Goal: Contribute content: Contribute content

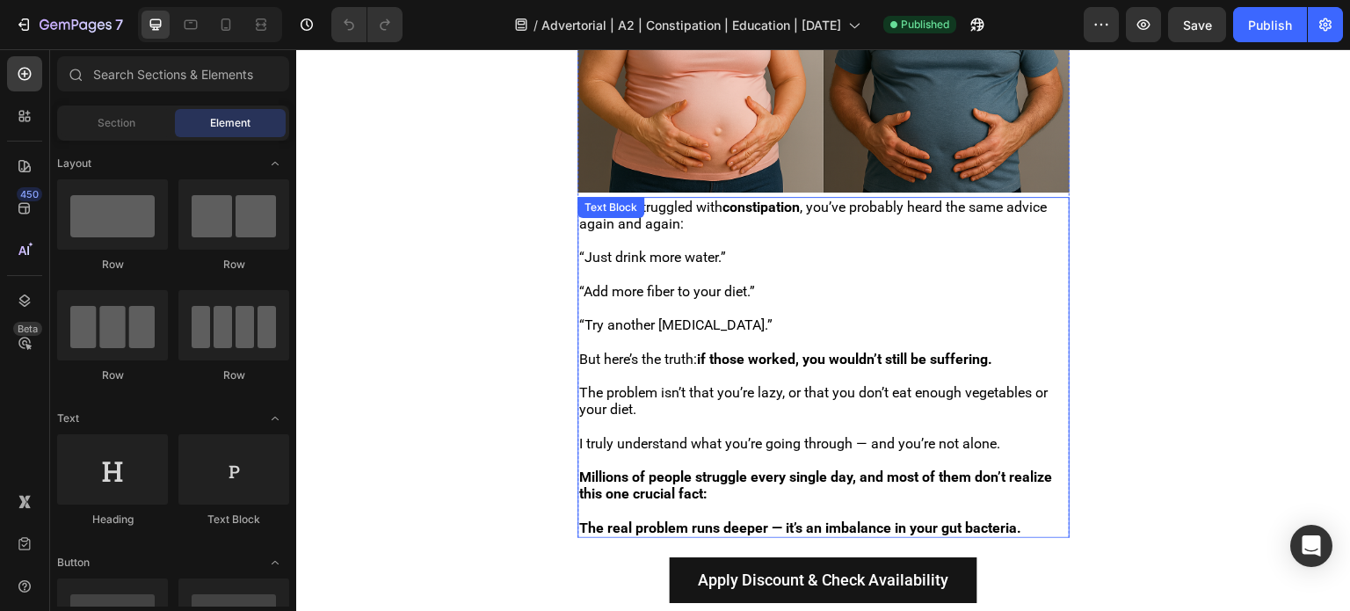
scroll to position [615, 0]
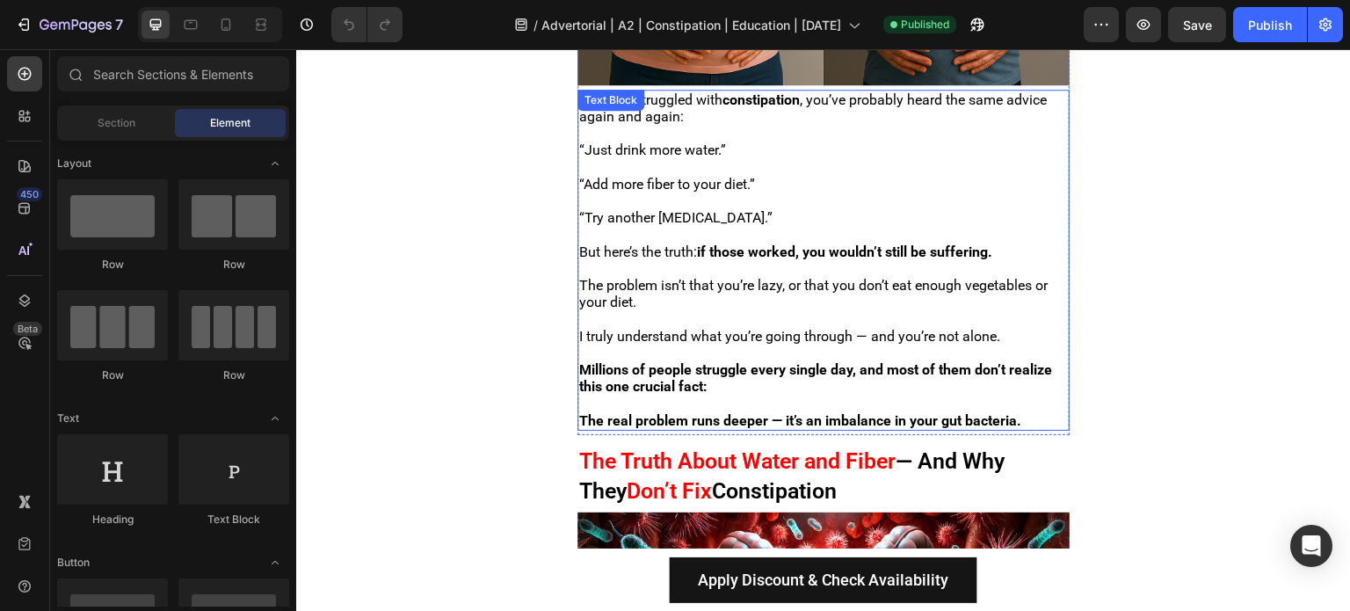
click at [669, 395] on p at bounding box center [823, 403] width 489 height 17
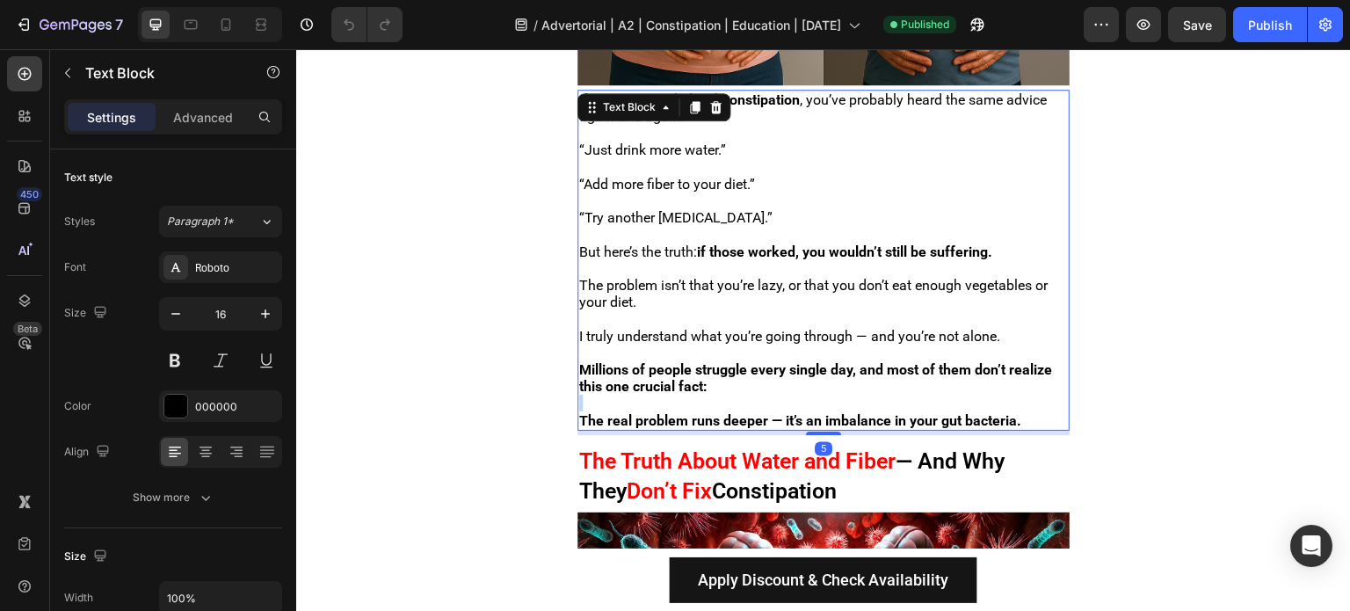
click at [669, 395] on p "Rich Text Editor. Editing area: main" at bounding box center [823, 403] width 489 height 17
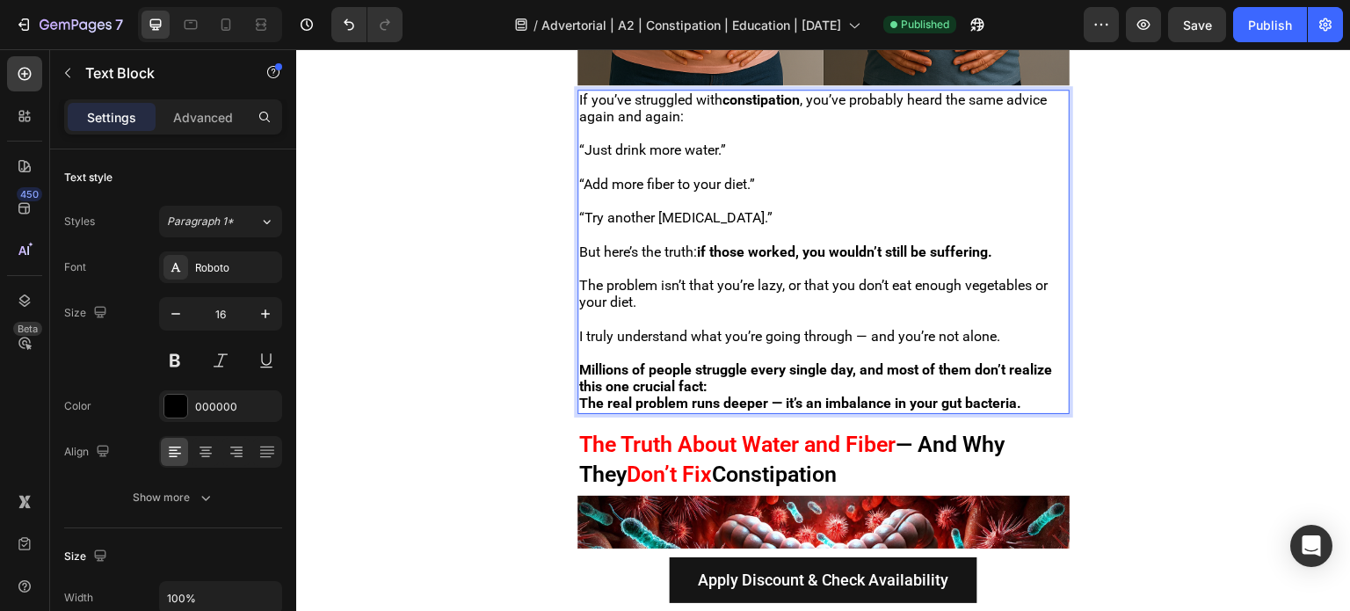
drag, startPoint x: 824, startPoint y: 393, endPoint x: 991, endPoint y: 401, distance: 166.3
click at [991, 401] on strong "The real problem runs deeper — it’s an imbalance in your gut bacteria." at bounding box center [800, 403] width 442 height 17
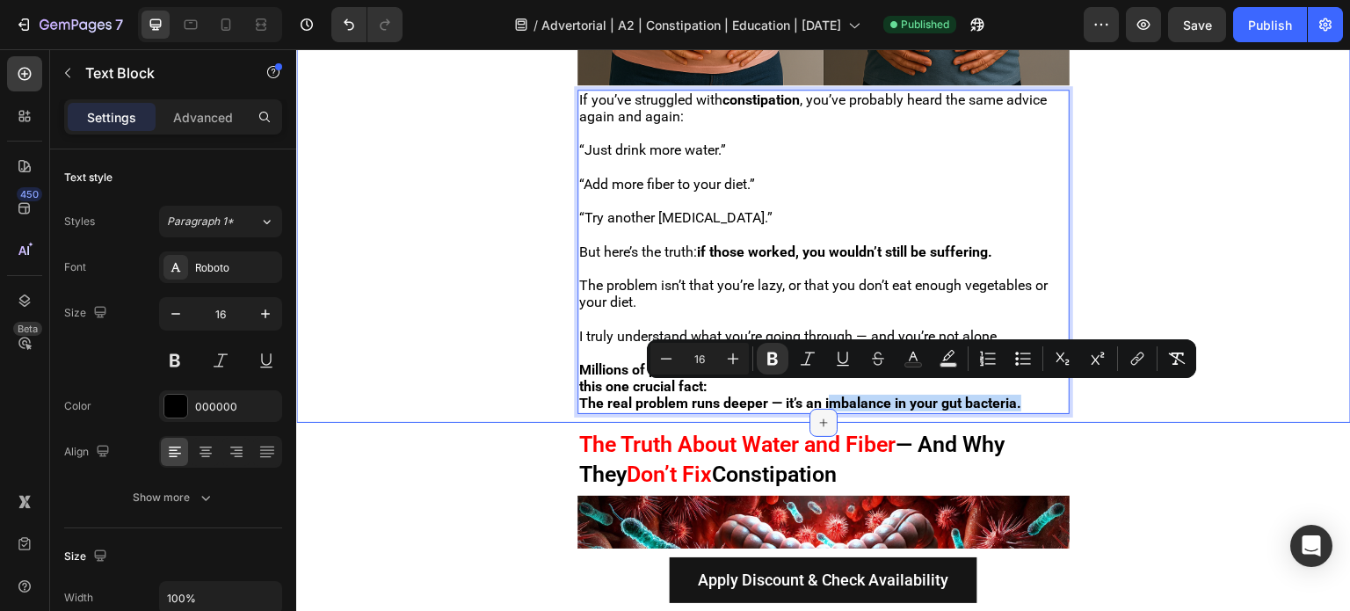
drag, startPoint x: 1044, startPoint y: 396, endPoint x: 826, endPoint y: 410, distance: 218.4
click at [826, 410] on div "Image If you’ve struggled with constipation , you’ve probably heard the same ad…" at bounding box center [823, 87] width 1055 height 670
click at [826, 395] on strong "The real problem runs deeper — it’s an imbalance in your gut bacteria." at bounding box center [800, 403] width 442 height 17
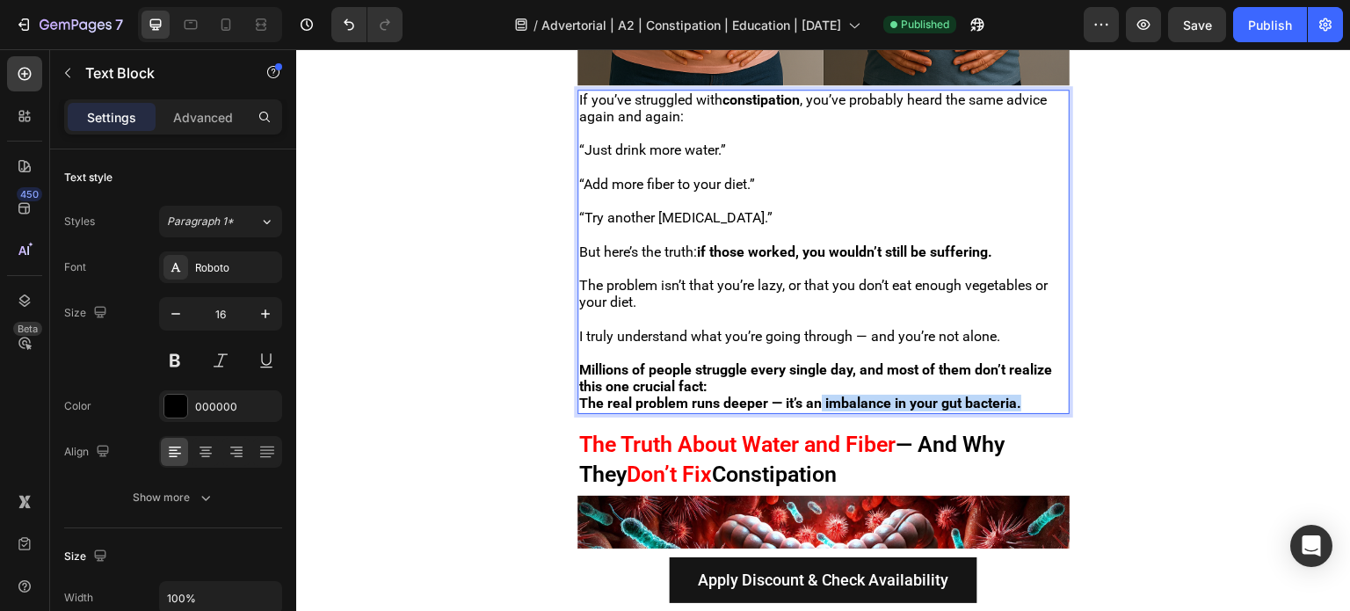
drag, startPoint x: 818, startPoint y: 394, endPoint x: 1027, endPoint y: 390, distance: 209.2
click at [1027, 395] on p "The real problem runs deeper — it’s an imbalance in your gut bacteria." at bounding box center [823, 403] width 489 height 17
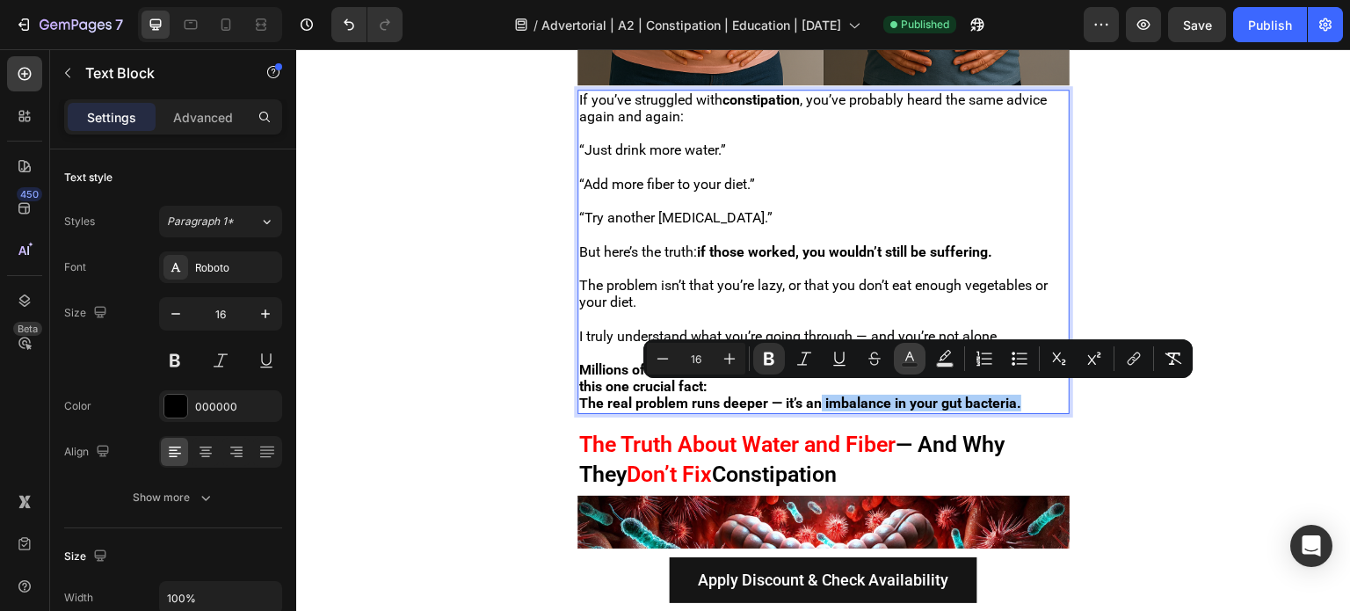
click at [909, 365] on rect "Editor contextual toolbar" at bounding box center [910, 365] width 17 height 4
type input "000000"
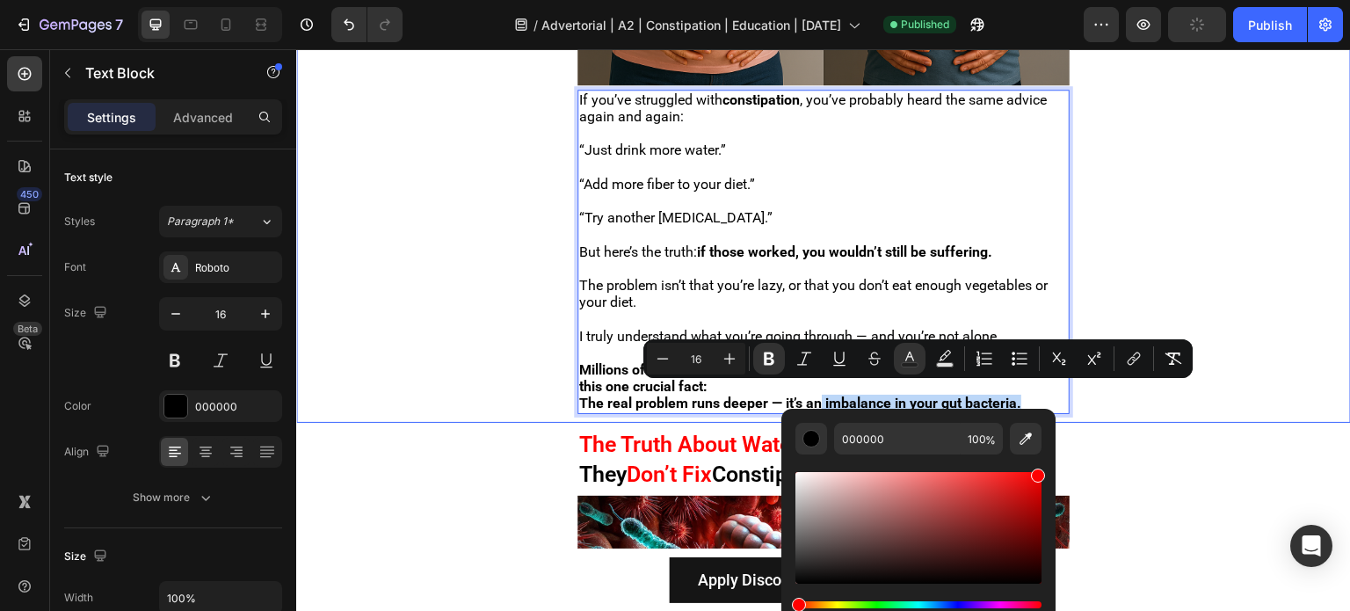
type input "FF0000"
drag, startPoint x: 1259, startPoint y: 559, endPoint x: 1070, endPoint y: 388, distance: 255.1
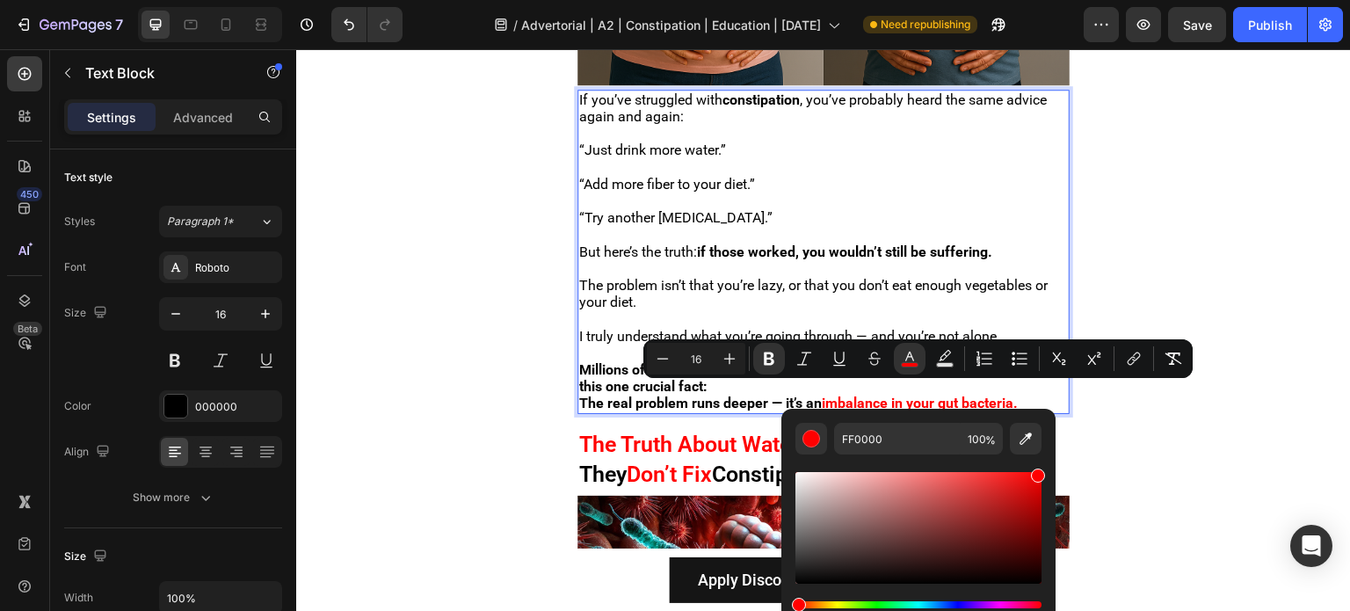
click at [900, 288] on p "The problem isn’t that you’re lazy, or that you don’t eat enough vegetables or …" at bounding box center [823, 293] width 489 height 33
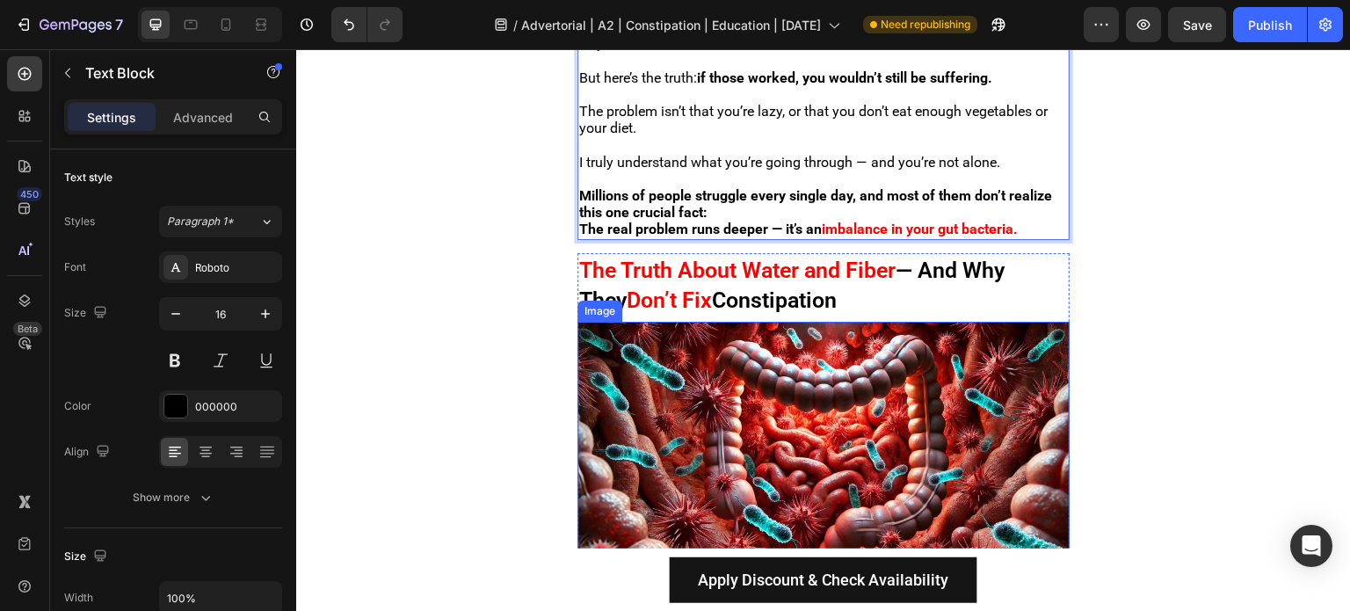
scroll to position [791, 0]
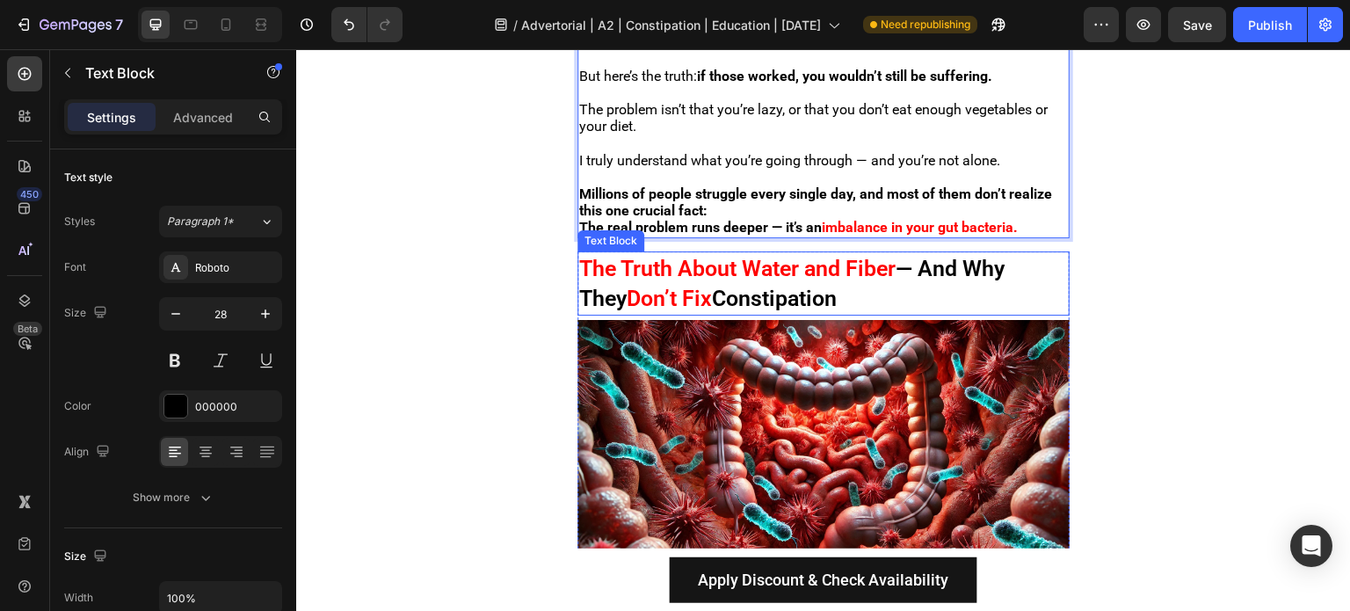
click at [729, 259] on span "The Truth About Water and Fiber" at bounding box center [737, 268] width 316 height 25
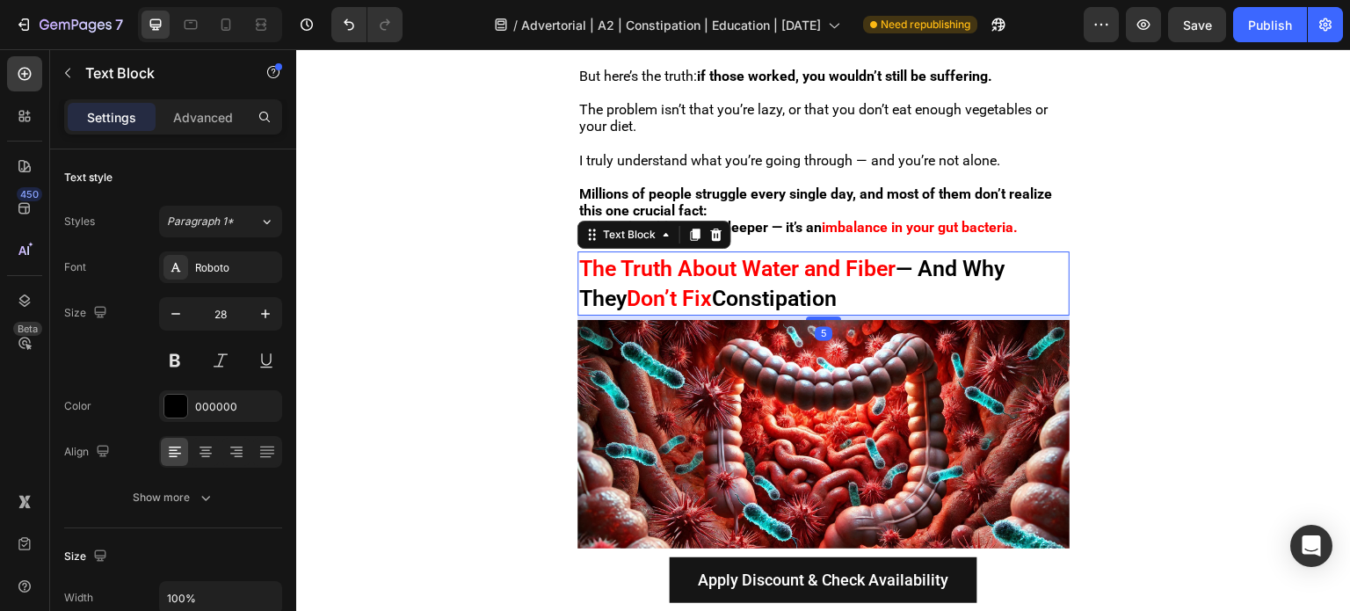
click at [594, 259] on span "The Truth About Water and Fiber" at bounding box center [737, 268] width 316 height 25
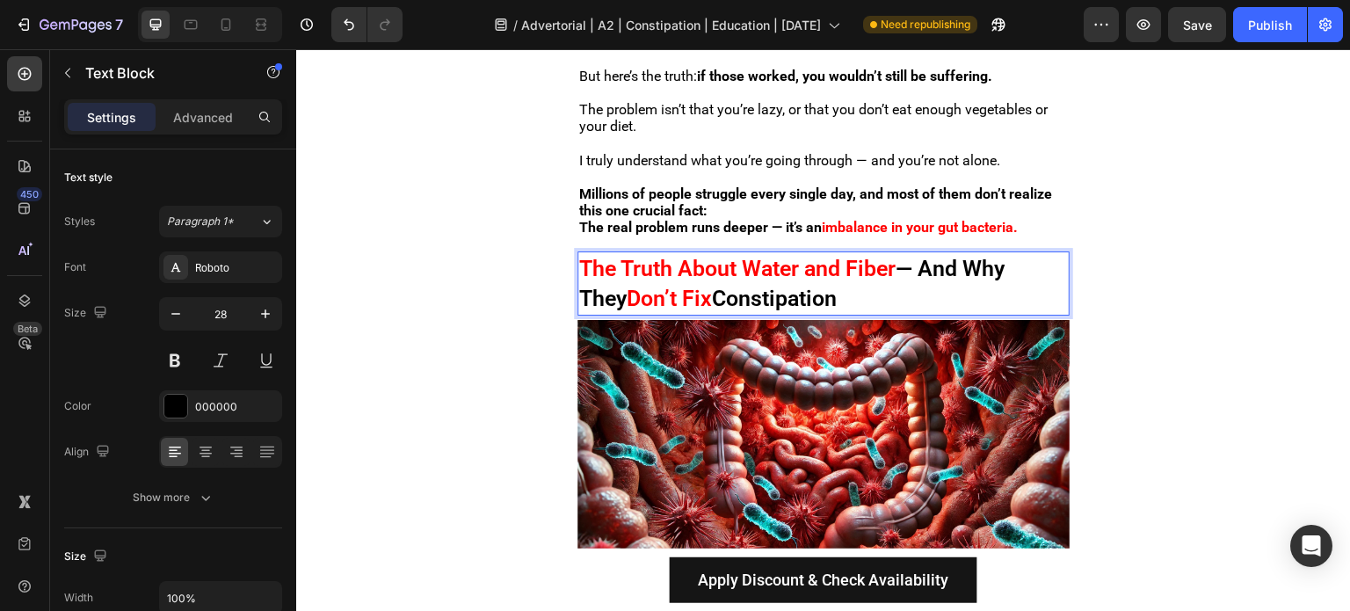
click at [585, 259] on span "The Truth About Water and Fiber" at bounding box center [737, 268] width 316 height 25
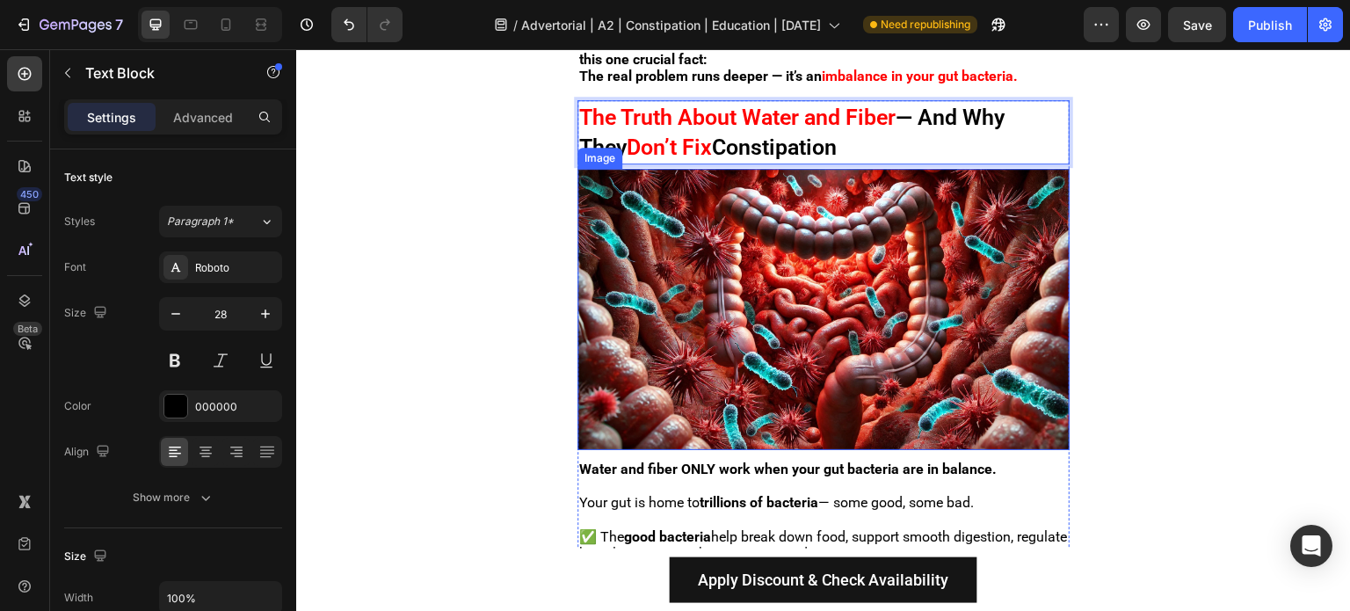
scroll to position [1143, 0]
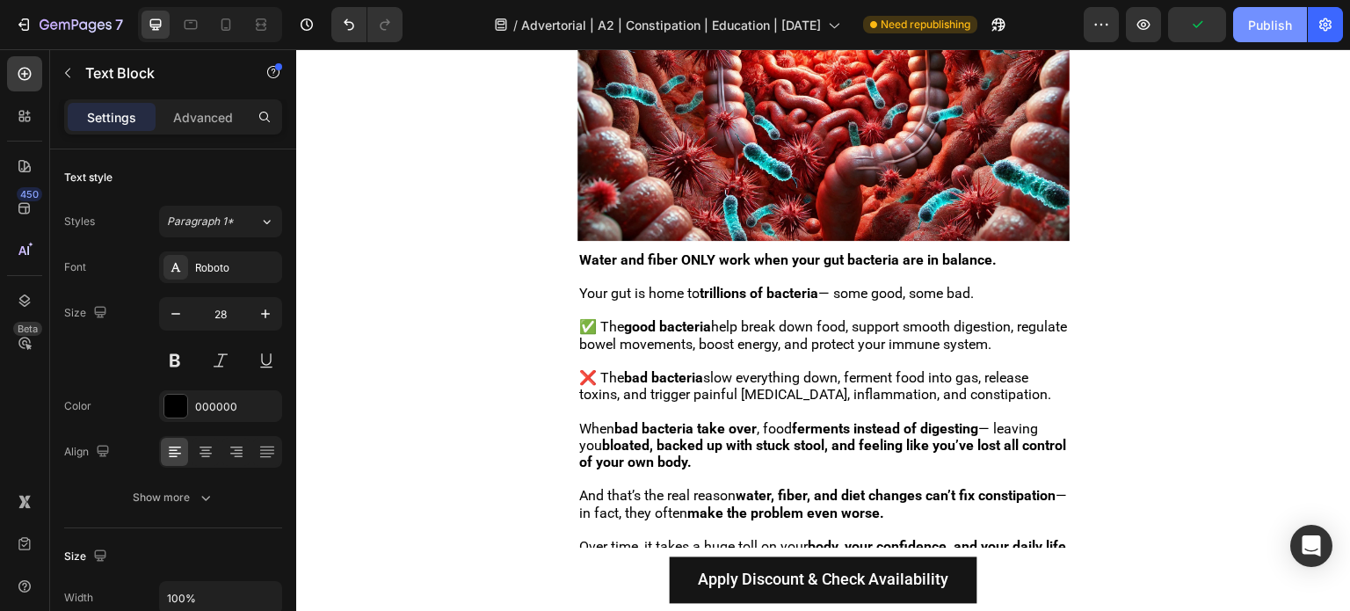
click at [1262, 19] on div "Publish" at bounding box center [1270, 25] width 44 height 18
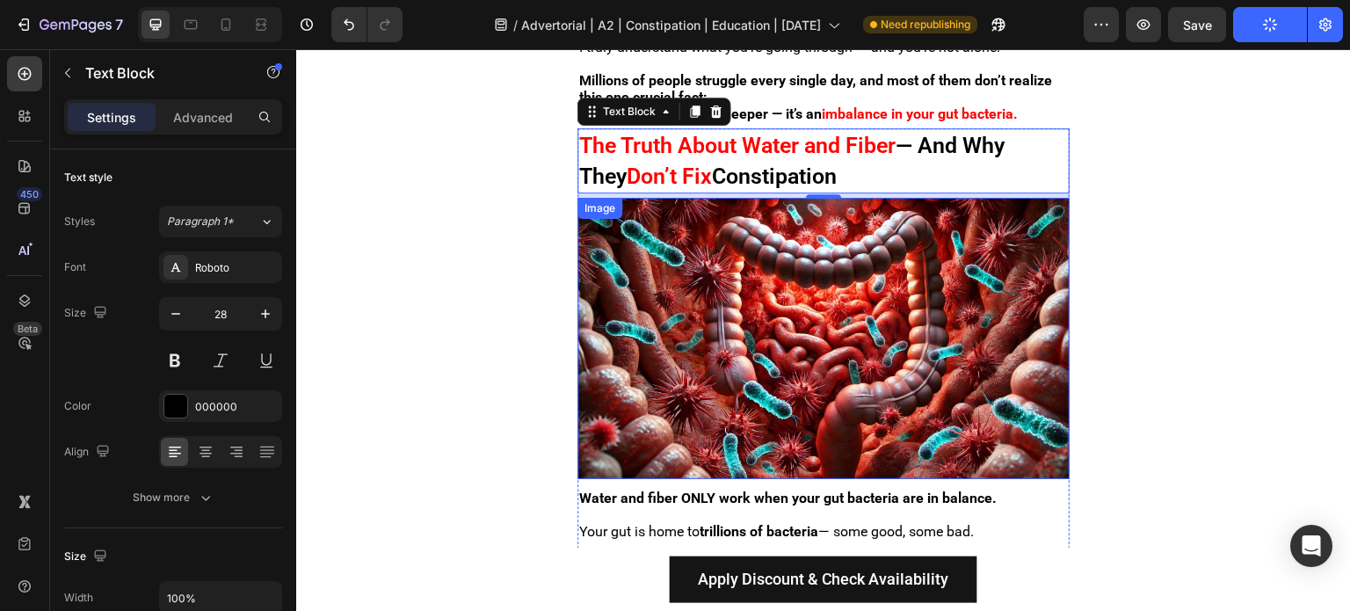
scroll to position [791, 0]
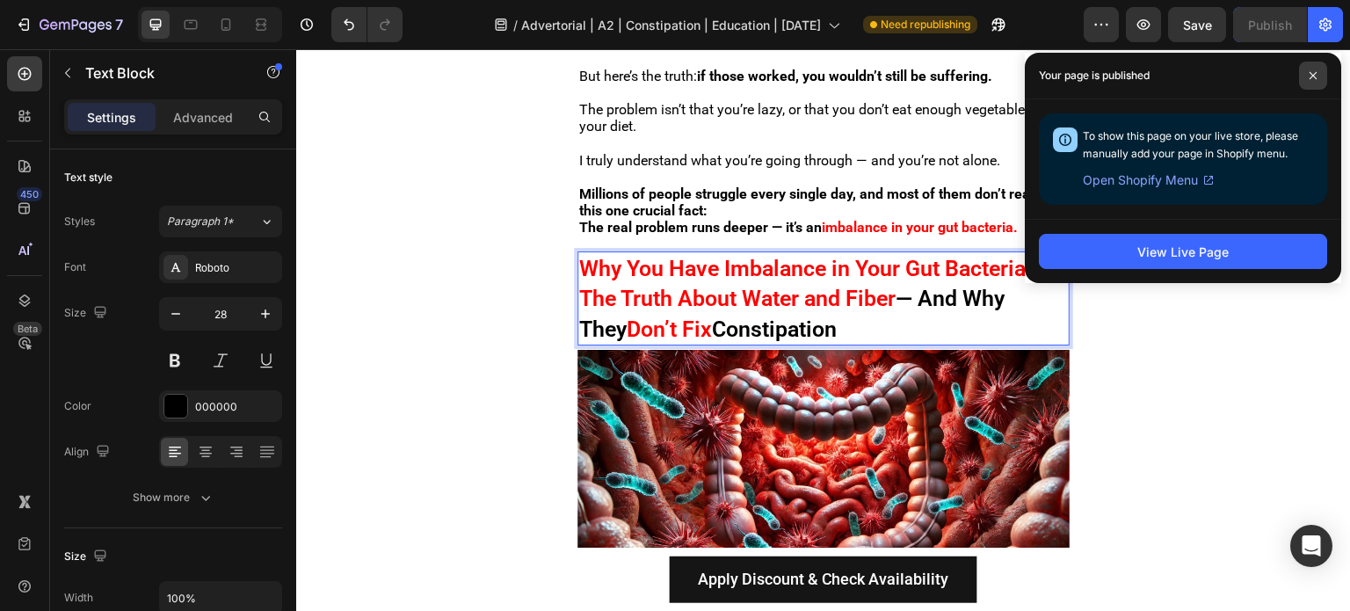
click at [1307, 87] on span at bounding box center [1313, 76] width 28 height 28
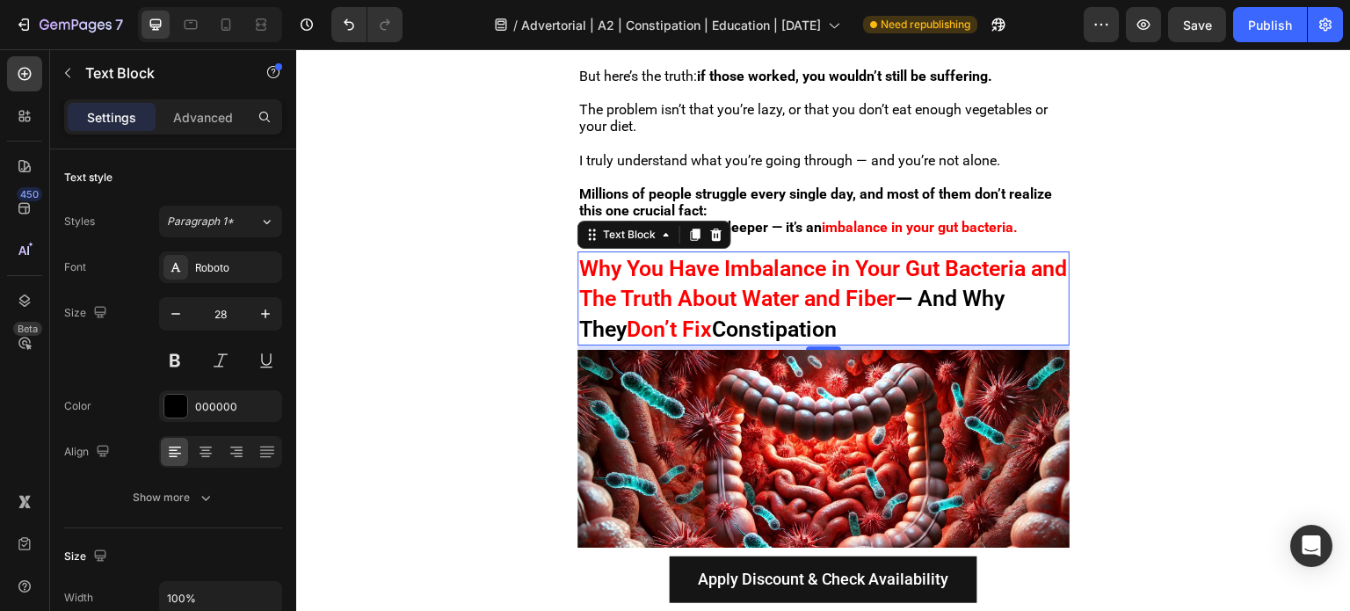
click at [907, 267] on span "Why You Have Imbalance in Your Gut Bacteria and The Truth About Water and Fiber" at bounding box center [823, 284] width 488 height 56
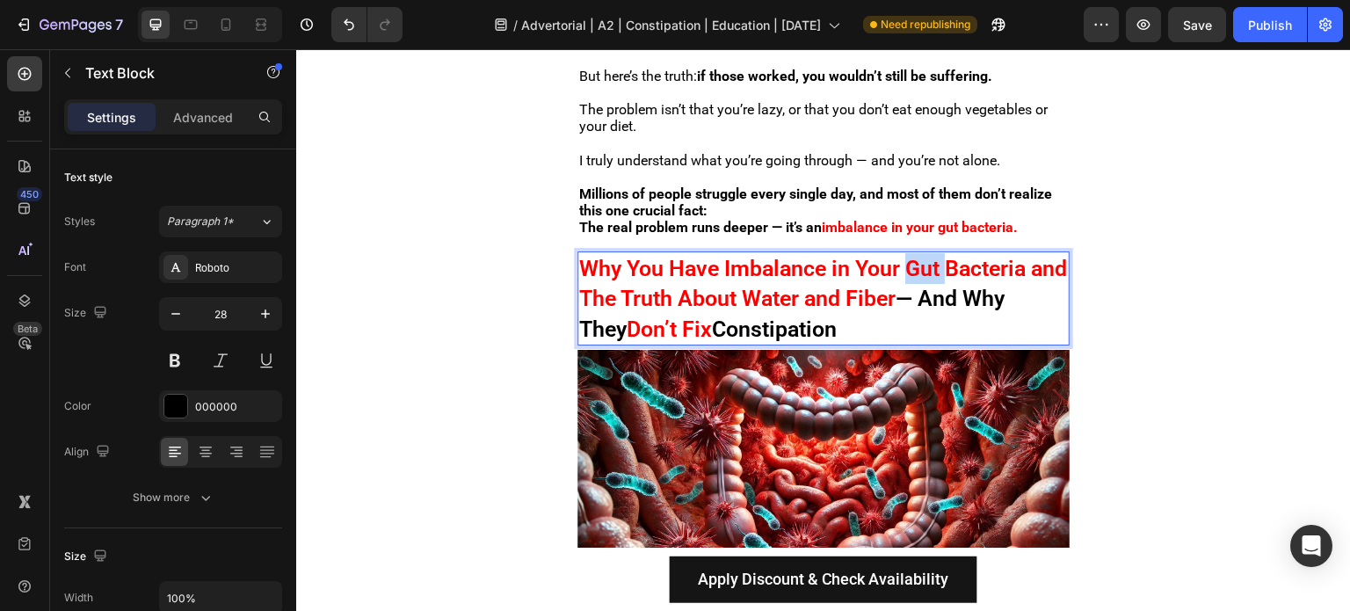
click at [907, 267] on span "Why You Have Imbalance in Your Gut Bacteria and The Truth About Water and Fiber" at bounding box center [823, 284] width 488 height 56
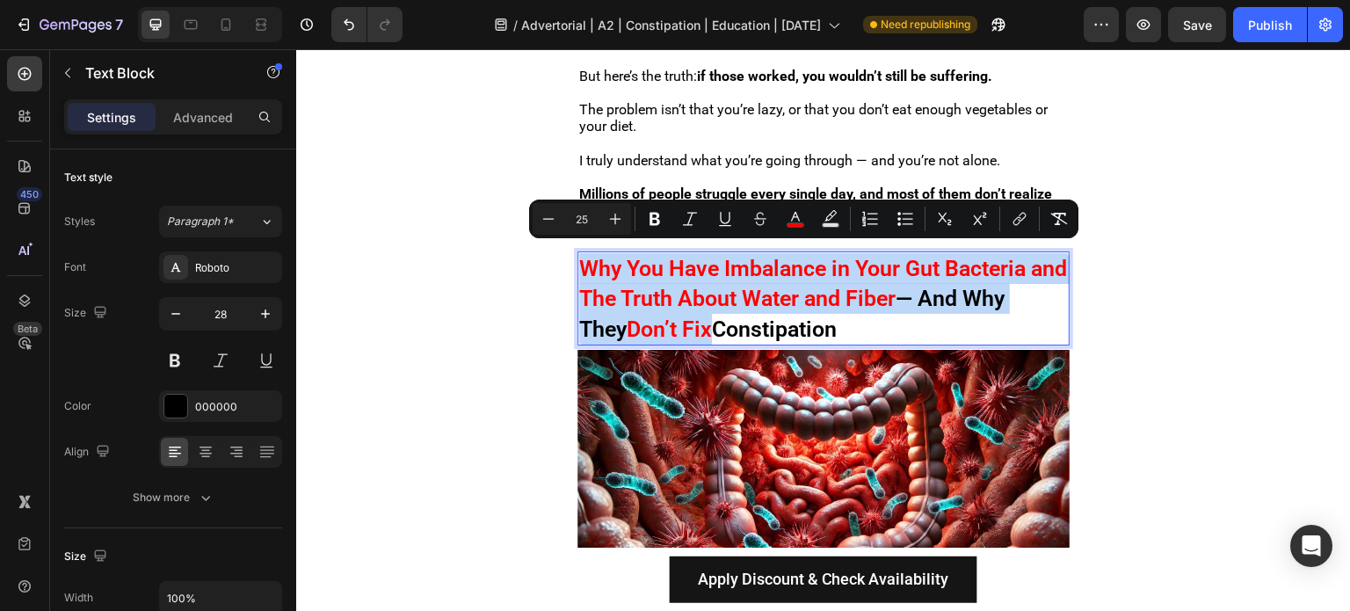
copy p "Why You Have Imbalance in Your Gut Bacteria and The Truth About Water and Fiber…"
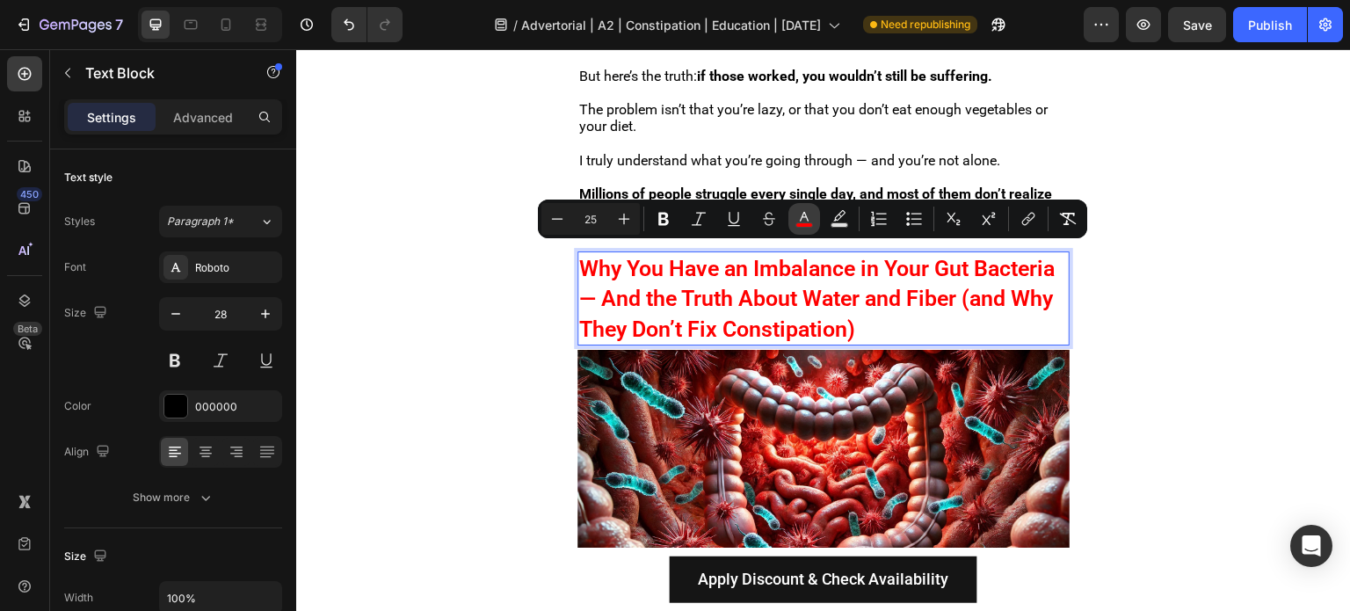
click at [802, 223] on rect "Editor contextual toolbar" at bounding box center [804, 225] width 17 height 4
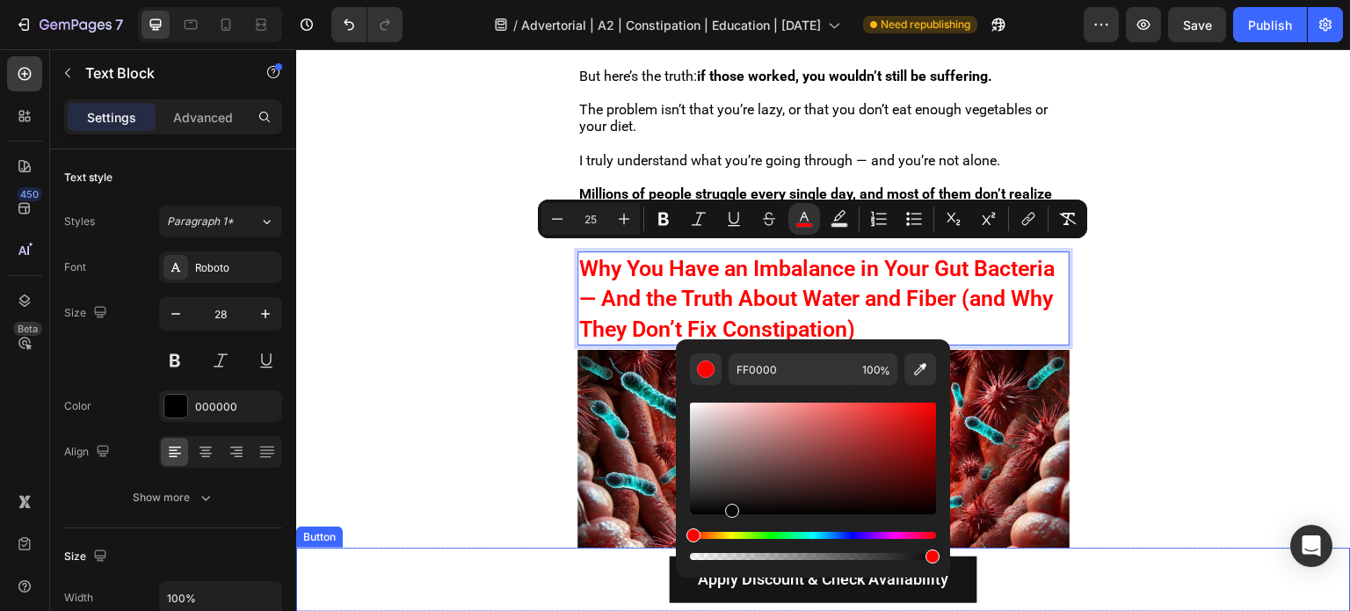
drag, startPoint x: 1136, startPoint y: 460, endPoint x: 636, endPoint y: 581, distance: 513.7
type input "000000"
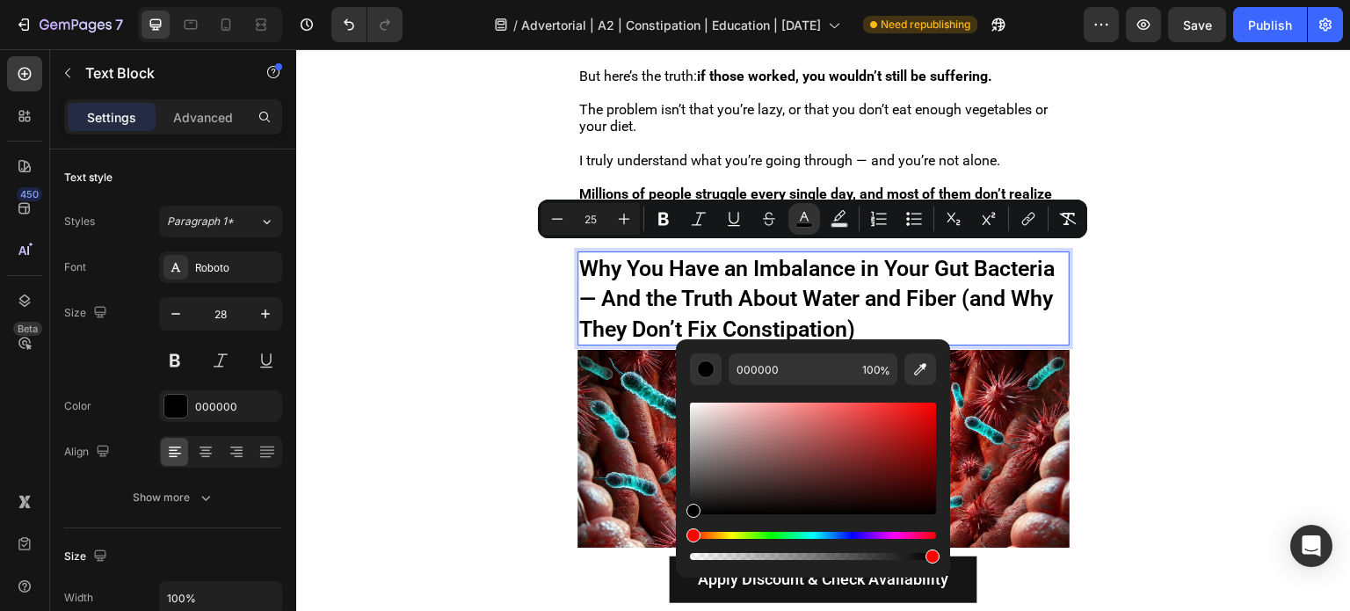
click at [744, 286] on span "Why You Have an Imbalance in Your Gut Bacteria — And the Truth About Water and …" at bounding box center [816, 299] width 475 height 86
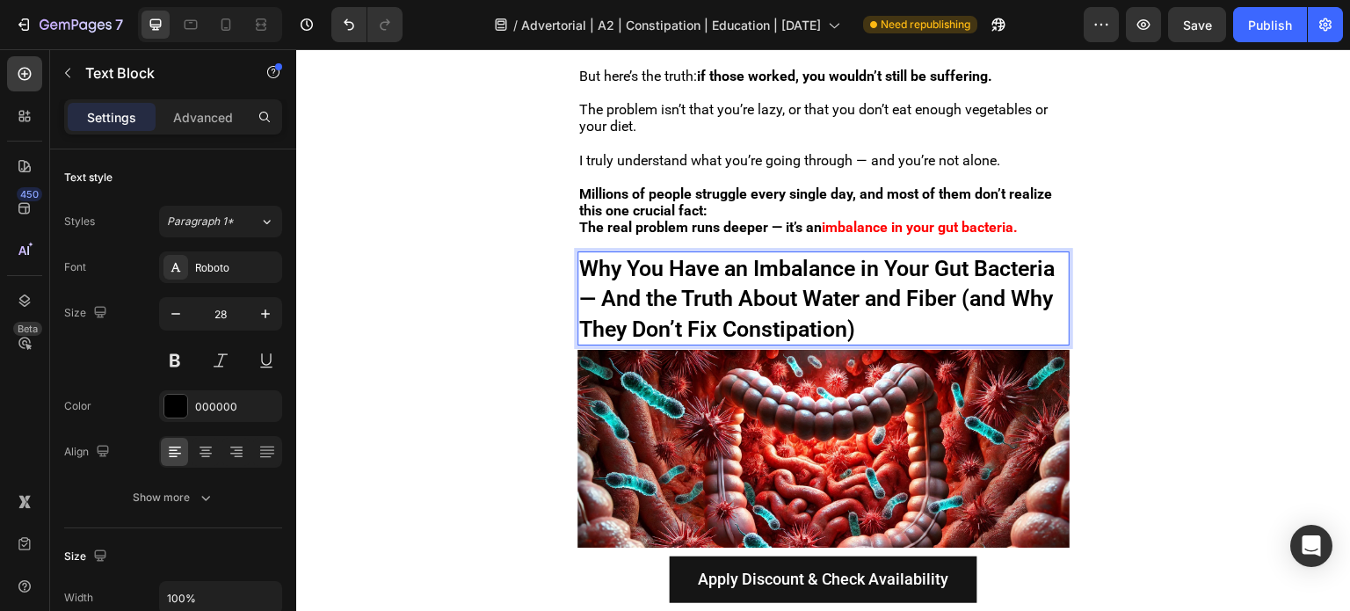
click at [850, 263] on span "Why You Have an Imbalance in Your Gut Bacteria — And the Truth About Water and …" at bounding box center [816, 299] width 475 height 86
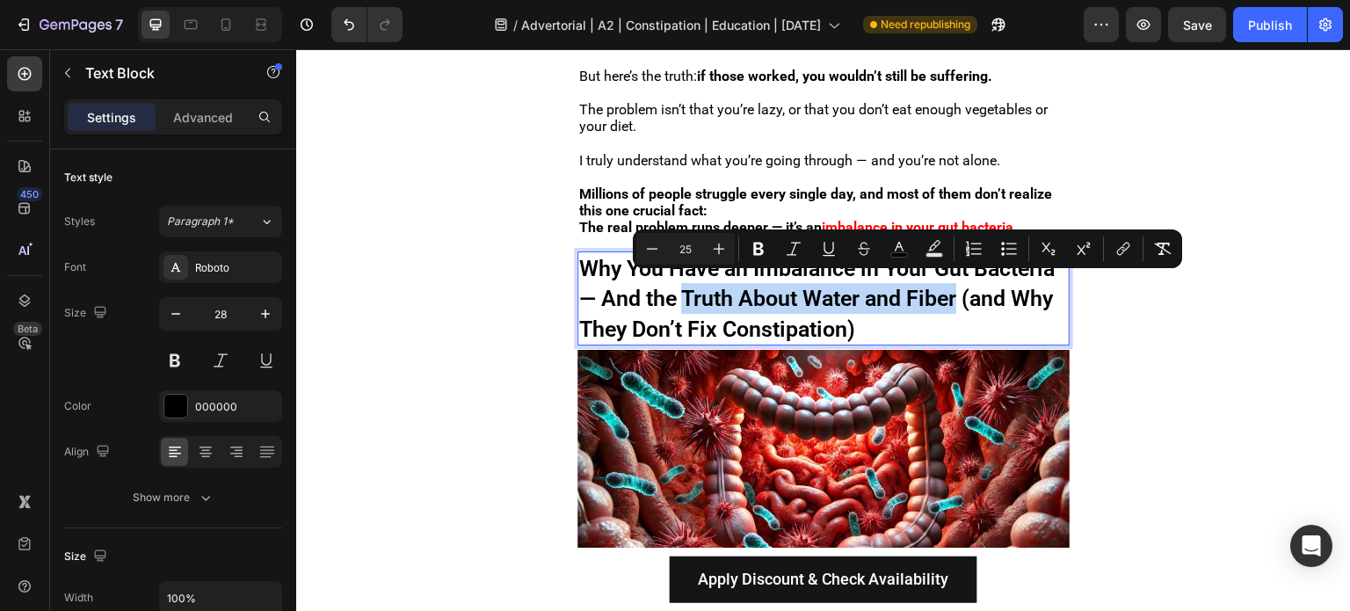
drag, startPoint x: 773, startPoint y: 290, endPoint x: 1053, endPoint y: 300, distance: 280.5
click at [1053, 300] on p "Why You Have an Imbalance in Your Gut Bacteria — And the Truth About Water and …" at bounding box center [823, 298] width 489 height 91
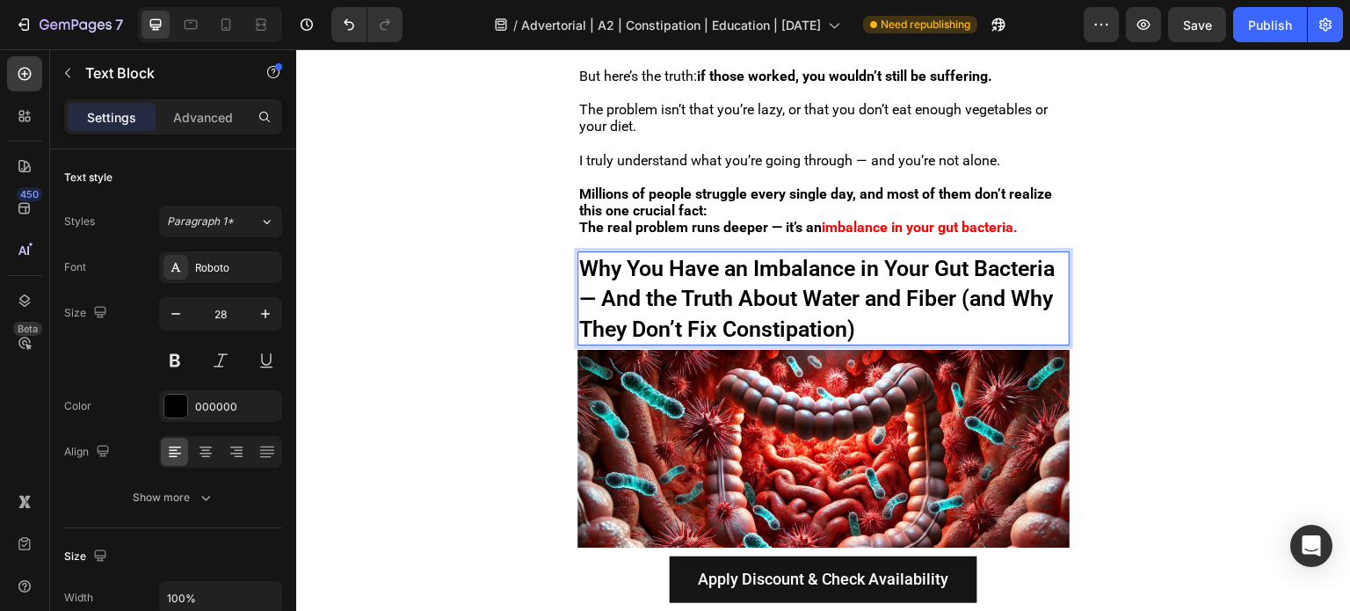
click at [998, 311] on p "Why You Have an Imbalance in Your Gut Bacteria — And the Truth About Water and …" at bounding box center [823, 298] width 489 height 91
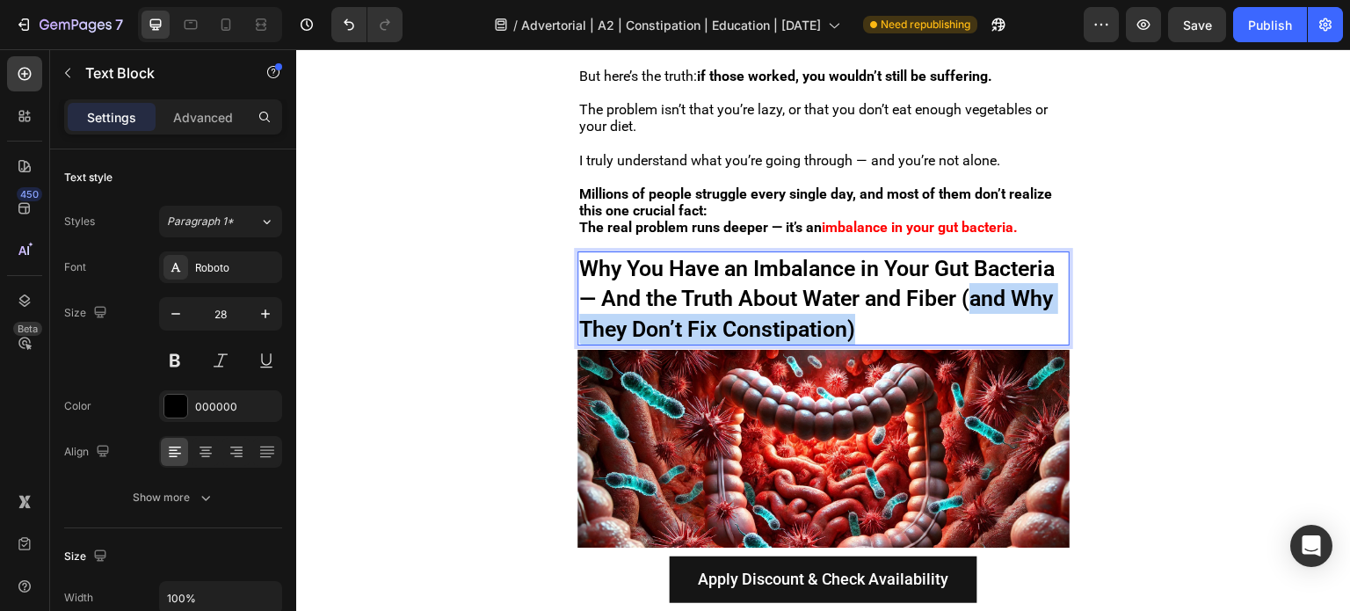
drag, startPoint x: 998, startPoint y: 311, endPoint x: 584, endPoint y: 319, distance: 413.2
click at [584, 319] on p "Why You Have an Imbalance in Your Gut Bacteria — And the Truth About Water and …" at bounding box center [823, 298] width 489 height 91
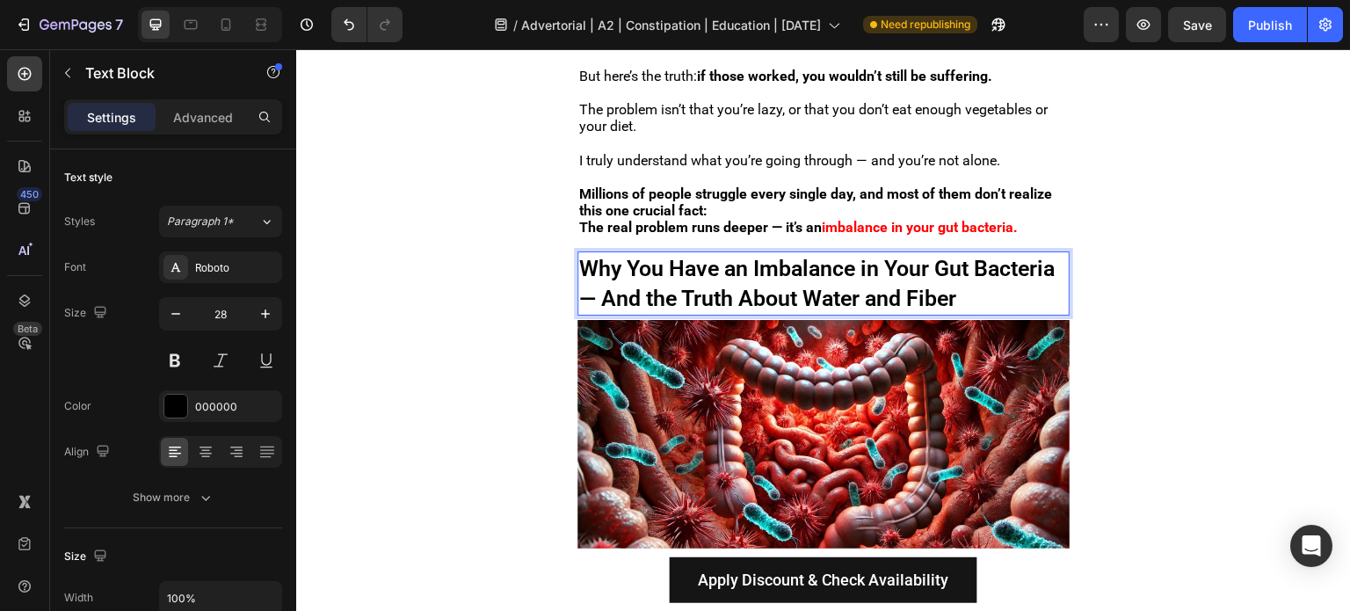
click at [693, 288] on span "Why You Have an Imbalance in Your Gut Bacteria — And the Truth About Water and …" at bounding box center [816, 284] width 475 height 56
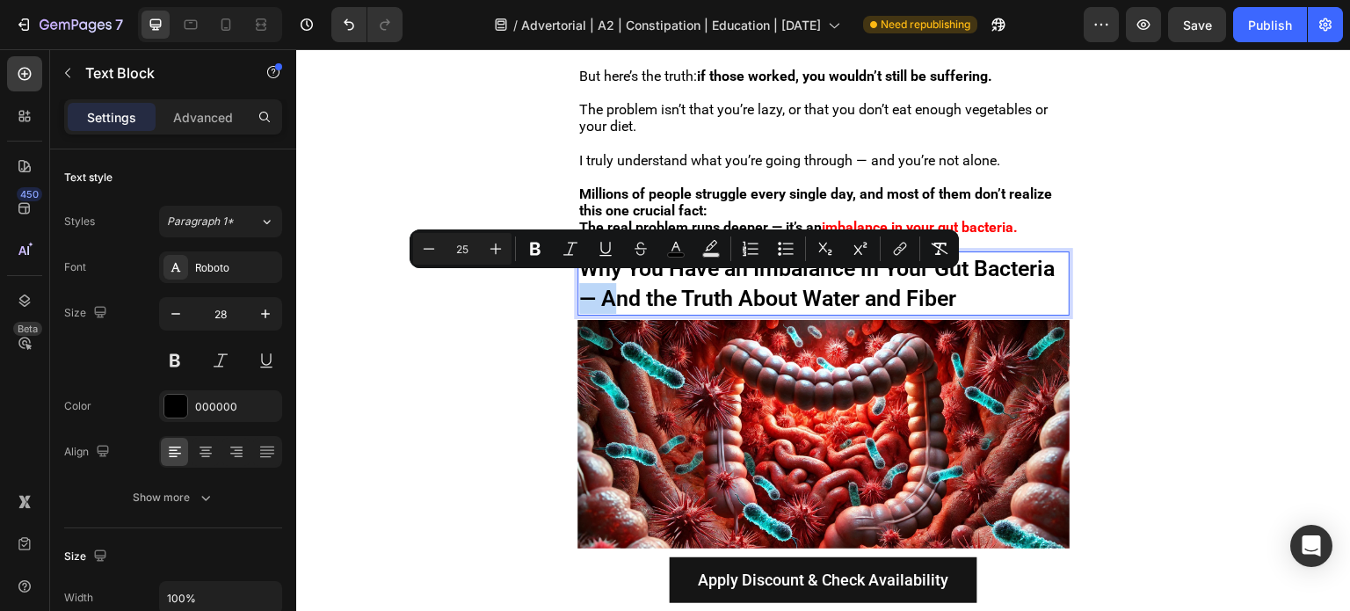
drag, startPoint x: 699, startPoint y: 288, endPoint x: 672, endPoint y: 288, distance: 26.4
click at [672, 288] on span "Why You Have an Imbalance in Your Gut Bacteria — And the Truth About Water and …" at bounding box center [816, 284] width 475 height 56
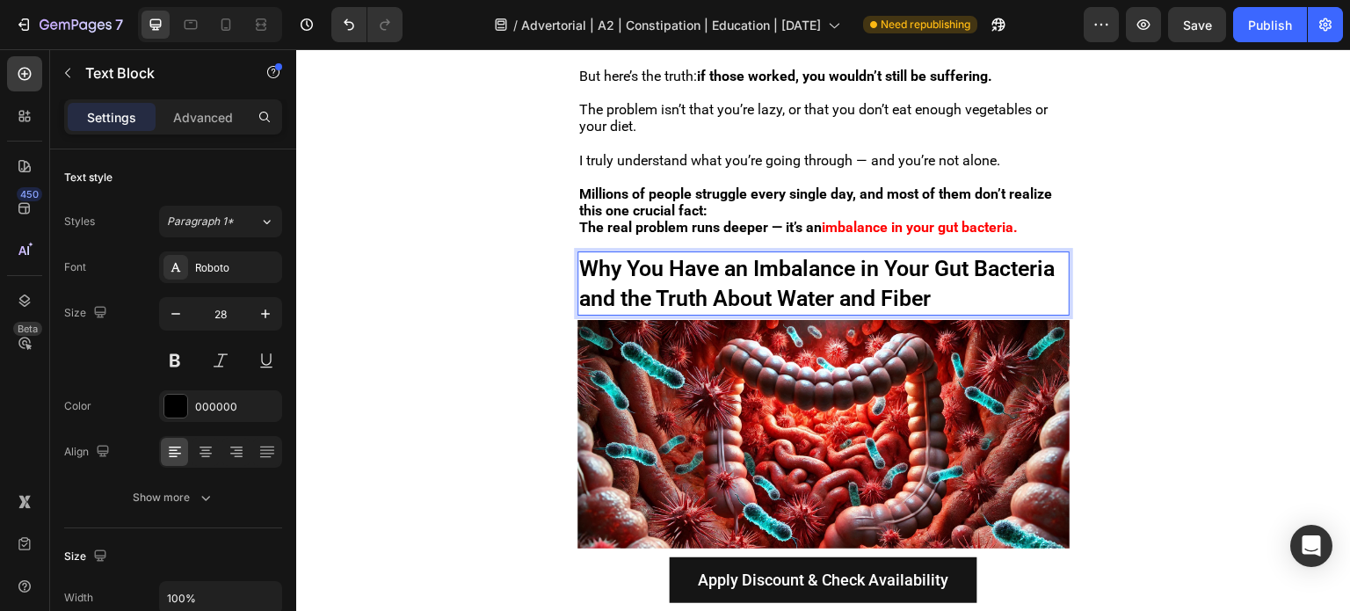
click at [754, 274] on p "Why You Have an Imbalance in Your Gut Bacteria and the Truth About Water and Fi…" at bounding box center [823, 283] width 489 height 61
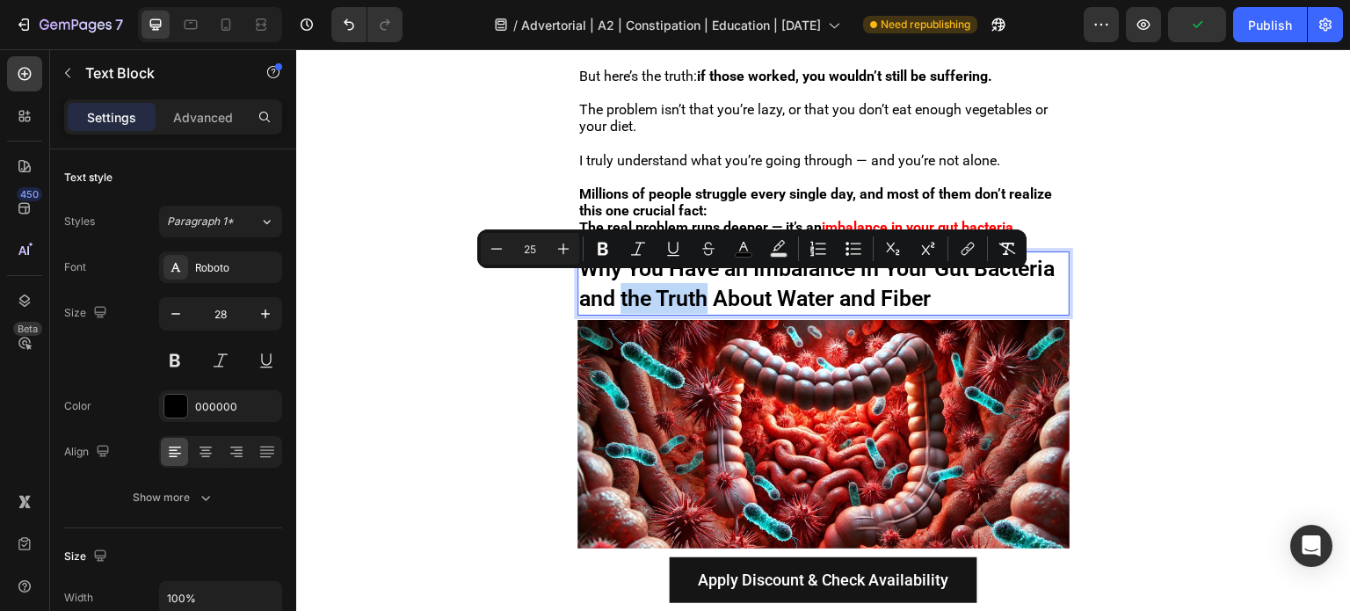
drag, startPoint x: 707, startPoint y: 288, endPoint x: 797, endPoint y: 288, distance: 90.5
click at [797, 288] on span "Why You Have an Imbalance in Your Gut Bacteria and the Truth About Water and Fi…" at bounding box center [816, 284] width 475 height 56
click at [742, 238] on button "color" at bounding box center [744, 249] width 32 height 32
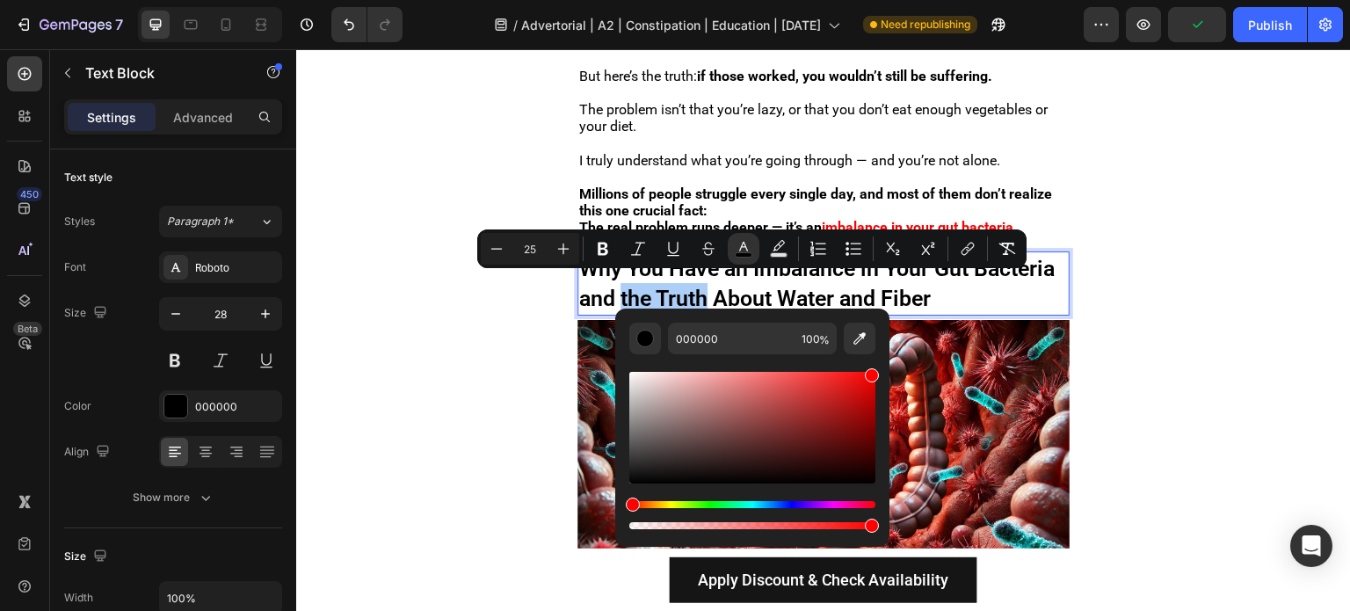
drag, startPoint x: 1120, startPoint y: 505, endPoint x: 898, endPoint y: 328, distance: 283.9
type input "FF0000"
click at [853, 294] on span "About Water and Fiber" at bounding box center [811, 298] width 218 height 25
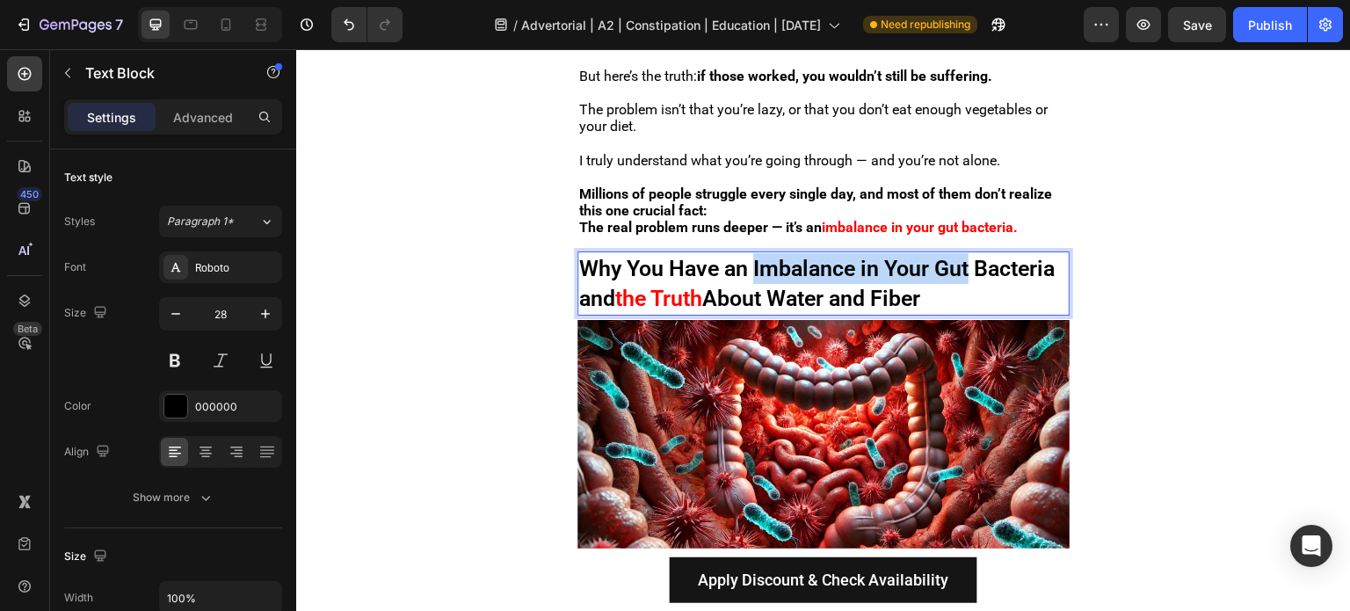
drag, startPoint x: 756, startPoint y: 263, endPoint x: 975, endPoint y: 265, distance: 218.9
click at [975, 265] on p "Why You Have an Imbalance in Your Gut Bacteria and the Truth About Water and Fi…" at bounding box center [823, 283] width 489 height 61
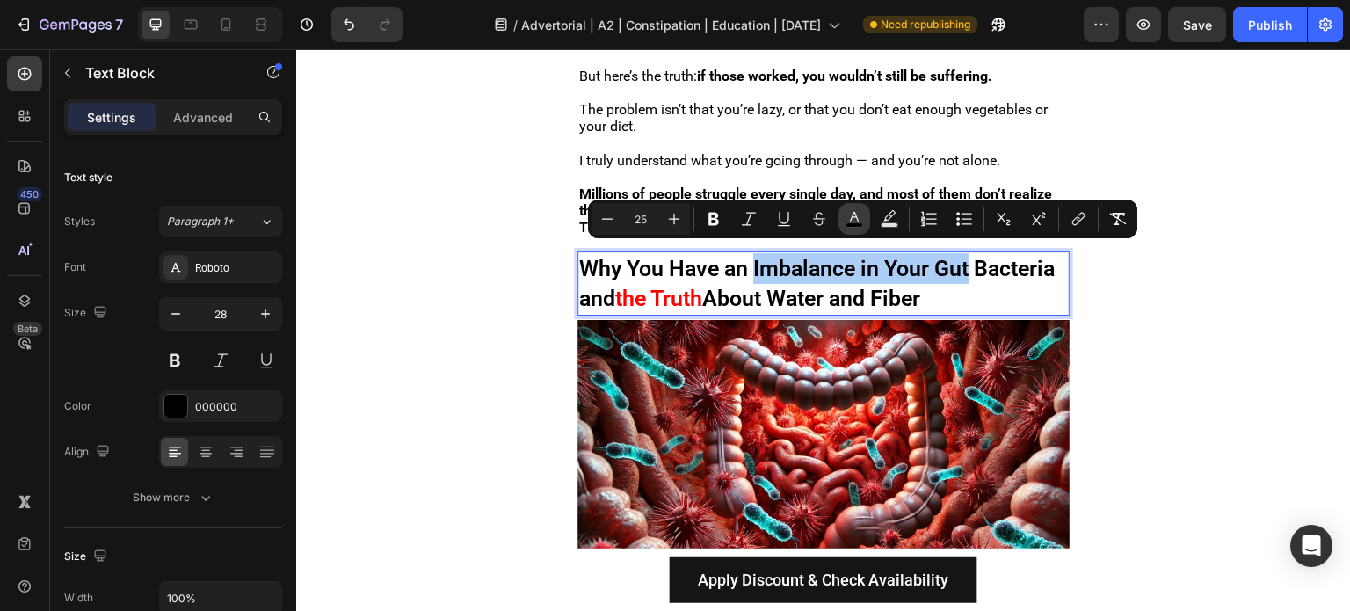
click at [859, 214] on icon "Editor contextual toolbar" at bounding box center [854, 219] width 18 height 18
type input "000000"
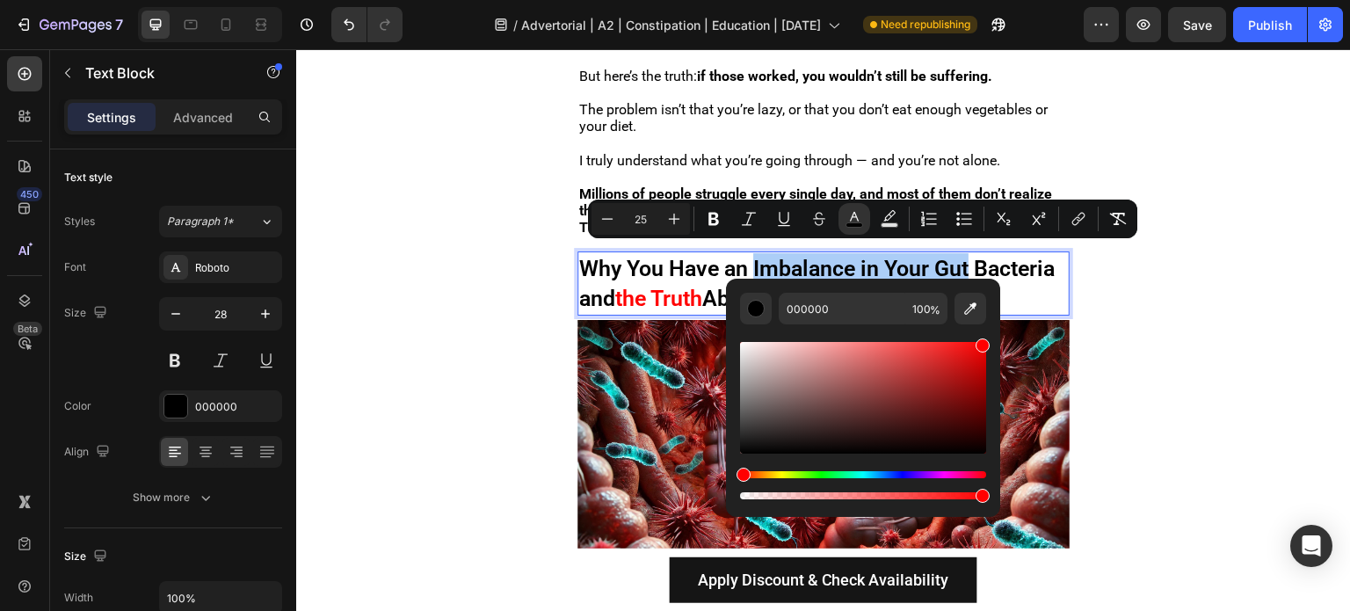
drag, startPoint x: 1260, startPoint y: 383, endPoint x: 1051, endPoint y: 303, distance: 223.9
type input "FF0000"
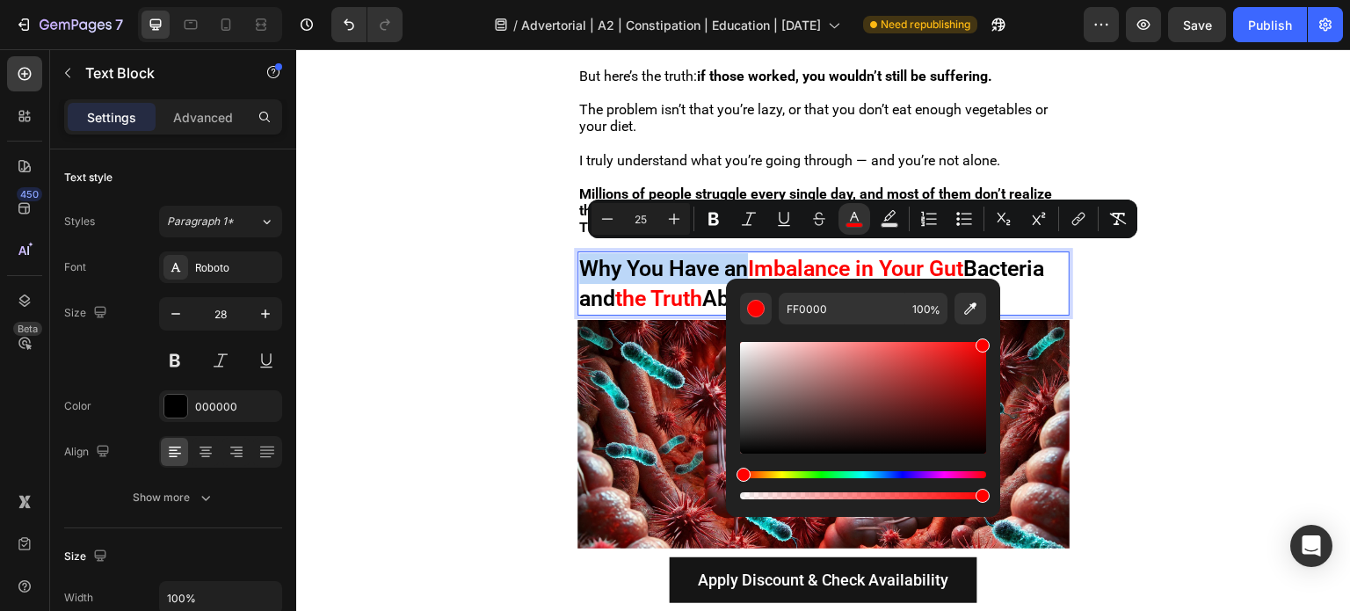
click at [1008, 273] on p "Why You Have an Imbalance in Your Gut Bacteria and the Truth About Water and Fi…" at bounding box center [823, 283] width 489 height 61
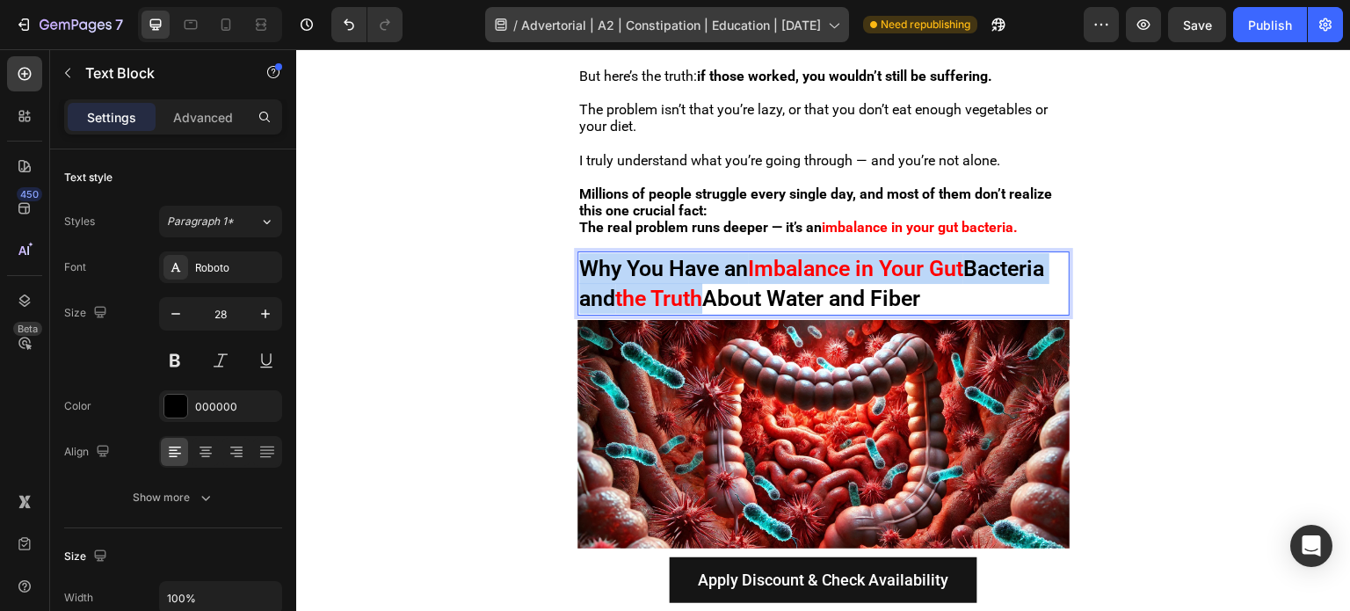
copy p "Why You Have an Imbalance in Your Gut Bacteria and the Truth"
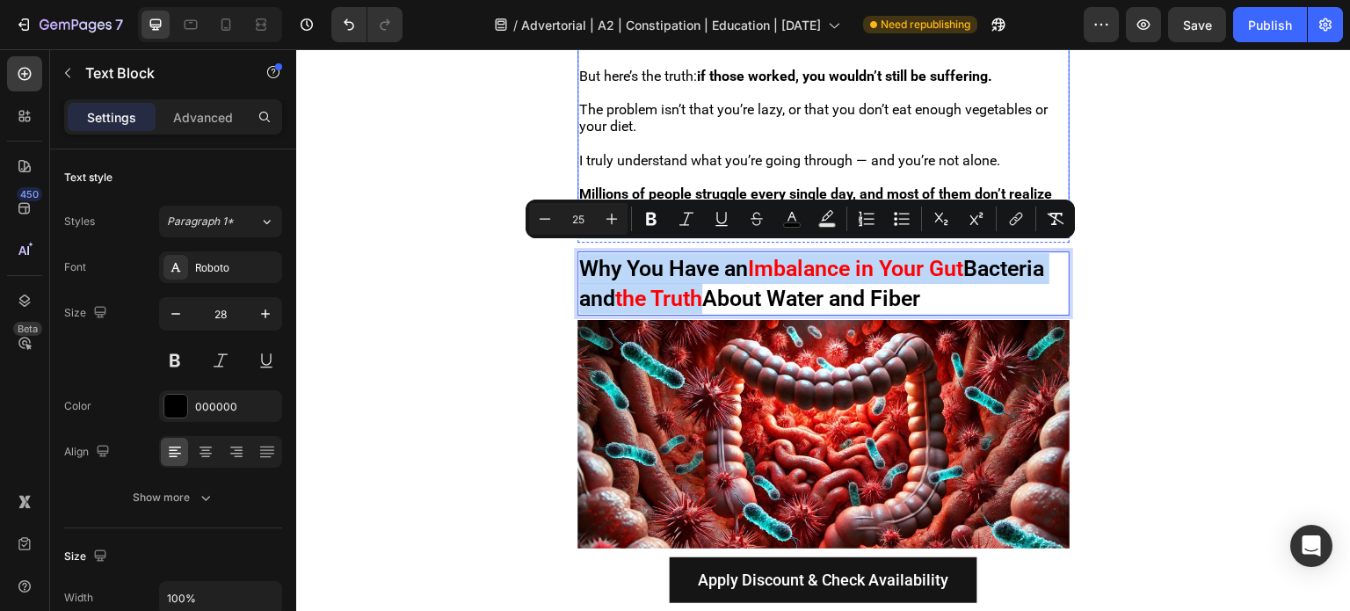
click at [662, 107] on span "The problem isn’t that you’re lazy, or that you don’t eat enough vegetables or …" at bounding box center [813, 117] width 468 height 33
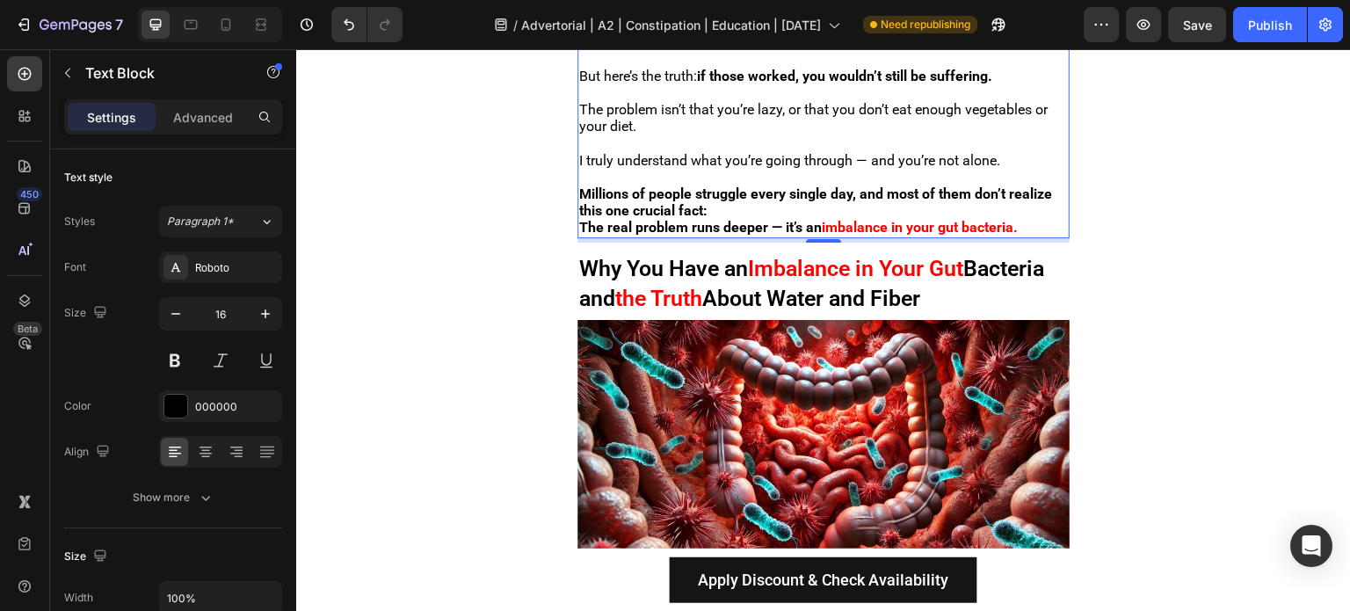
click at [999, 219] on strong "imbalance in your gut bacteria." at bounding box center [920, 227] width 196 height 17
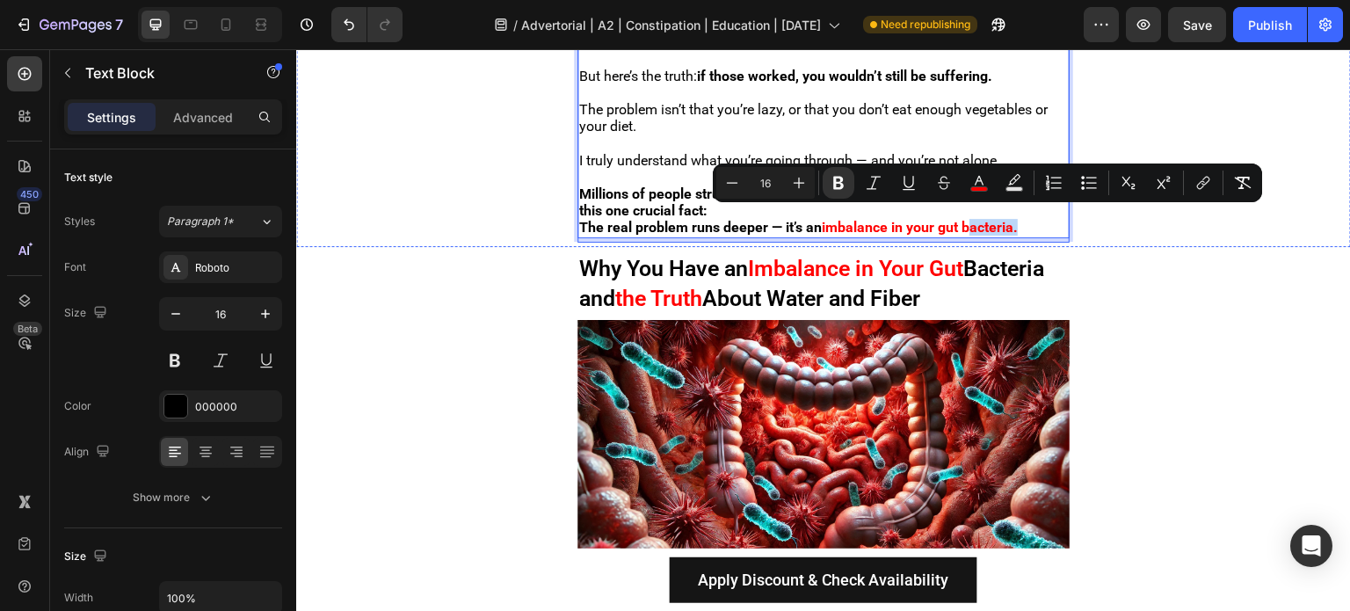
copy strong "bacteria"
click at [894, 223] on strong "imbalance in your gut bacteria." at bounding box center [920, 227] width 196 height 17
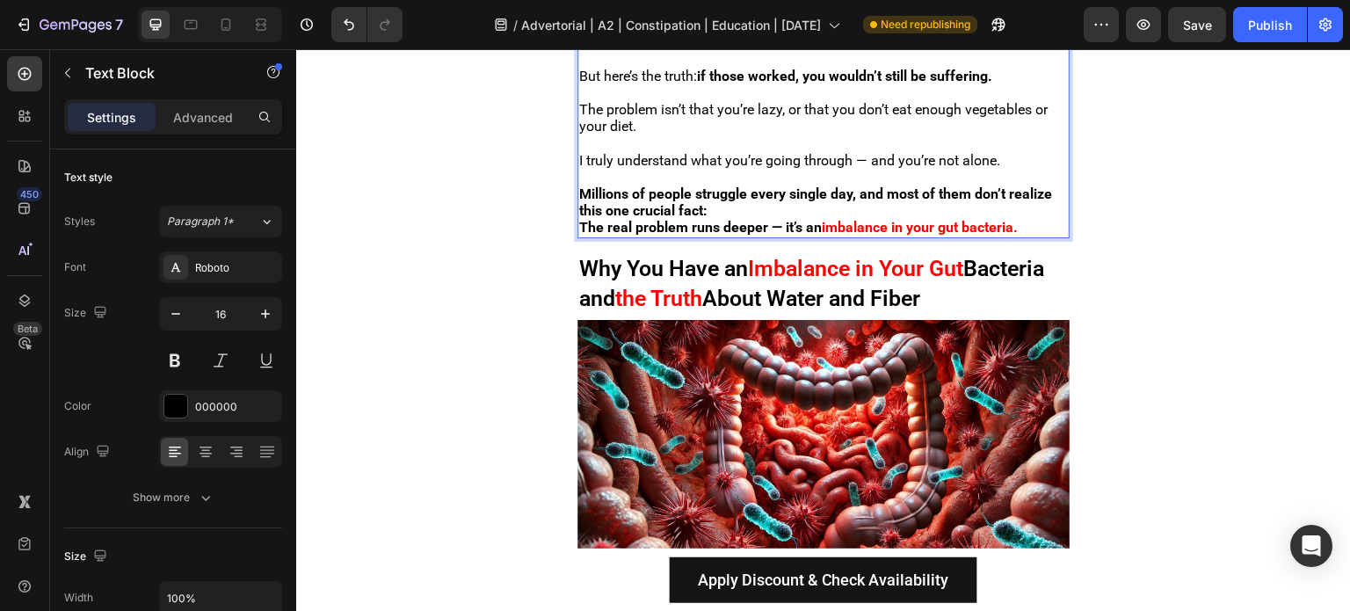
click at [893, 222] on strong "imbalance in your gut bacteria." at bounding box center [920, 227] width 196 height 17
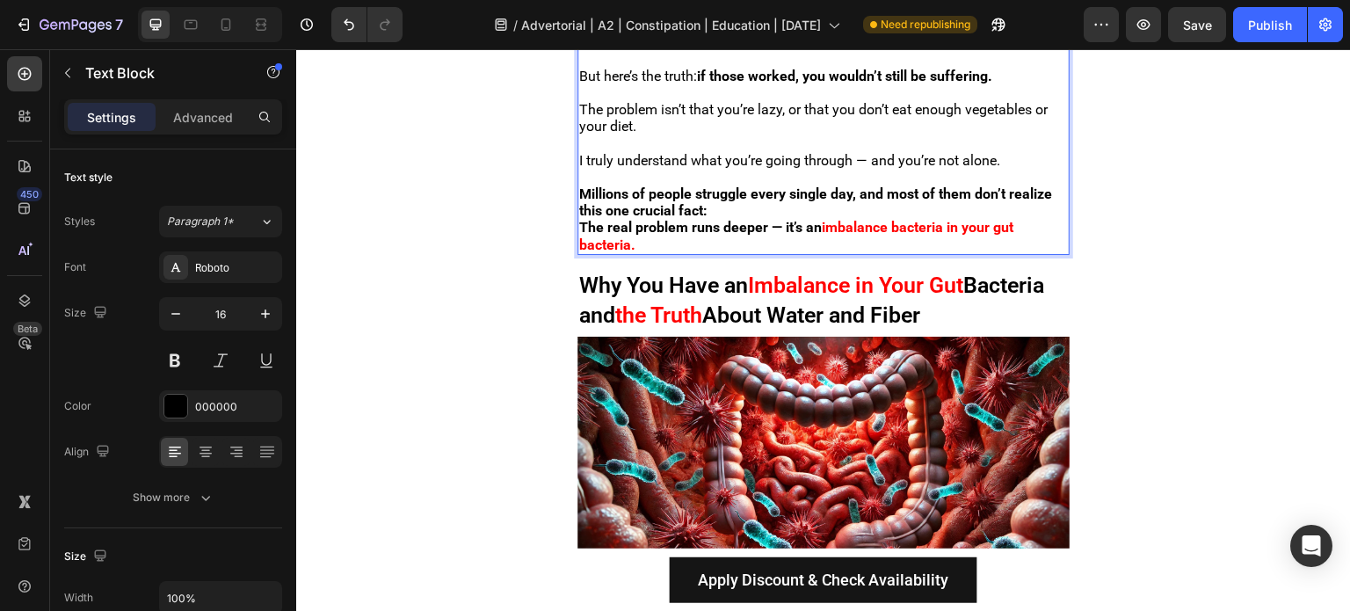
drag, startPoint x: 951, startPoint y: 234, endPoint x: 586, endPoint y: 236, distance: 364.8
click at [586, 236] on p "The real problem runs deeper — it’s an imbalance bacteria in your gut bacteria." at bounding box center [823, 235] width 489 height 33
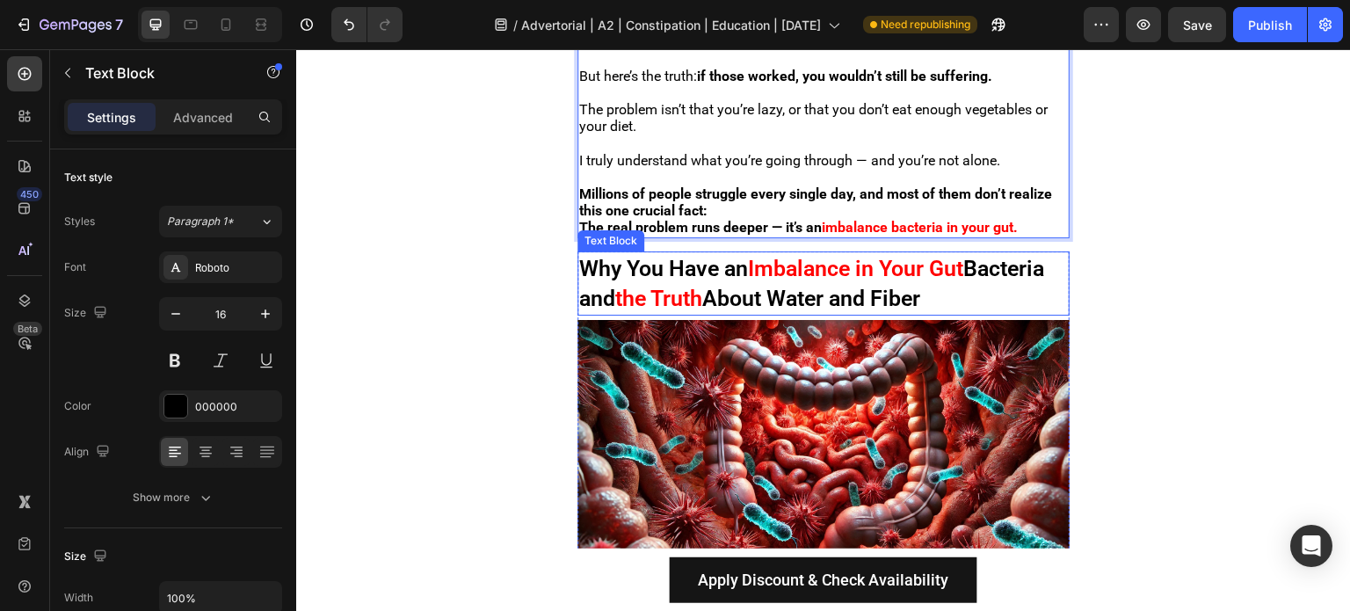
click at [831, 265] on span "Imbalance in Your Gut" at bounding box center [855, 268] width 215 height 25
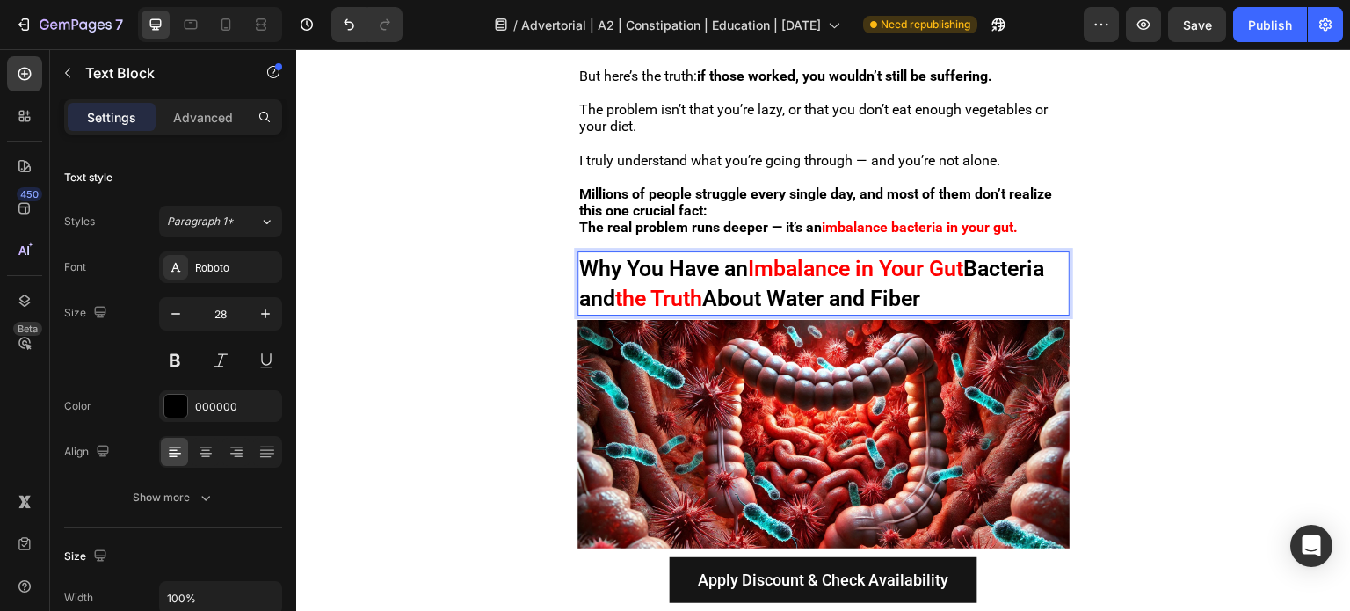
click at [867, 256] on span "Imbalance in Your Gut" at bounding box center [855, 268] width 215 height 25
click at [864, 266] on span "Imbalance in Your Gut" at bounding box center [855, 268] width 215 height 25
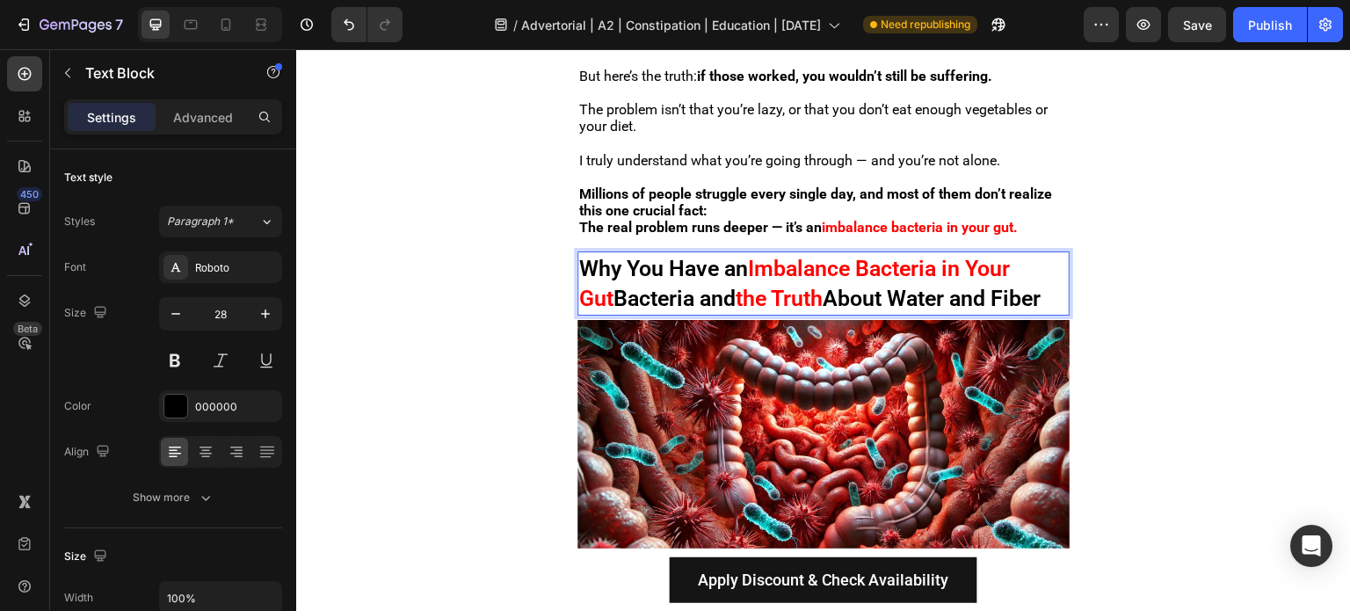
click at [671, 291] on span "Bacteria and" at bounding box center [674, 298] width 122 height 25
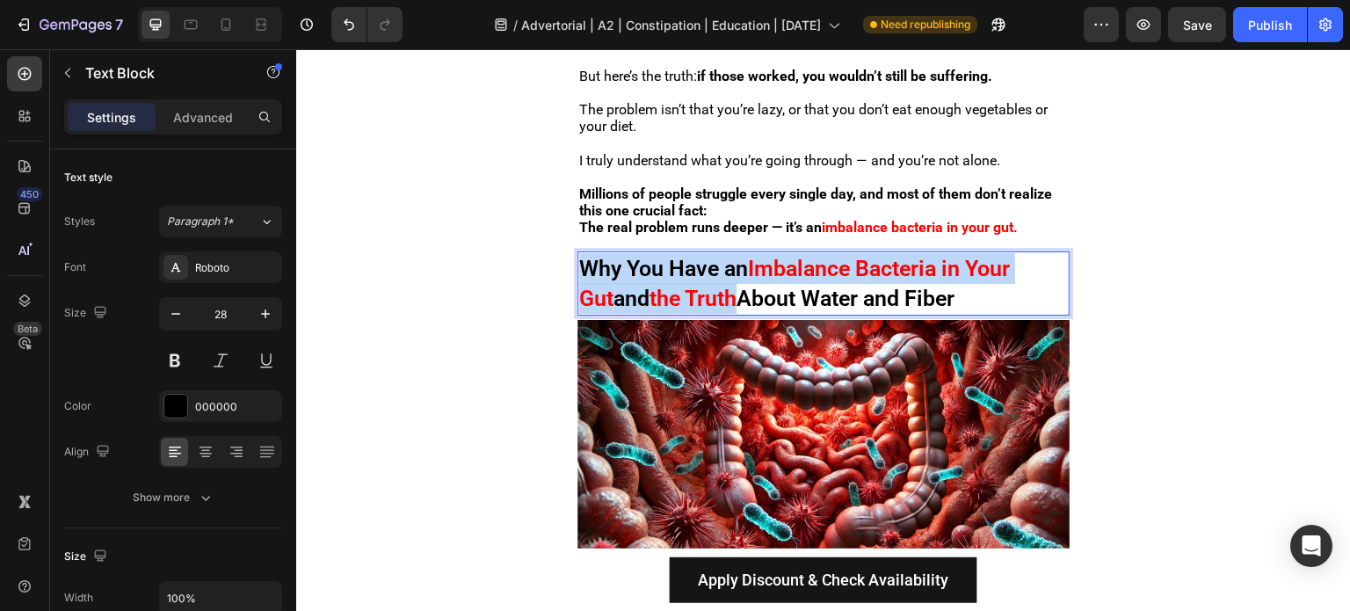
copy p "Why You Have an Imbalance Bacteria in Your Gut and the Truth"
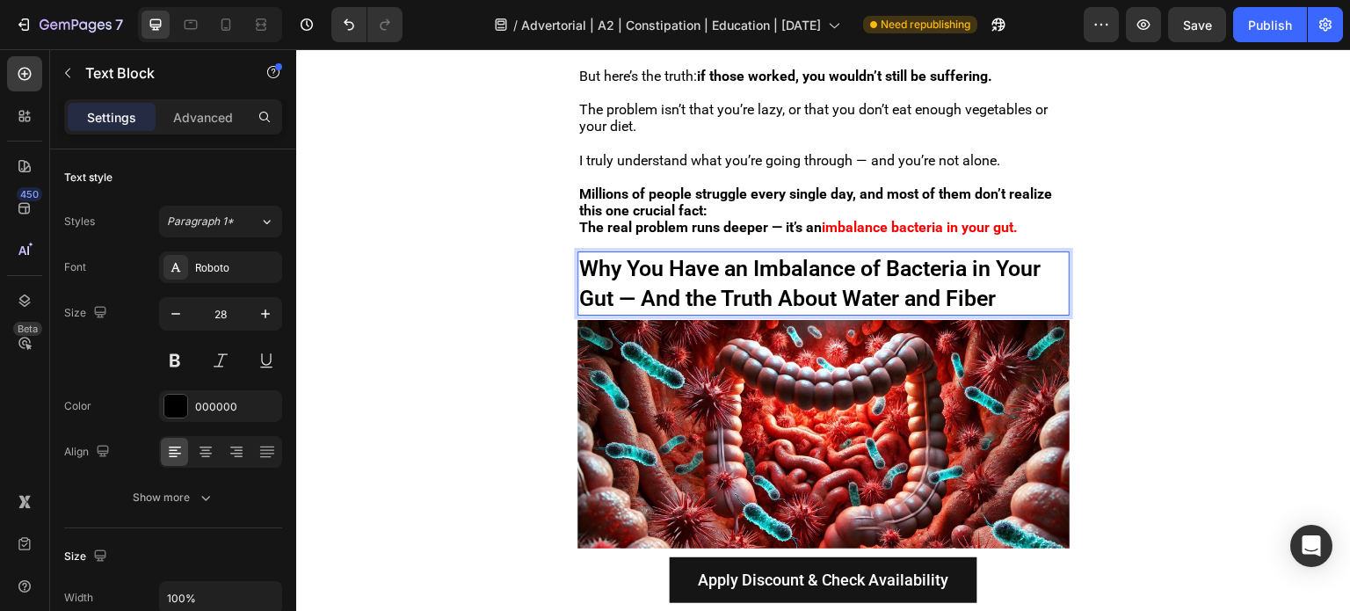
click at [868, 259] on span "Why You Have an Imbalance of Bacteria in Your Gut — And the Truth About Water a…" at bounding box center [809, 284] width 461 height 56
click at [794, 261] on span "Why You Have an Imbalance of Bacteria in Your Gut — And the Truth About Water a…" at bounding box center [809, 284] width 461 height 56
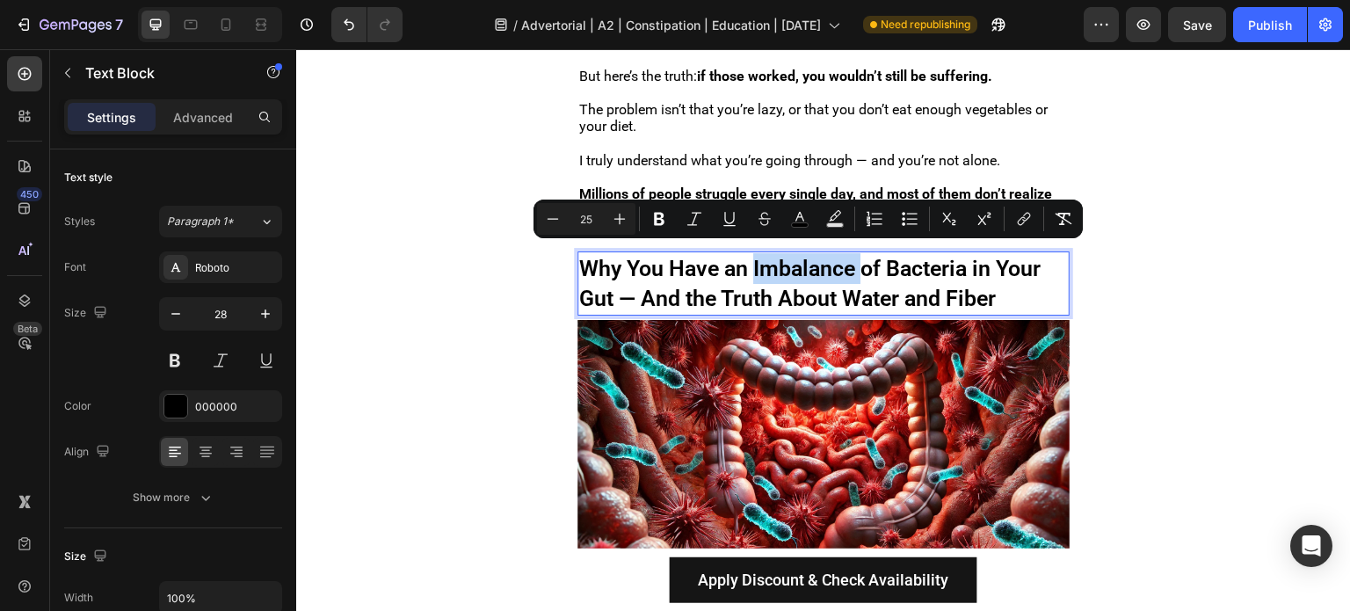
click at [760, 264] on span "Why You Have an Imbalance of Bacteria in Your Gut — And the Truth About Water a…" at bounding box center [809, 284] width 461 height 56
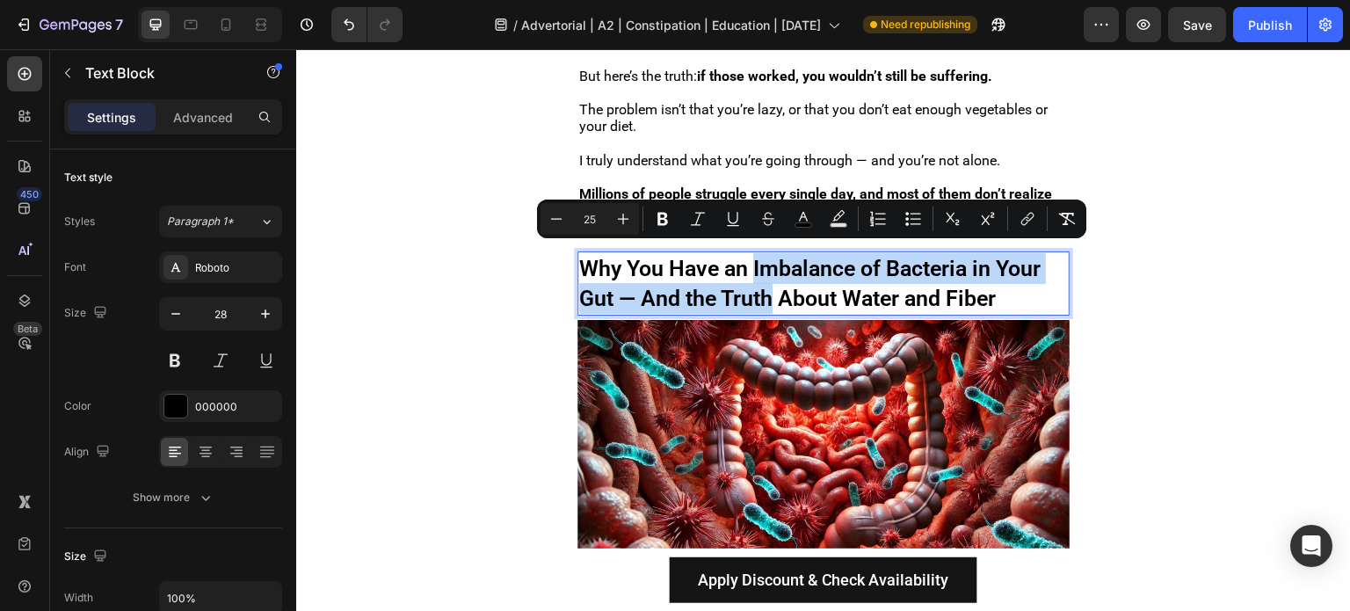
drag, startPoint x: 753, startPoint y: 258, endPoint x: 773, endPoint y: 285, distance: 33.2
click at [773, 285] on span "Why You Have an Imbalance of Bacteria in Your Gut — And the Truth About Water a…" at bounding box center [809, 284] width 461 height 56
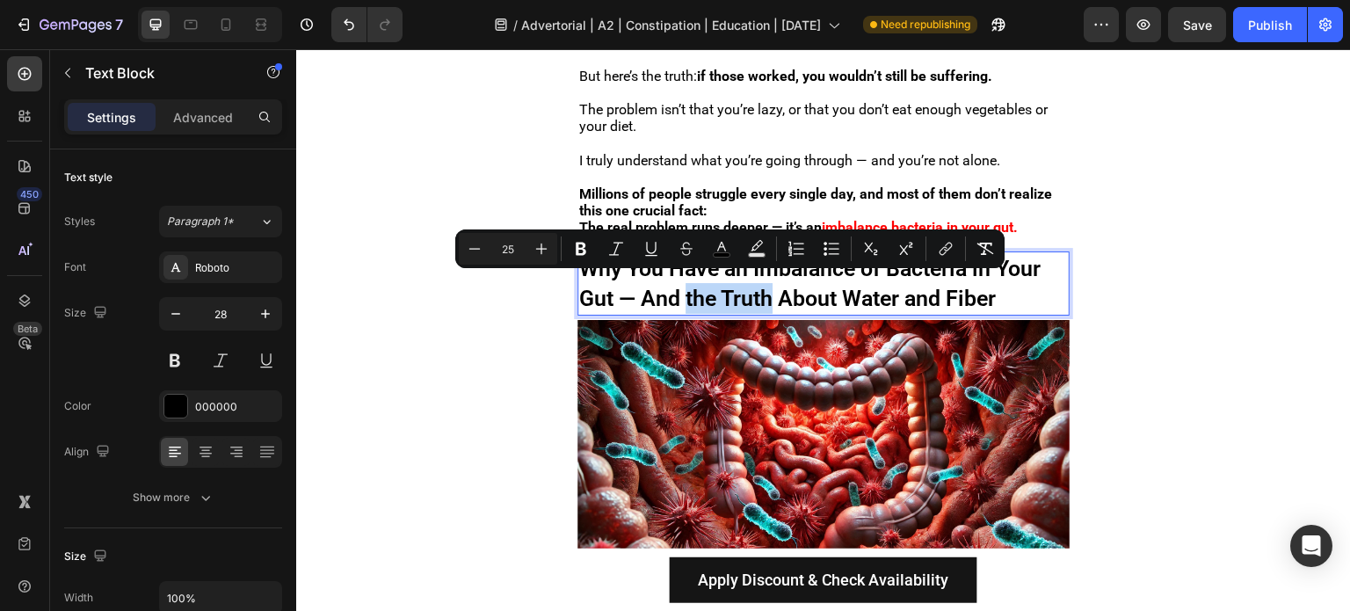
drag, startPoint x: 774, startPoint y: 287, endPoint x: 686, endPoint y: 287, distance: 87.9
click at [686, 287] on span "Why You Have an Imbalance of Bacteria in Your Gut — And the Truth About Water a…" at bounding box center [809, 284] width 461 height 56
click at [728, 245] on icon "Editor contextual toolbar" at bounding box center [722, 249] width 18 height 18
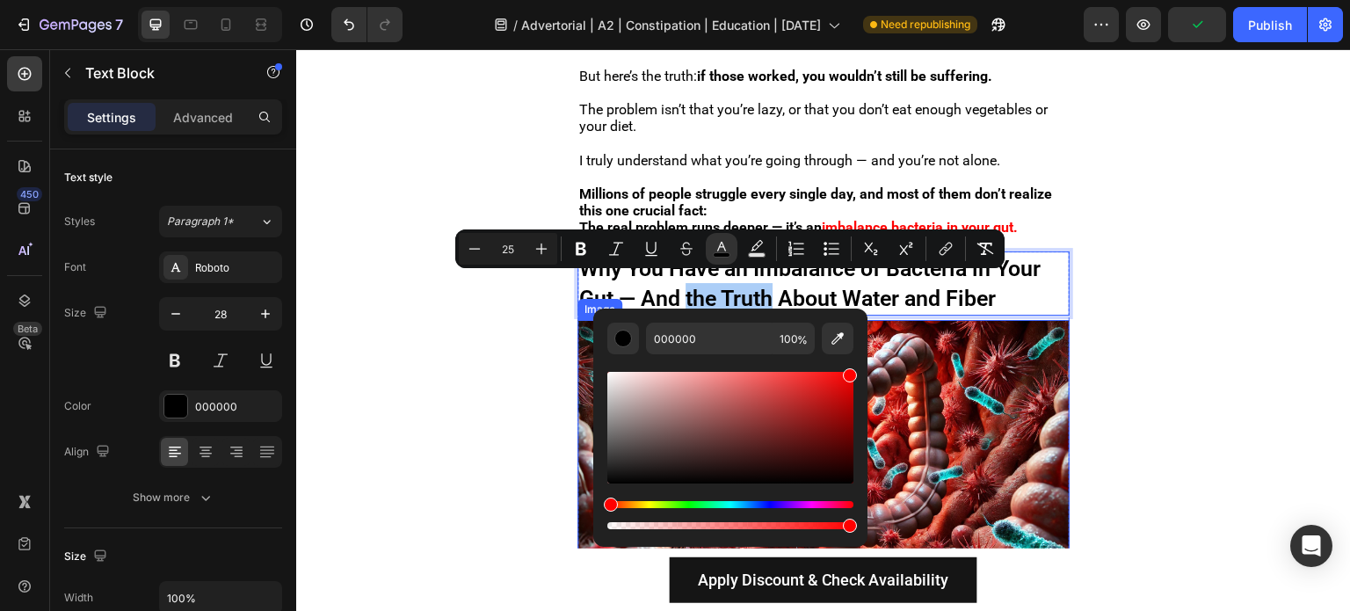
drag, startPoint x: 1104, startPoint y: 435, endPoint x: 919, endPoint y: 336, distance: 209.6
type input "FF0000"
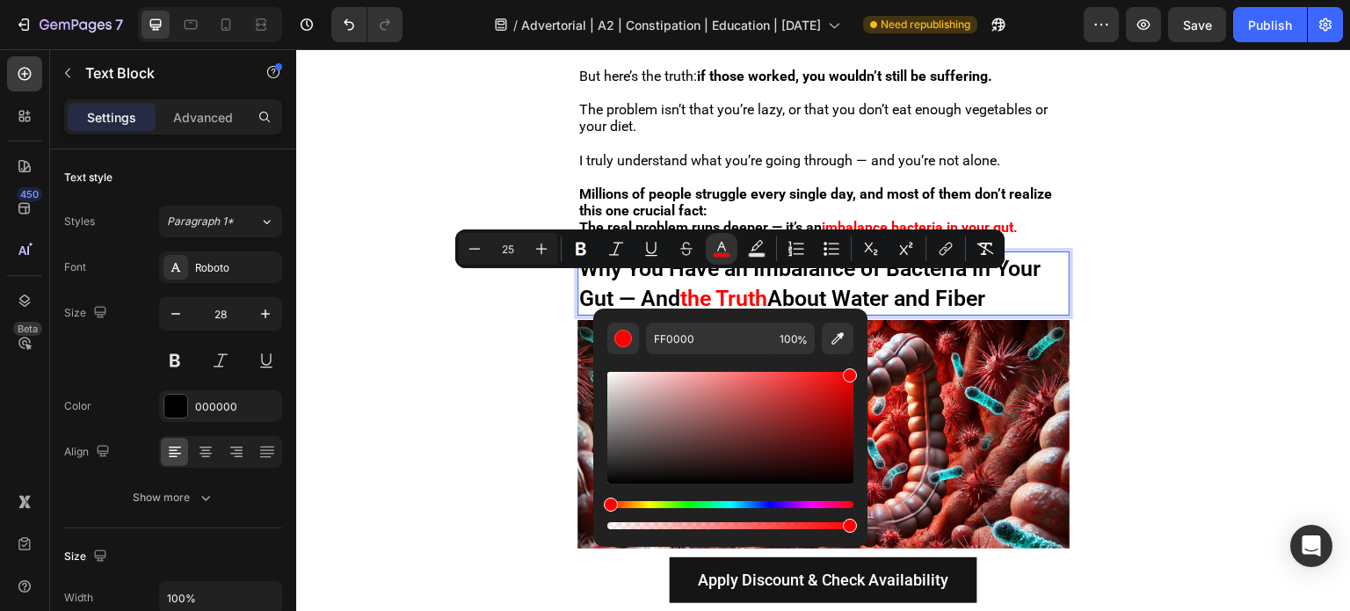
click at [854, 287] on span "About Water and Fiber" at bounding box center [876, 298] width 218 height 25
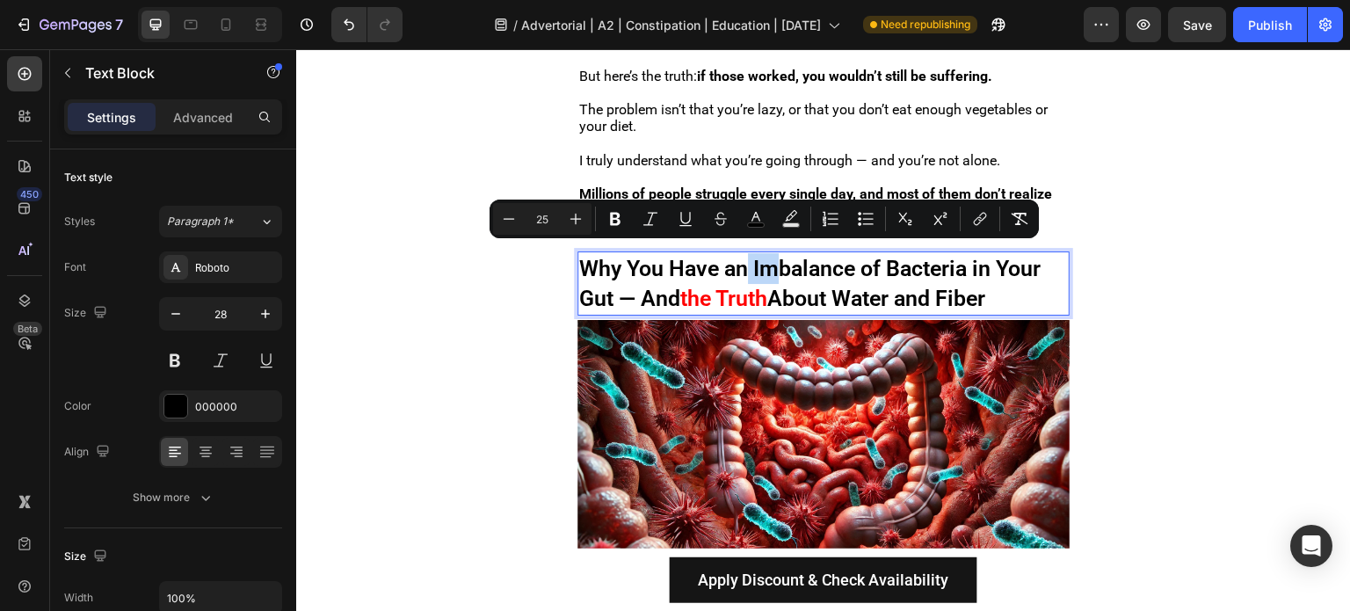
drag, startPoint x: 751, startPoint y: 260, endPoint x: 771, endPoint y: 267, distance: 21.4
click at [771, 267] on span "Why You Have an Imbalance of Bacteria in Your Gut — And" at bounding box center [809, 284] width 461 height 56
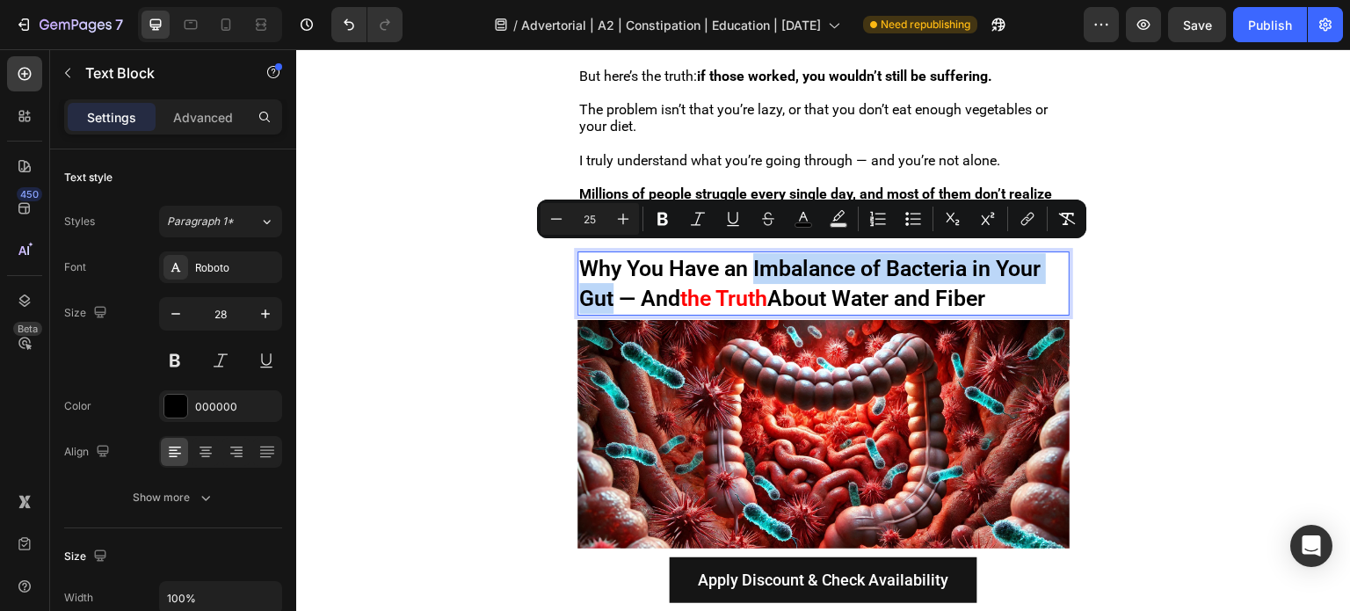
drag, startPoint x: 754, startPoint y: 262, endPoint x: 612, endPoint y: 282, distance: 143.8
click at [612, 282] on span "Why You Have an Imbalance of Bacteria in Your Gut — And" at bounding box center [809, 284] width 461 height 56
click at [799, 224] on rect "Editor contextual toolbar" at bounding box center [803, 225] width 17 height 4
type input "000000"
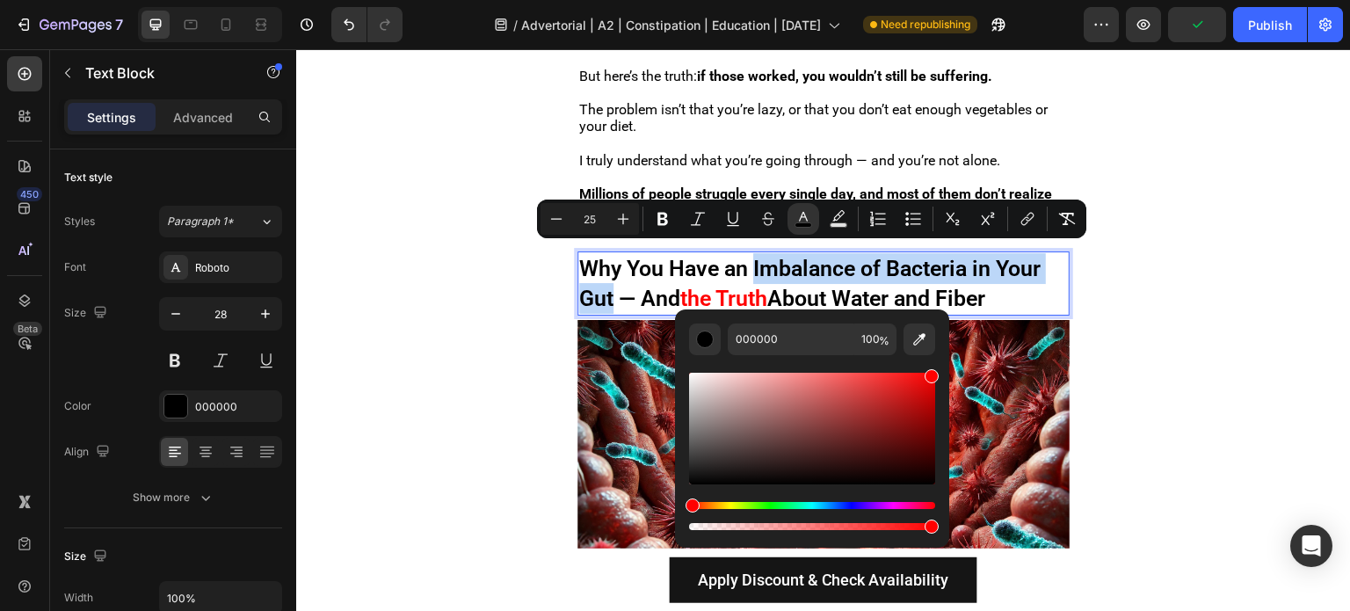
drag, startPoint x: 1172, startPoint y: 438, endPoint x: 991, endPoint y: 323, distance: 213.8
type input "FF0000"
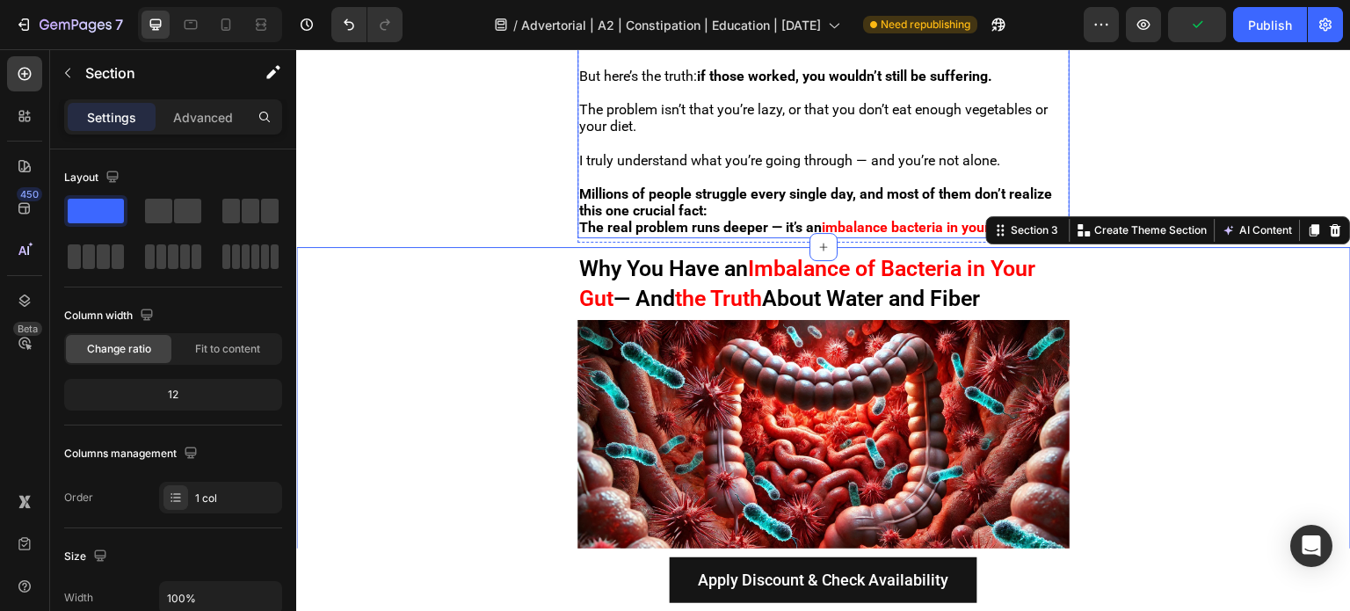
click at [836, 219] on strong "imbalance bacteria in your gut." at bounding box center [920, 227] width 196 height 17
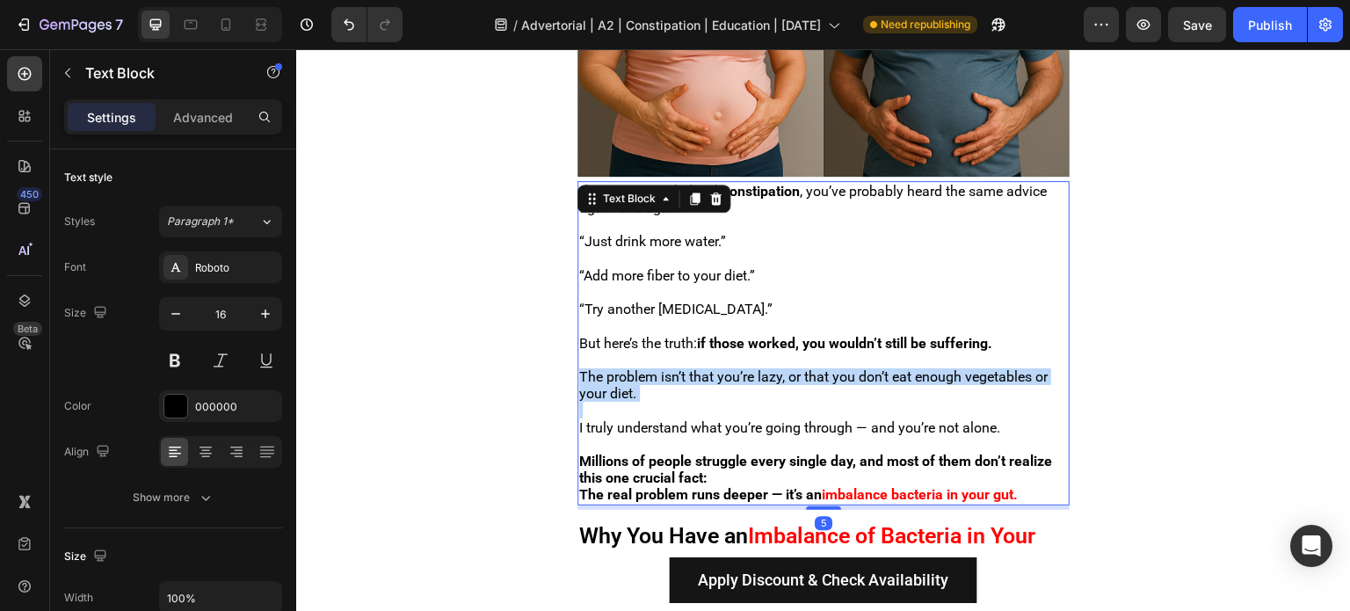
click at [836, 215] on div "Image If you’ve struggled with constipation , you’ve probably heard the same ad…" at bounding box center [823, 178] width 492 height 661
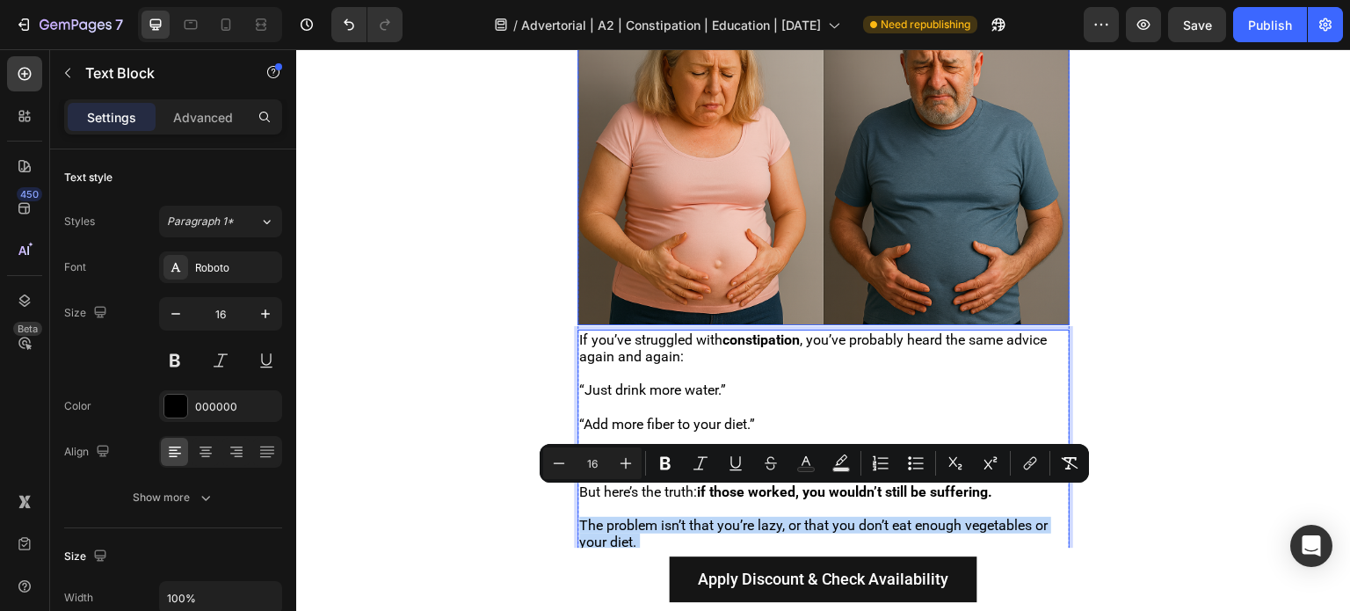
scroll to position [727, 0]
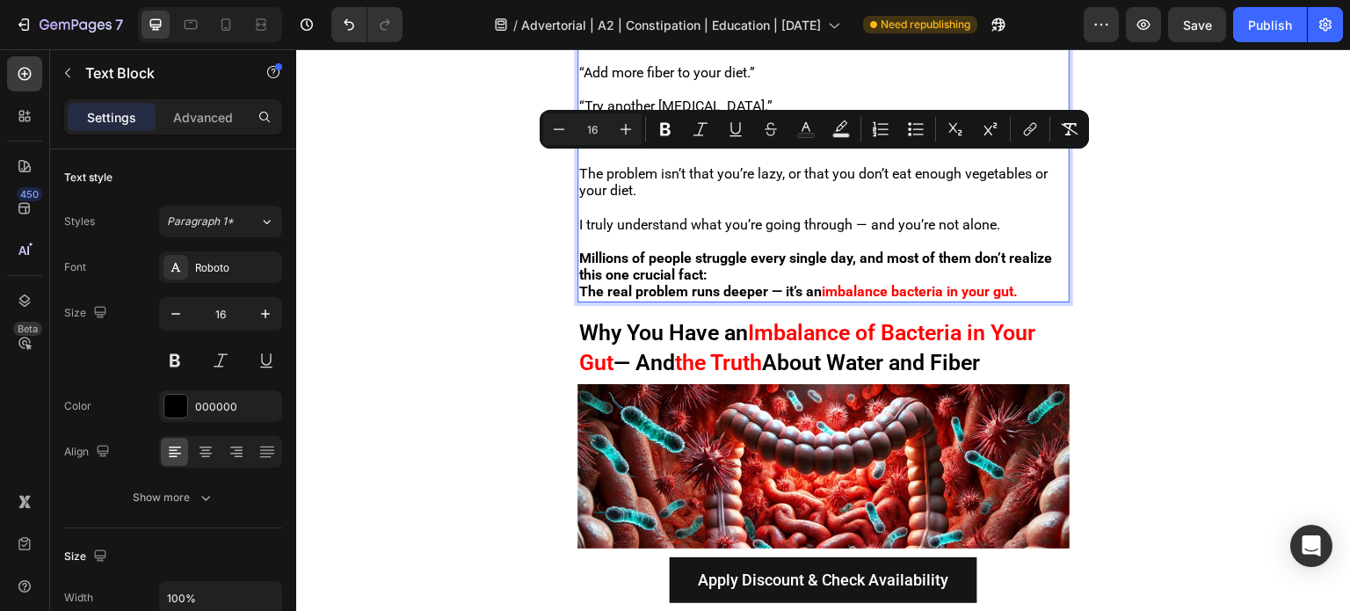
click at [881, 285] on strong "imbalance bacteria in your gut." at bounding box center [920, 291] width 196 height 17
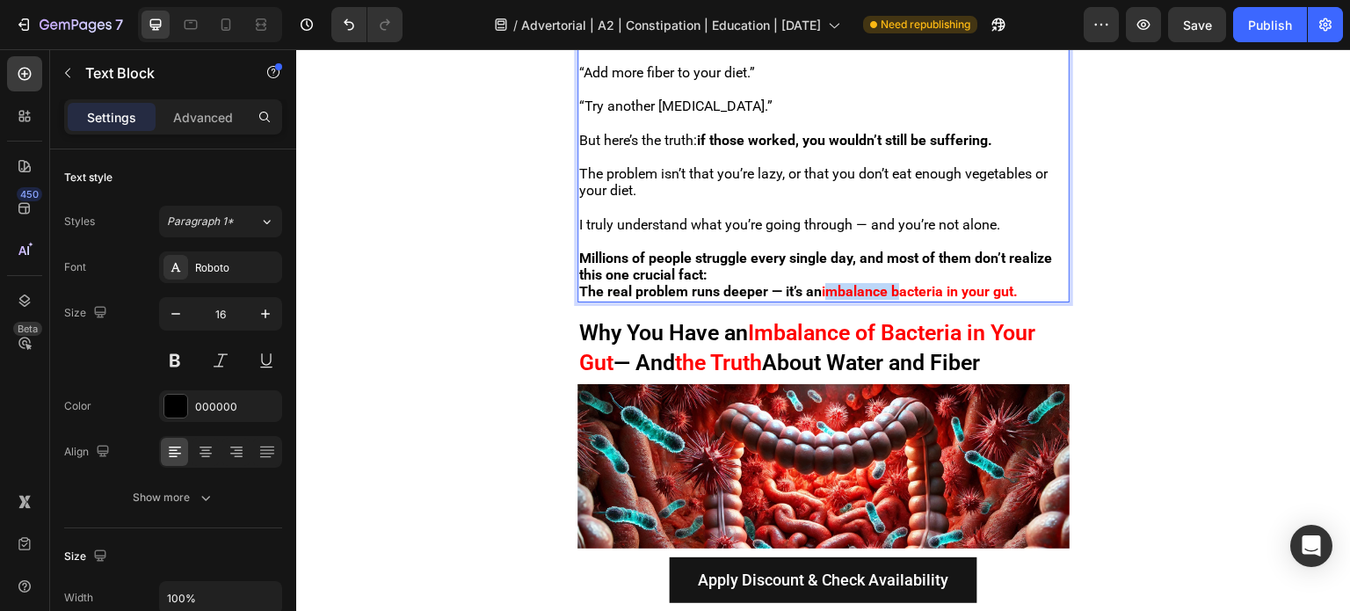
click at [881, 285] on strong "imbalance bacteria in your gut." at bounding box center [920, 291] width 196 height 17
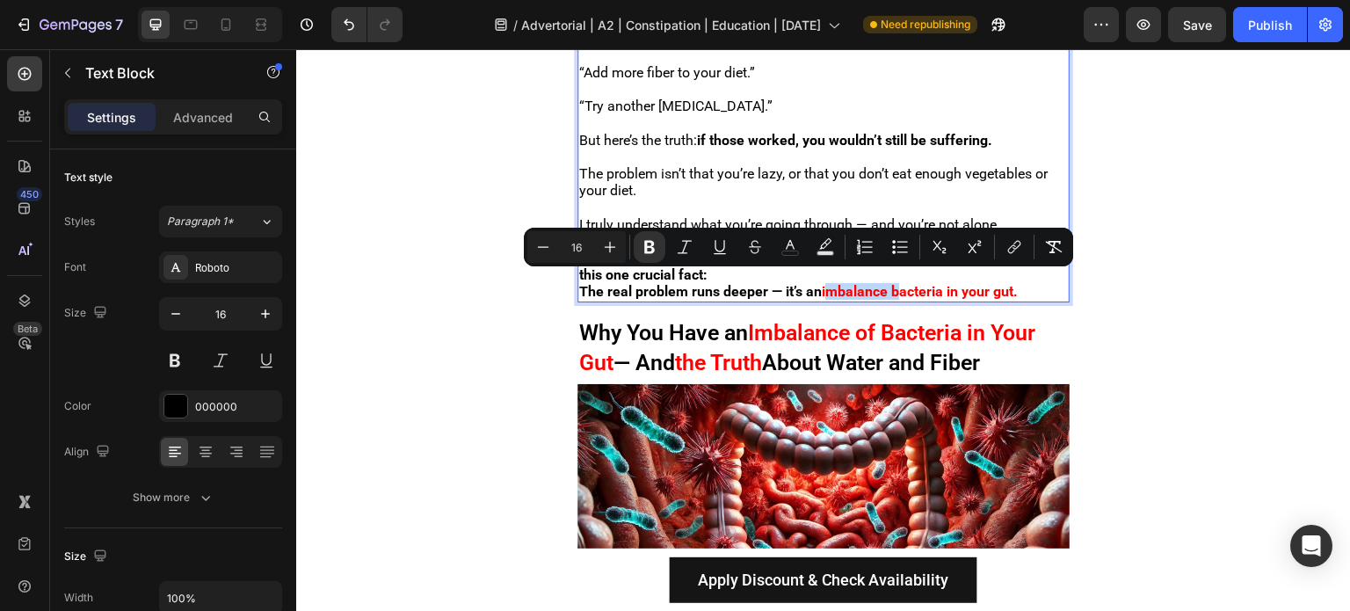
copy p "The real problem runs deeper — it’s an imbalance bacteria in your gut."
click at [780, 119] on p "Rich Text Editor. Editing area: main" at bounding box center [823, 122] width 489 height 17
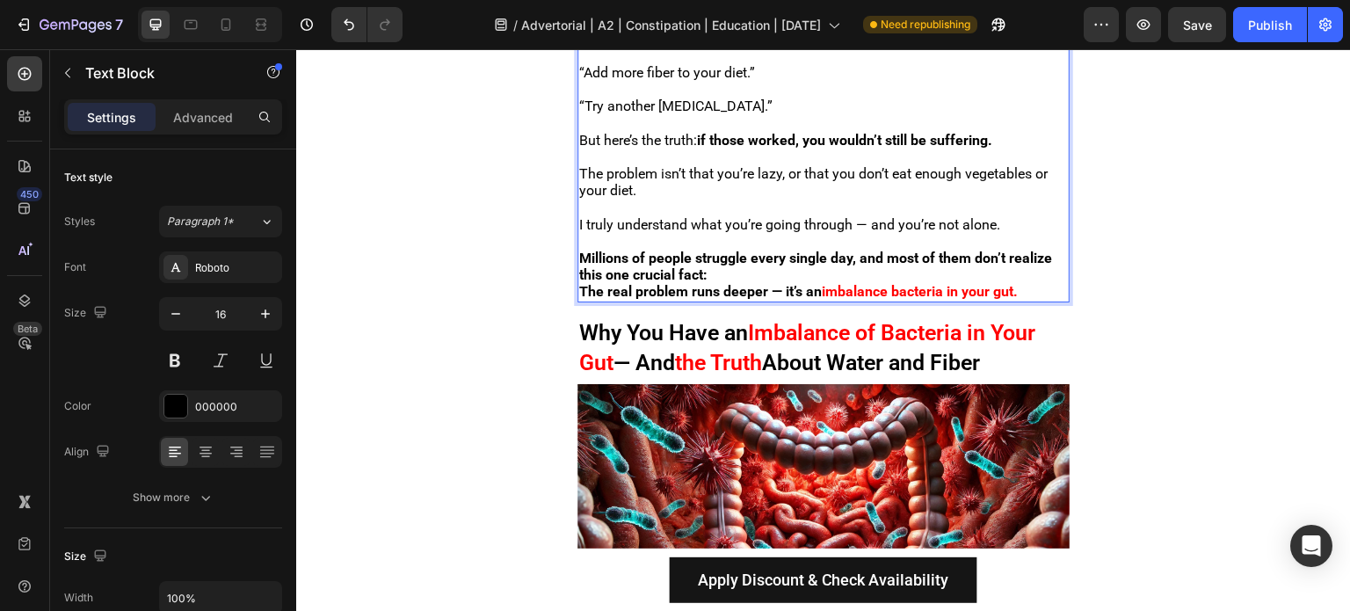
click at [881, 283] on strong "imbalance bacteria in your gut." at bounding box center [920, 291] width 196 height 17
click at [892, 283] on strong "imbalance bacteria in your gut." at bounding box center [920, 291] width 196 height 17
click at [773, 283] on strong "The real problem runs deeper — it’s an" at bounding box center [700, 291] width 243 height 17
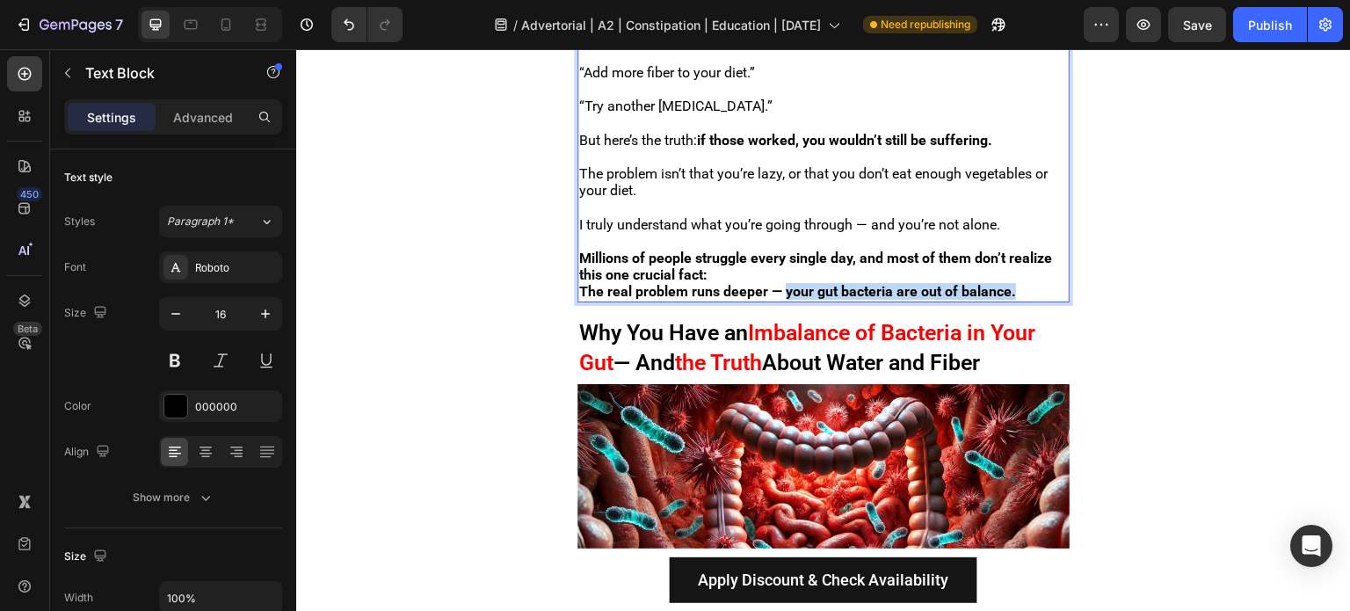
drag, startPoint x: 781, startPoint y: 282, endPoint x: 1024, endPoint y: 277, distance: 242.6
click at [1024, 283] on p "The real problem runs deeper — your gut bacteria are out of balance." at bounding box center [823, 291] width 489 height 17
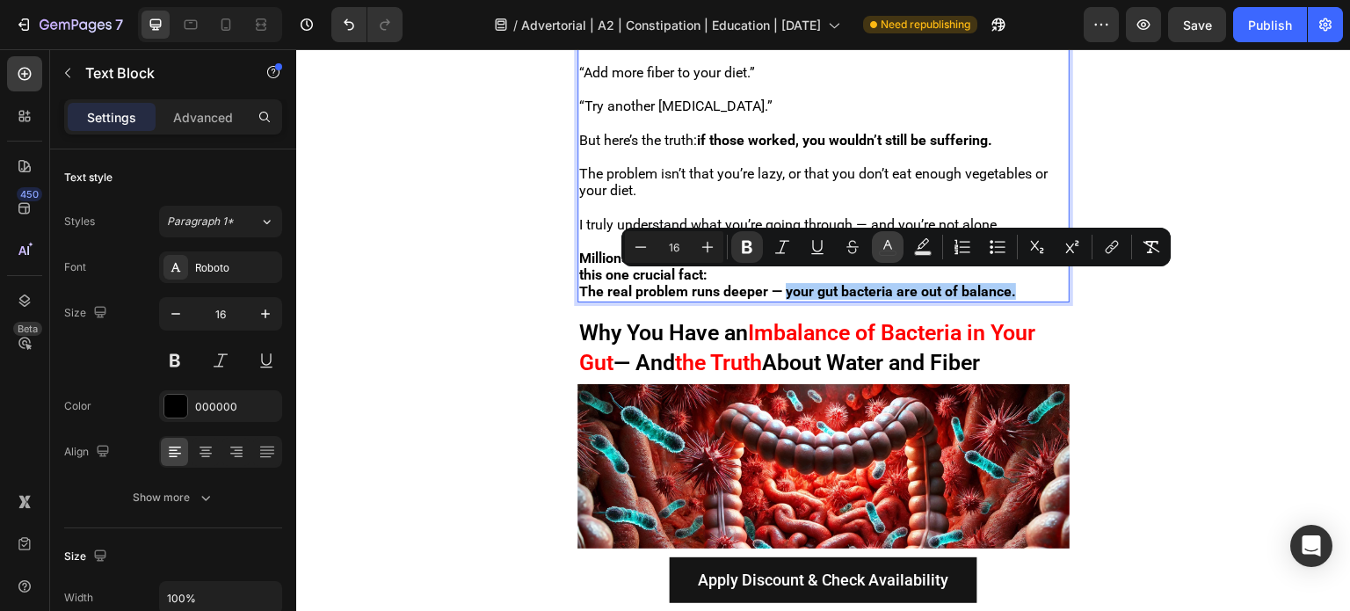
click at [886, 245] on icon "Editor contextual toolbar" at bounding box center [887, 245] width 9 height 10
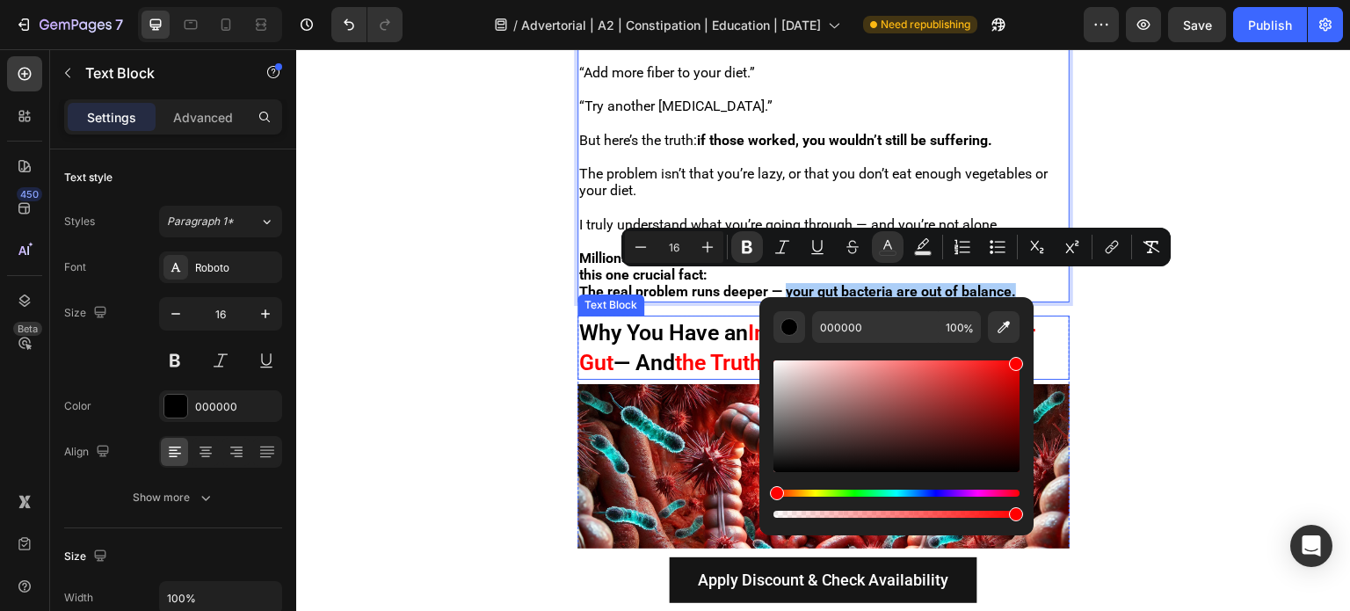
drag, startPoint x: 1237, startPoint y: 436, endPoint x: 1059, endPoint y: 308, distance: 219.1
type input "FF0000"
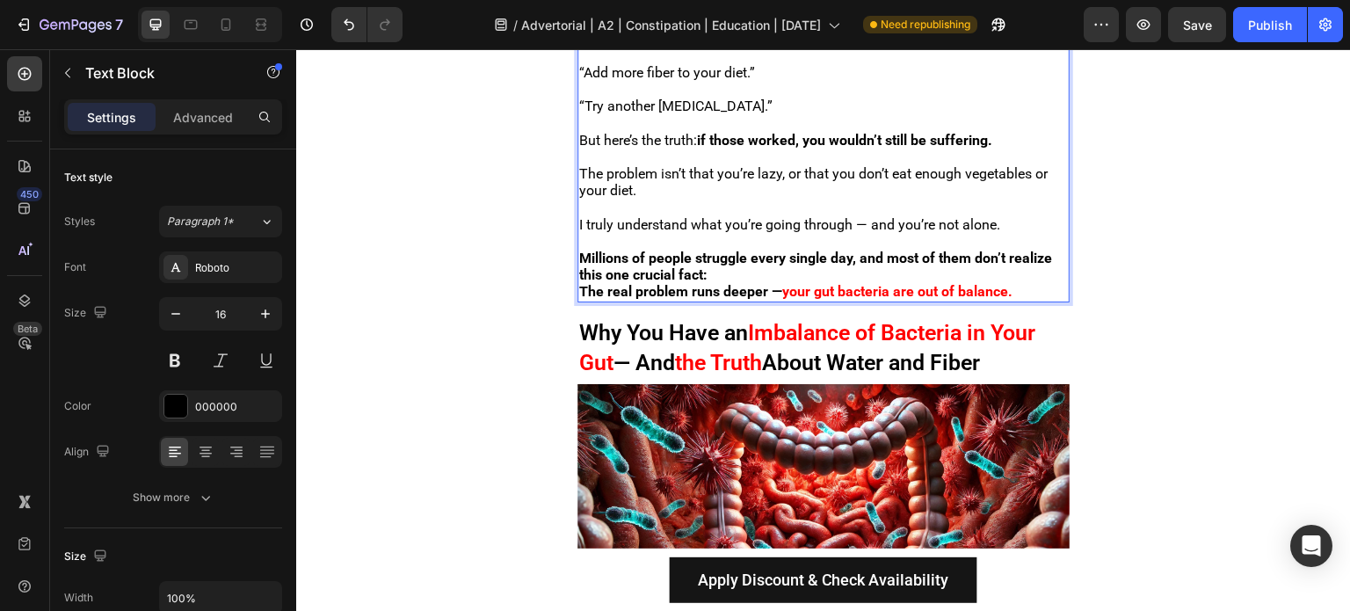
click at [837, 187] on p "The problem isn’t that you’re lazy, or that you don’t eat enough vegetables or …" at bounding box center [823, 181] width 489 height 33
click at [747, 320] on span "Why You Have an" at bounding box center [663, 332] width 169 height 25
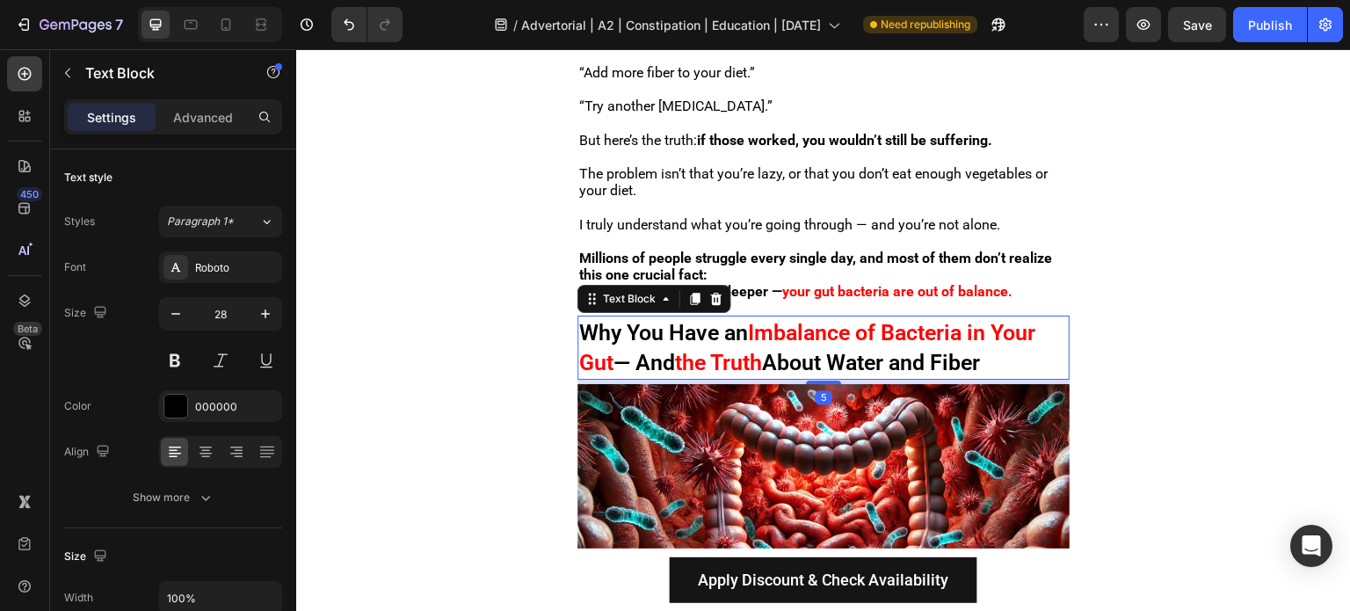
click at [747, 320] on span "Why You Have an" at bounding box center [663, 332] width 169 height 25
copy p "Why You Have an Imbalance of Bacteria in Your Gut — And the Truth About Water a…"
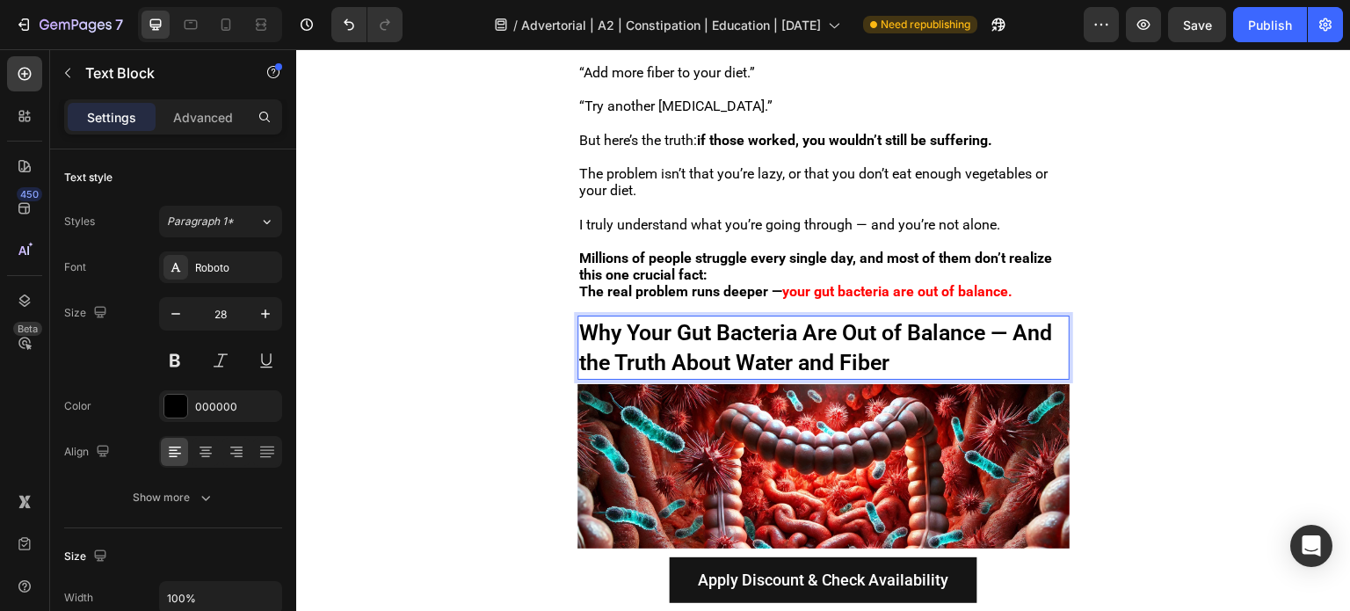
click at [1026, 317] on p "Why Your Gut Bacteria Are Out of Balance — And the Truth About Water and Fiber" at bounding box center [823, 347] width 489 height 61
drag, startPoint x: 1012, startPoint y: 324, endPoint x: 1000, endPoint y: 329, distance: 12.2
click at [1000, 329] on span "Why Your Gut Bacteria Are Out of Balance And the Truth About Water and Fiber" at bounding box center [822, 348] width 487 height 56
click at [747, 345] on span "Why Your Gut Bacteria Are Out of Balance and the Truth About Water and Fiber" at bounding box center [820, 348] width 483 height 56
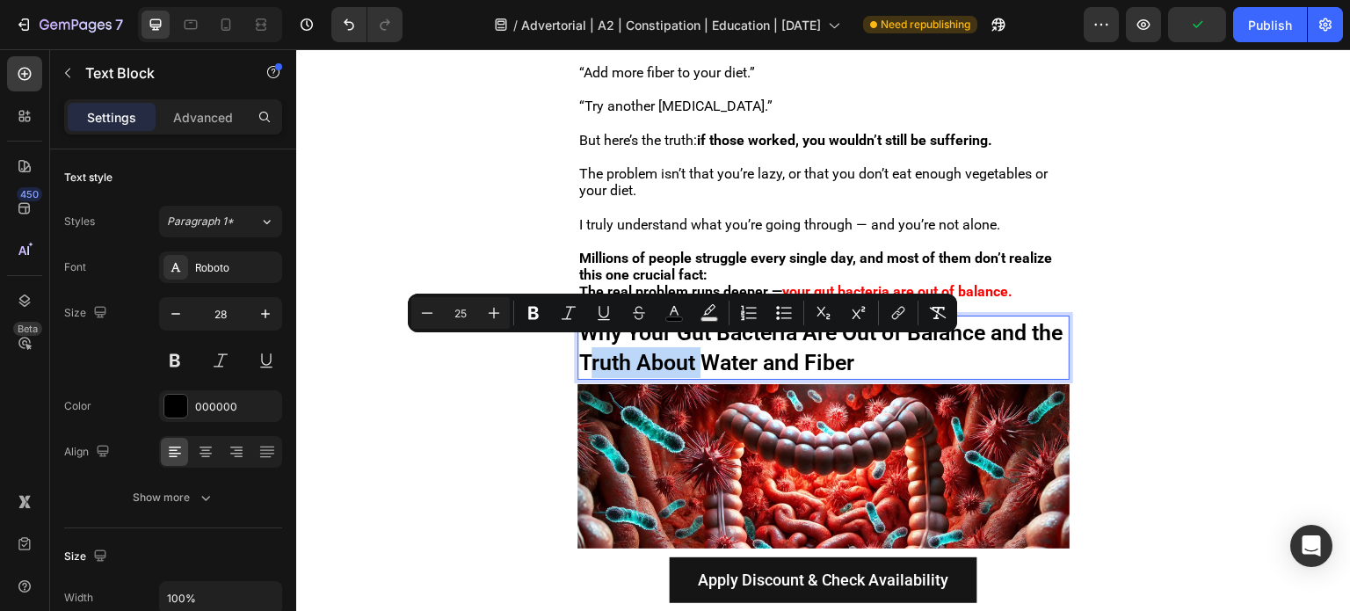
drag, startPoint x: 737, startPoint y: 351, endPoint x: 627, endPoint y: 366, distance: 110.9
click at [627, 366] on span "Why Your Gut Bacteria Are Out of Balance and the Truth About Water and Fiber" at bounding box center [820, 348] width 483 height 56
click at [616, 352] on span "Why Your Gut Bacteria Are Out of Balance and the Truth About Water and Fiber" at bounding box center [820, 348] width 483 height 56
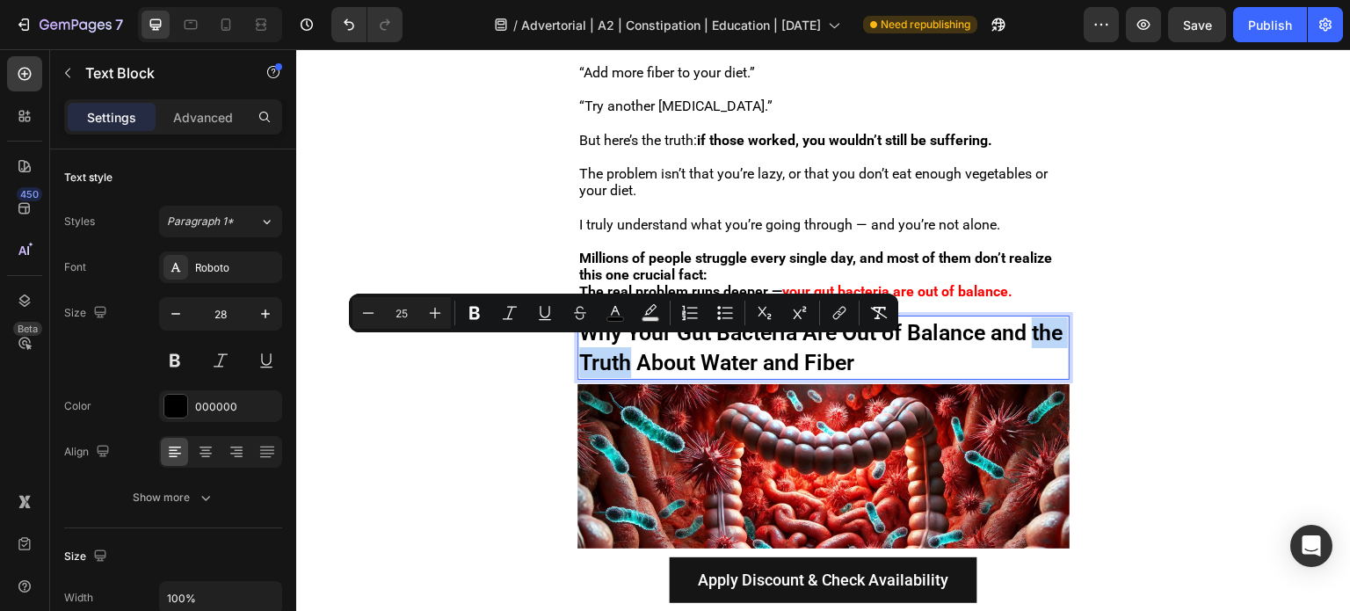
drag, startPoint x: 669, startPoint y: 352, endPoint x: 581, endPoint y: 353, distance: 87.9
click at [581, 353] on span "Why Your Gut Bacteria Are Out of Balance and the Truth About Water and Fiber" at bounding box center [820, 348] width 483 height 56
click at [620, 317] on rect "Editor contextual toolbar" at bounding box center [615, 319] width 17 height 4
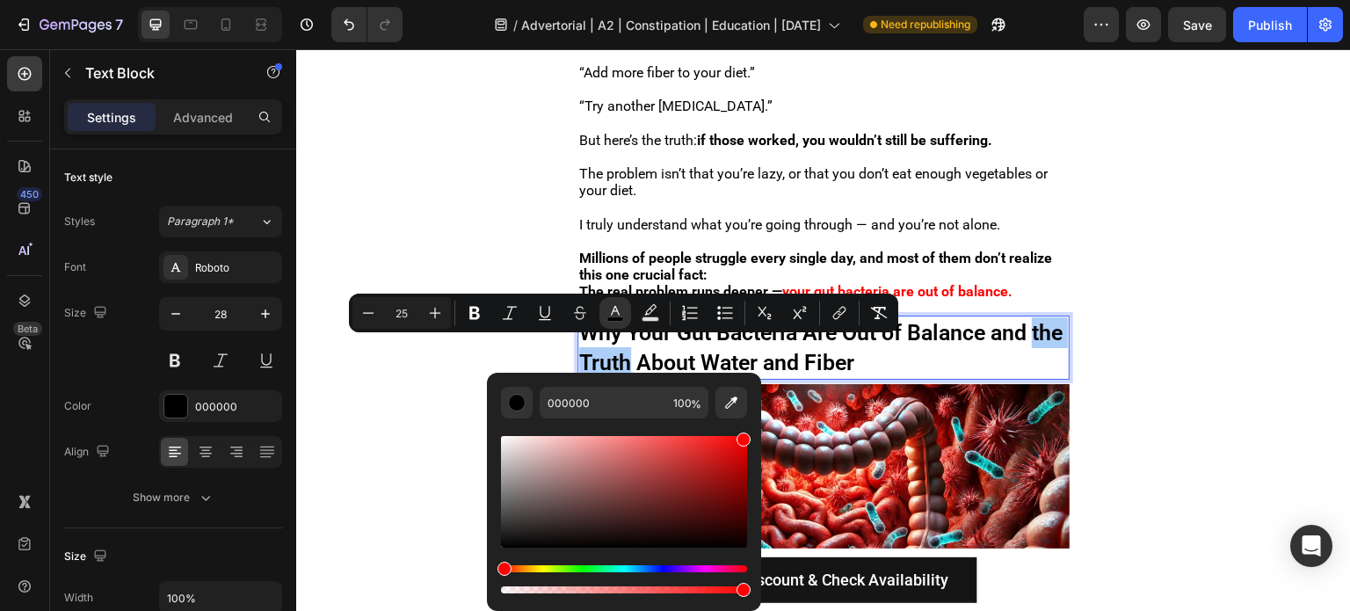
drag, startPoint x: 996, startPoint y: 498, endPoint x: 824, endPoint y: 383, distance: 206.5
type input "FF0202"
click at [981, 327] on span "Why Your Gut Bacteria Are Out of Balance and" at bounding box center [802, 332] width 447 height 25
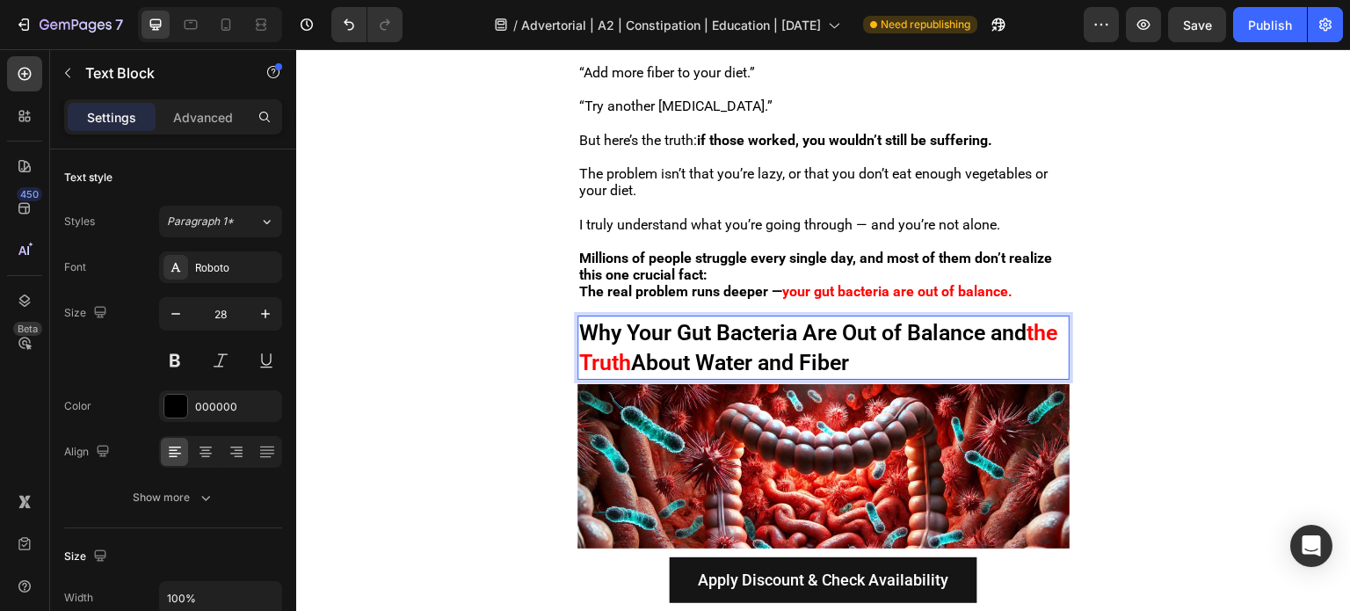
click at [672, 329] on span "Why Your Gut Bacteria Are Out of Balance and" at bounding box center [802, 332] width 447 height 25
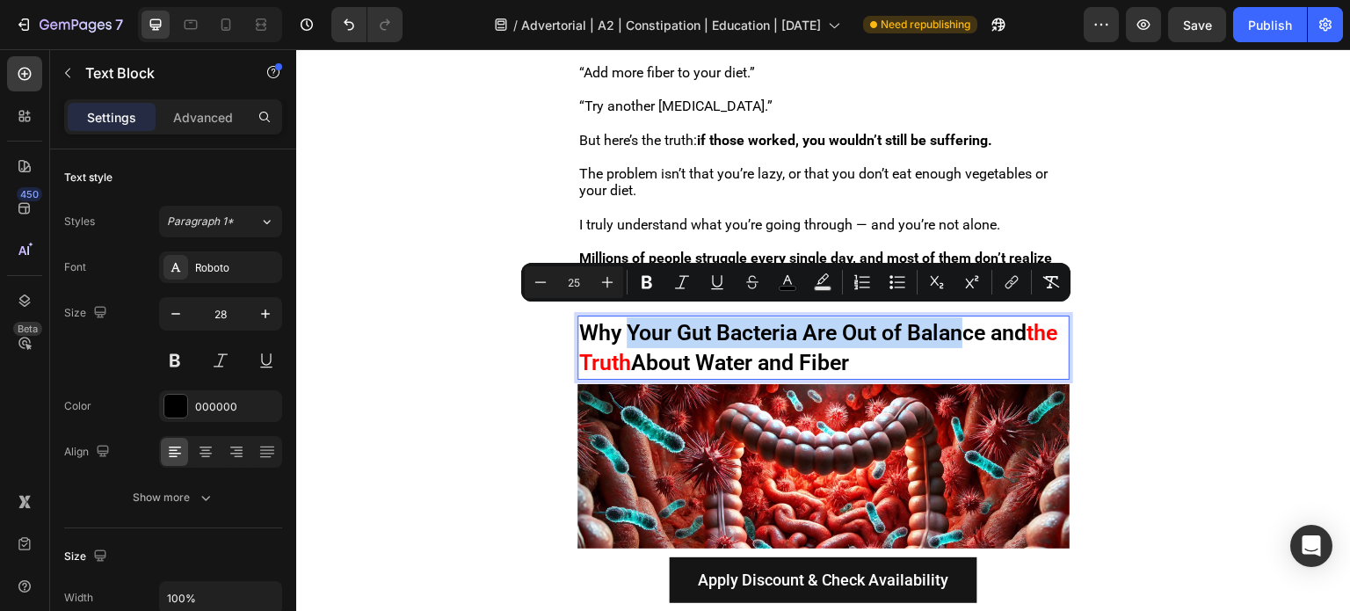
drag, startPoint x: 628, startPoint y: 329, endPoint x: 969, endPoint y: 329, distance: 341.0
click at [969, 329] on span "Why Your Gut Bacteria Are Out of Balance and" at bounding box center [802, 332] width 447 height 25
drag, startPoint x: 991, startPoint y: 326, endPoint x: 628, endPoint y: 328, distance: 362.1
click at [628, 328] on span "Why Your Gut Bacteria Are Out of Balance and" at bounding box center [802, 332] width 447 height 25
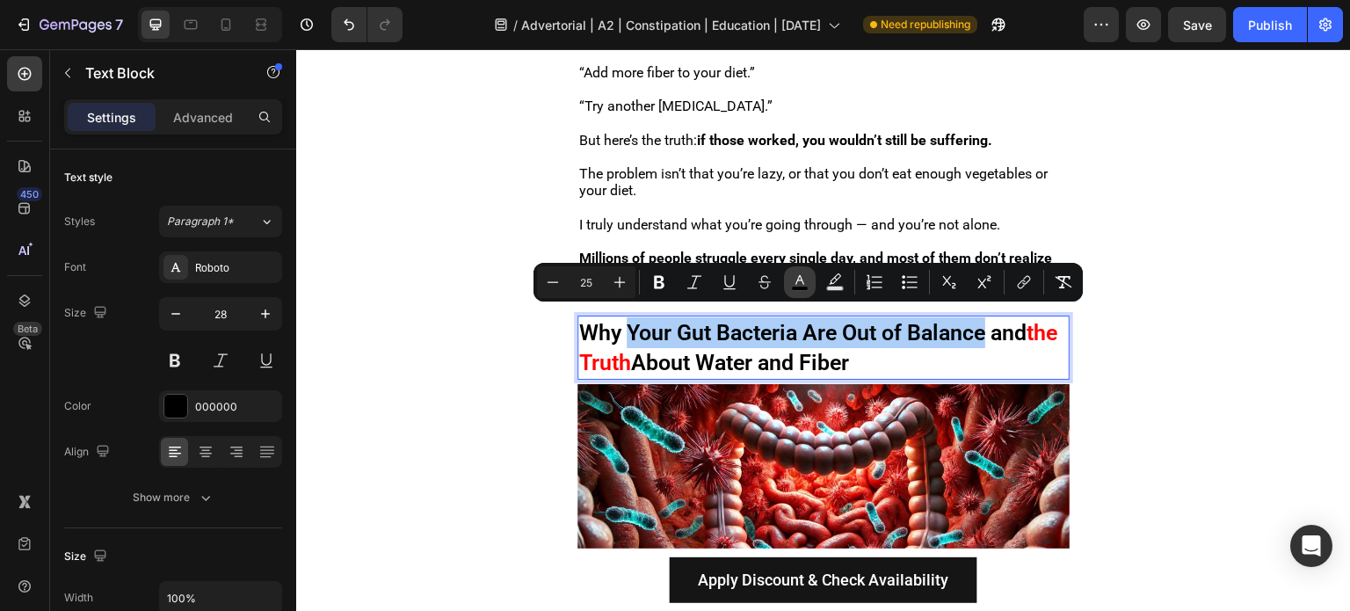
click at [792, 289] on rect "Editor contextual toolbar" at bounding box center [800, 289] width 17 height 4
type input "000000"
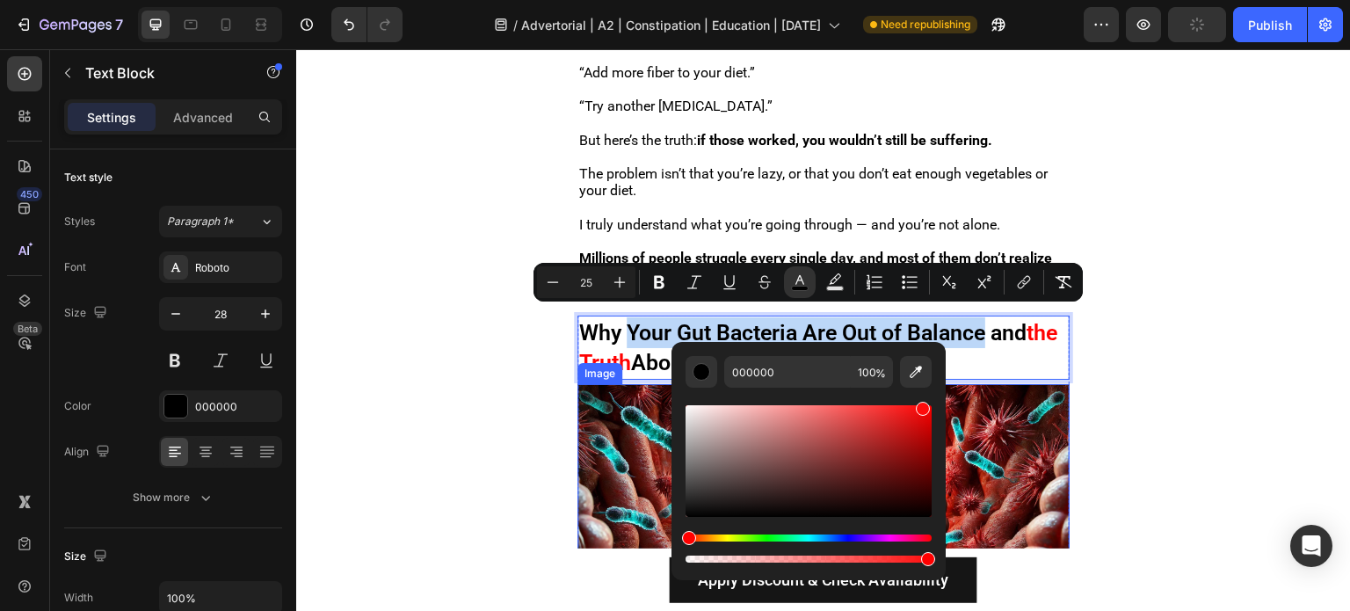
type input "FF0000"
drag, startPoint x: 1204, startPoint y: 452, endPoint x: 983, endPoint y: 373, distance: 234.4
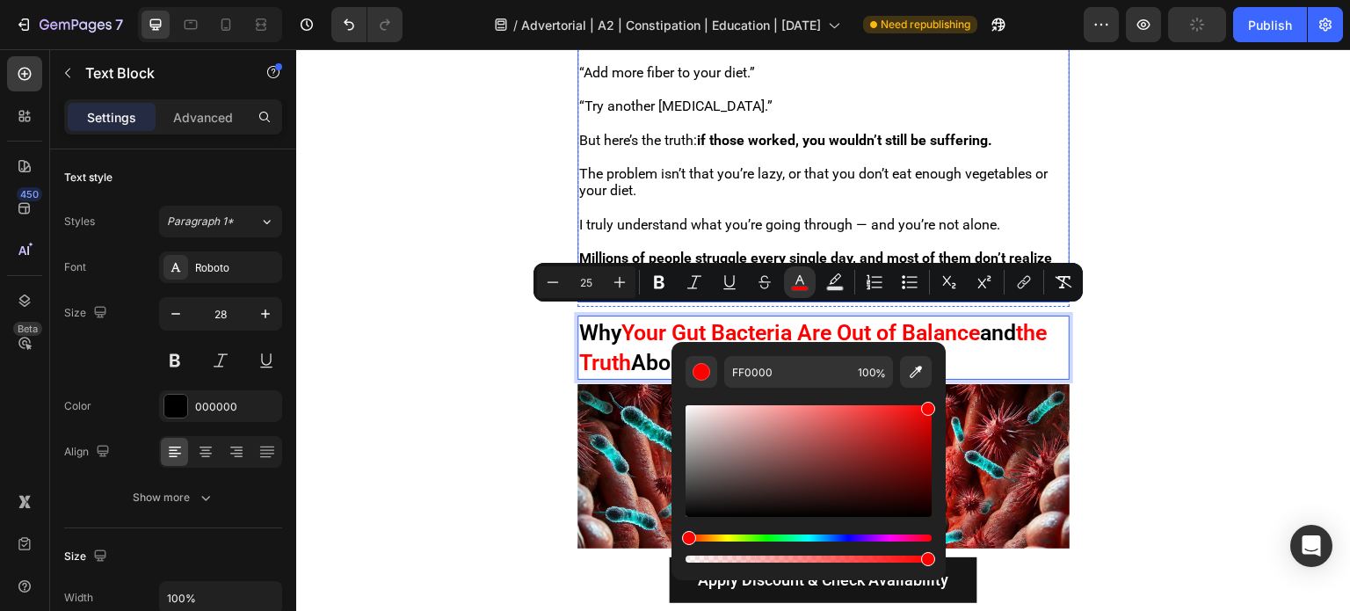
click at [830, 168] on span "The problem isn’t that you’re lazy, or that you don’t eat enough vegetables or …" at bounding box center [813, 181] width 468 height 33
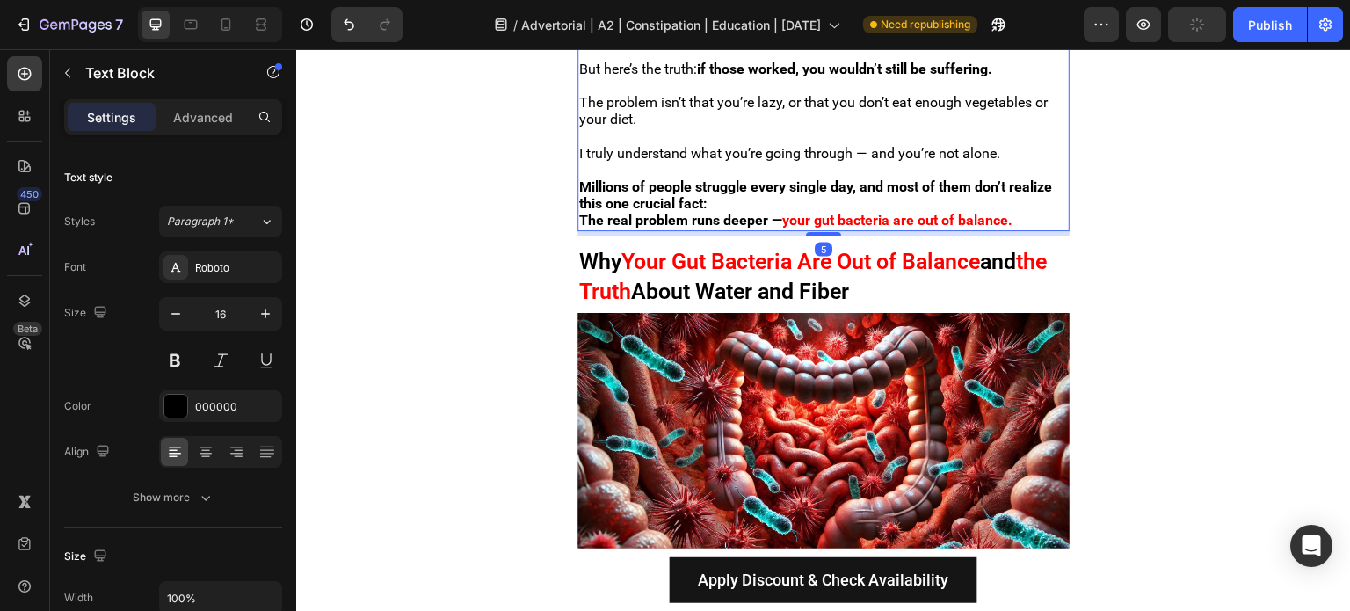
scroll to position [991, 0]
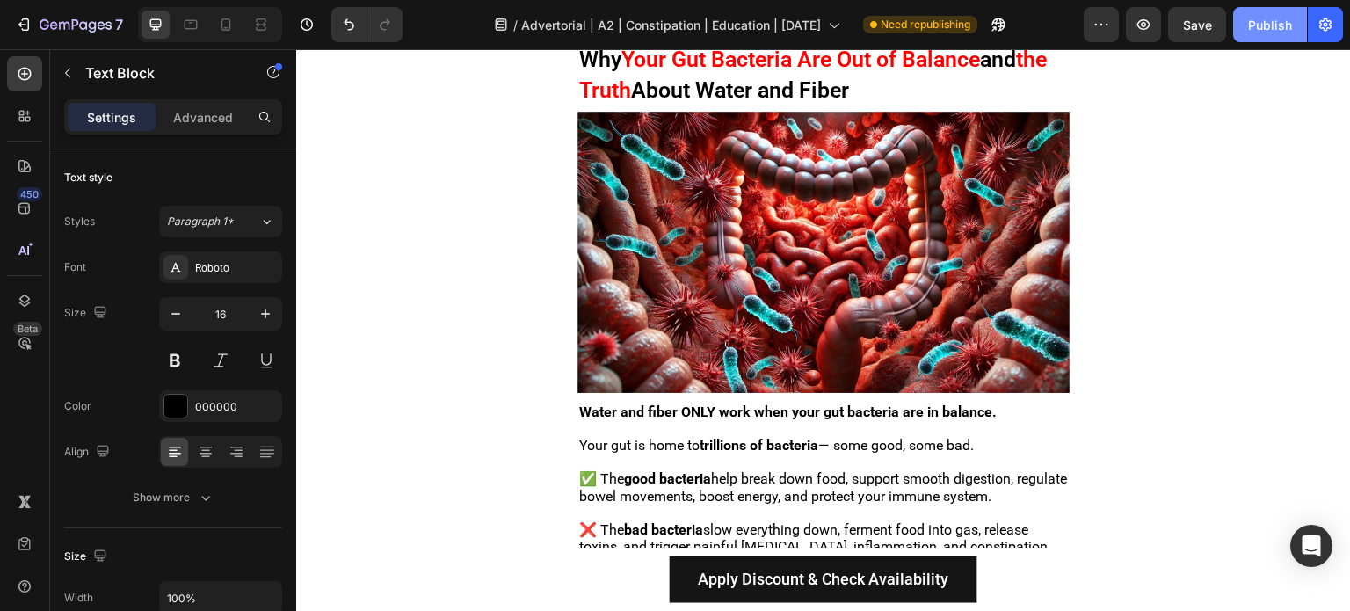
click at [1266, 34] on button "Publish" at bounding box center [1270, 24] width 74 height 35
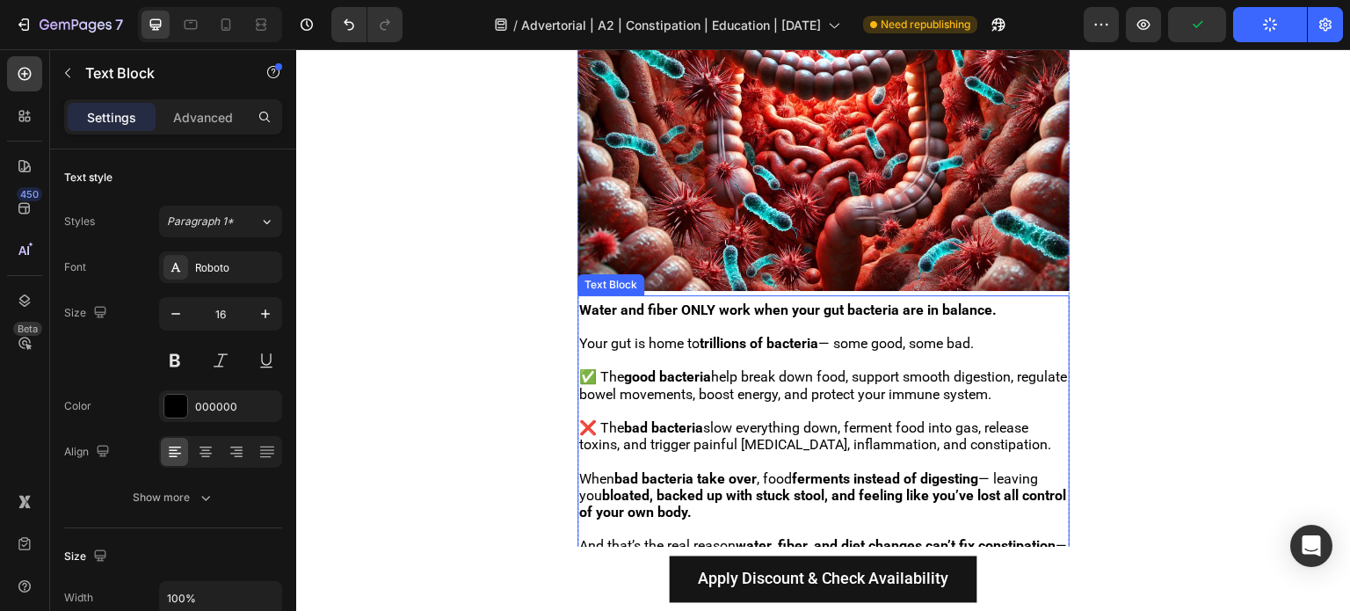
scroll to position [1166, 0]
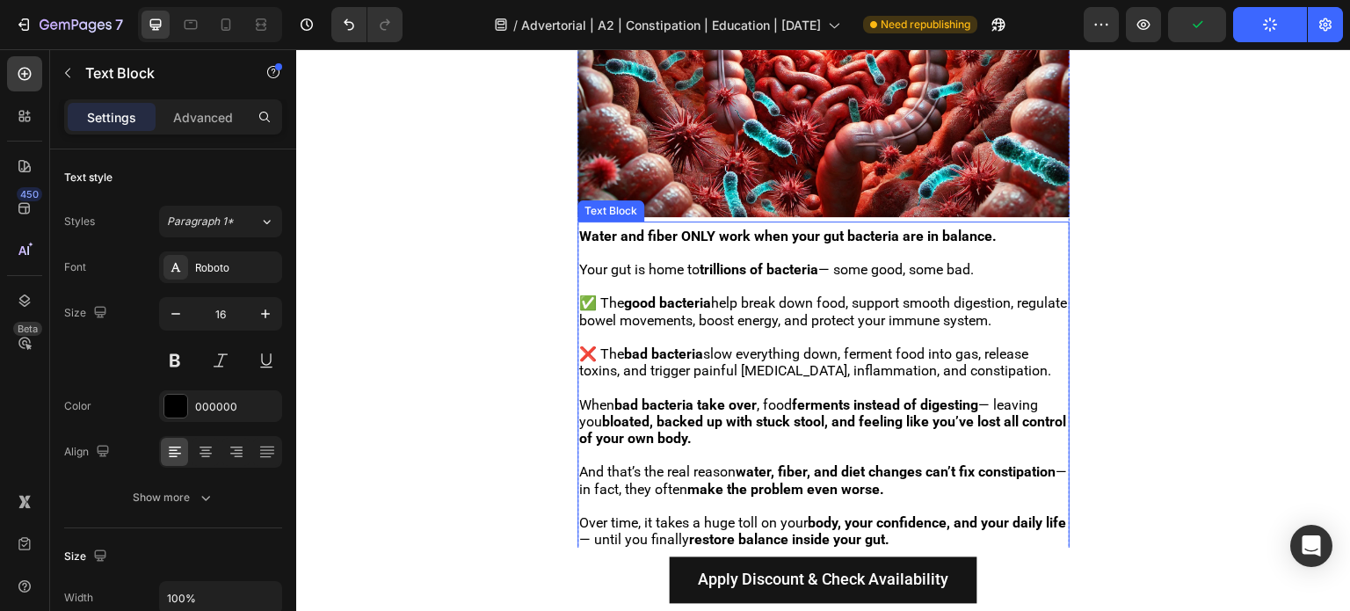
click at [824, 308] on span "✅ The good bacteria help break down food, support smooth digestion, regulate bo…" at bounding box center [823, 310] width 488 height 33
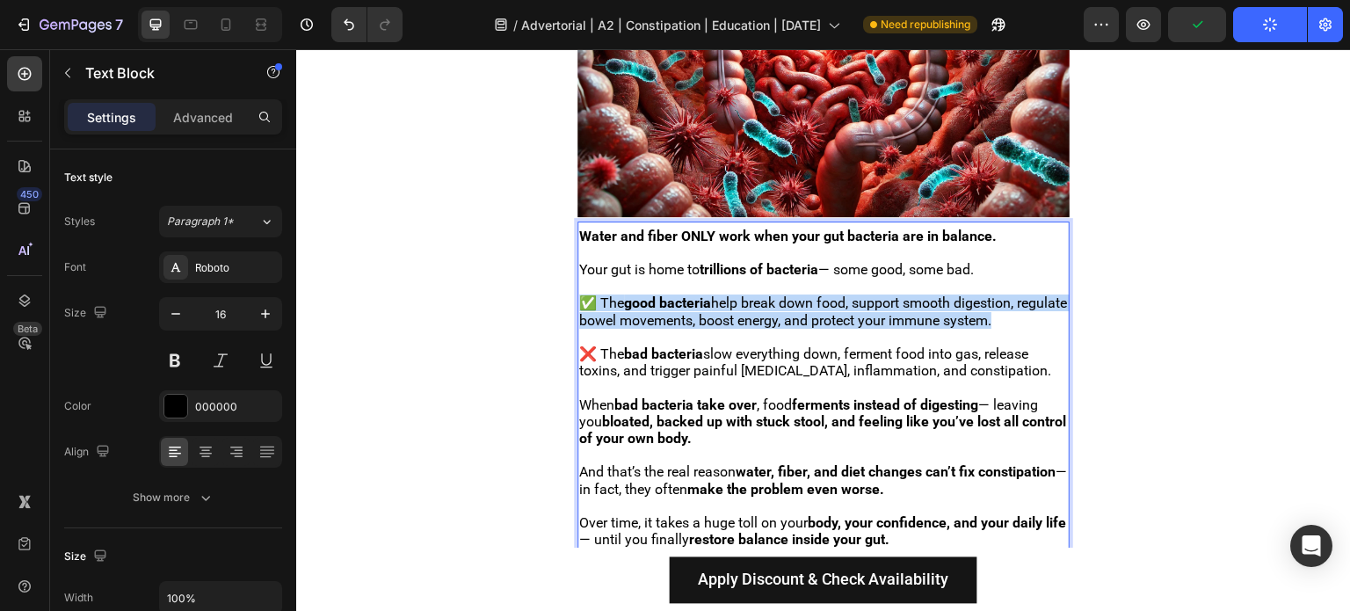
click at [824, 308] on span "✅ The good bacteria help break down food, support smooth digestion, regulate bo…" at bounding box center [823, 310] width 488 height 33
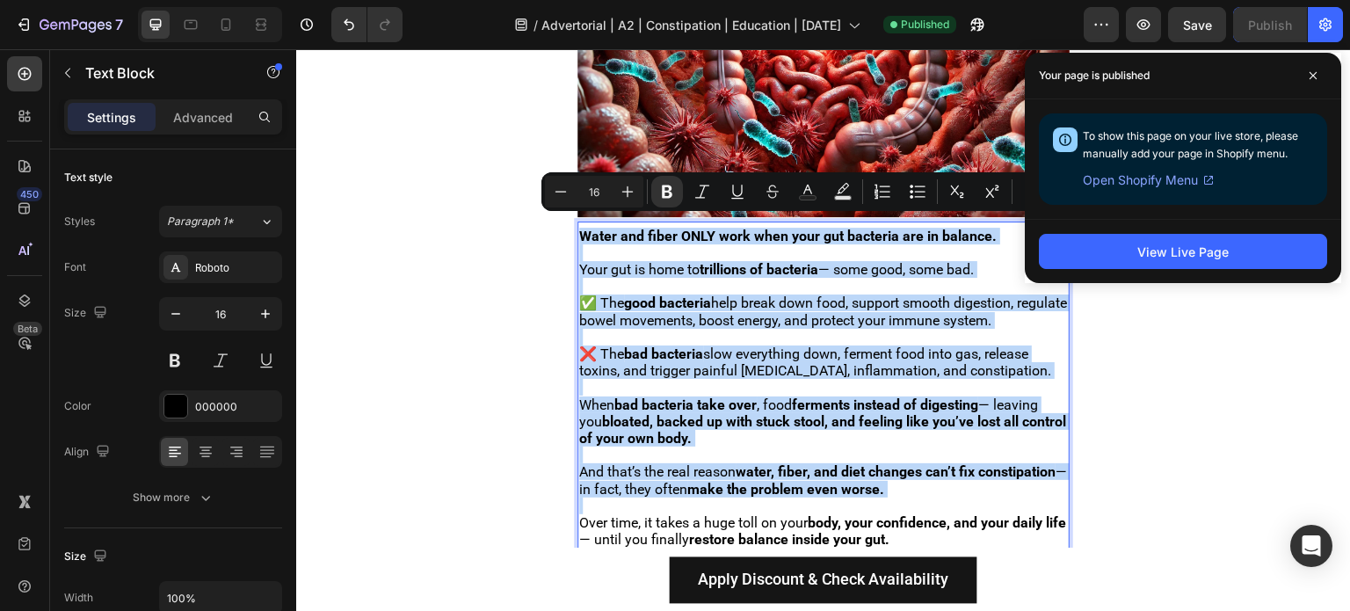
click at [706, 379] on p "Rich Text Editor. Editing area: main" at bounding box center [823, 387] width 489 height 17
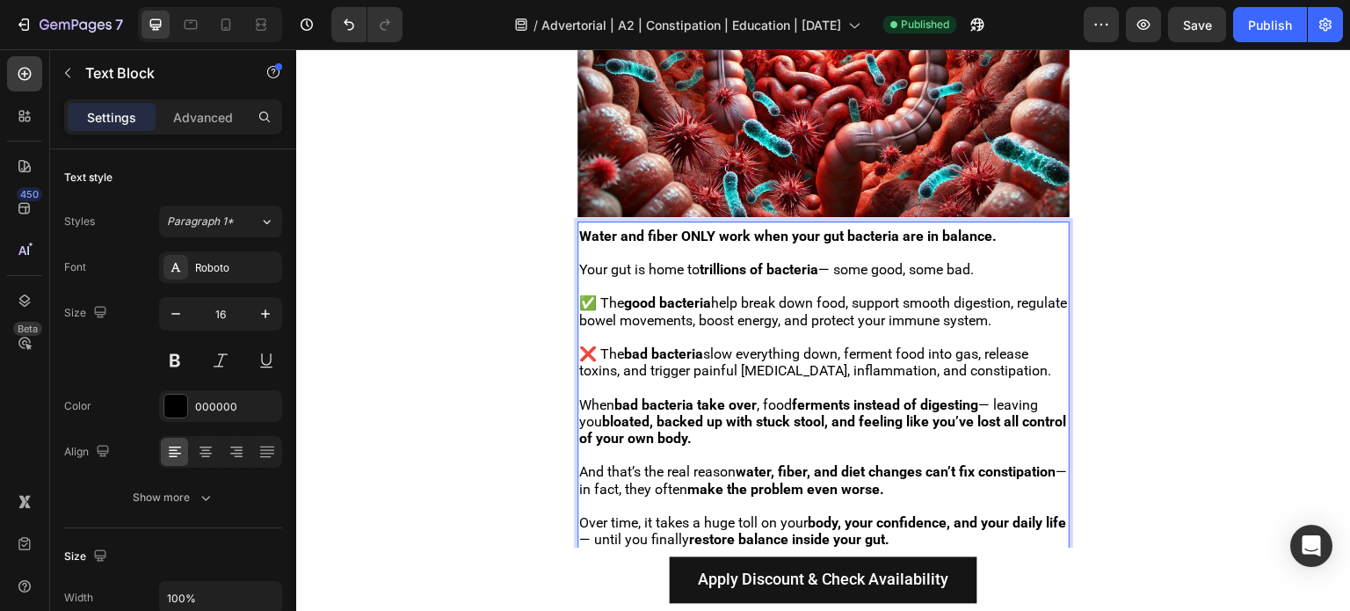
click at [1005, 355] on p "❌ The bad bacteria slow everything down, ferment food into gas, release toxins,…" at bounding box center [823, 361] width 489 height 33
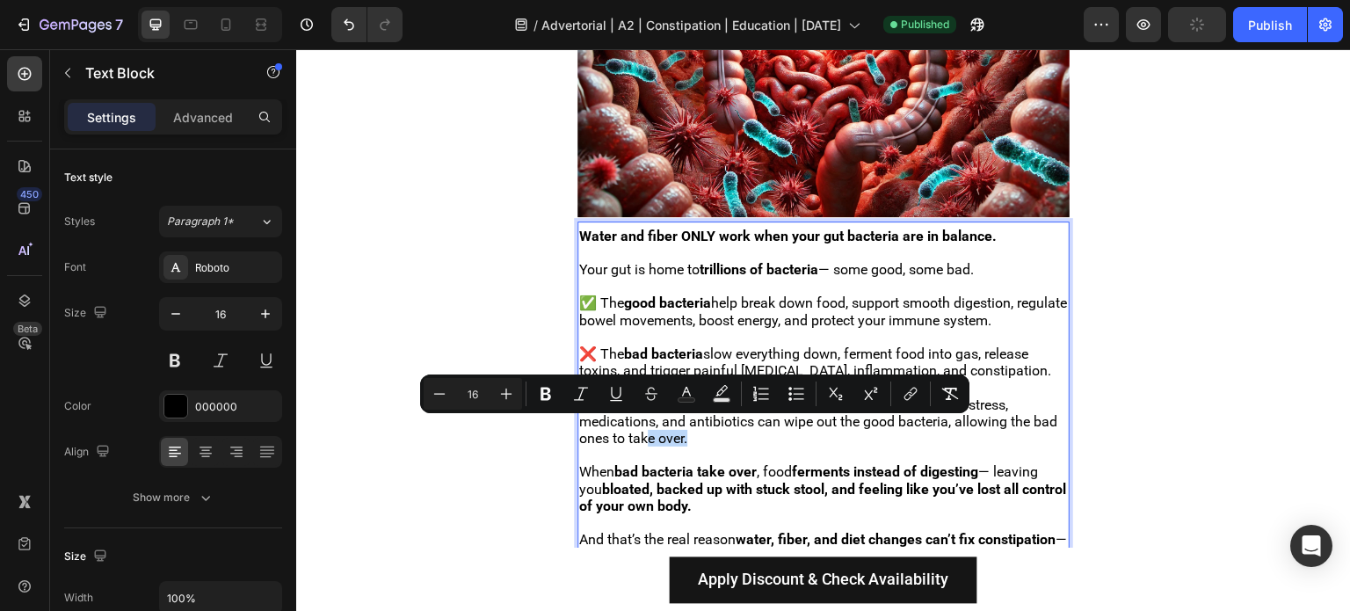
drag, startPoint x: 744, startPoint y: 432, endPoint x: 675, endPoint y: 429, distance: 68.6
click at [675, 429] on p "But as you get older, your gut gets weaker — and modern diets, stress, medicati…" at bounding box center [823, 421] width 489 height 51
click at [733, 432] on p "But as you get older, your gut gets weaker — and modern diets, stress, medicati…" at bounding box center [823, 421] width 489 height 51
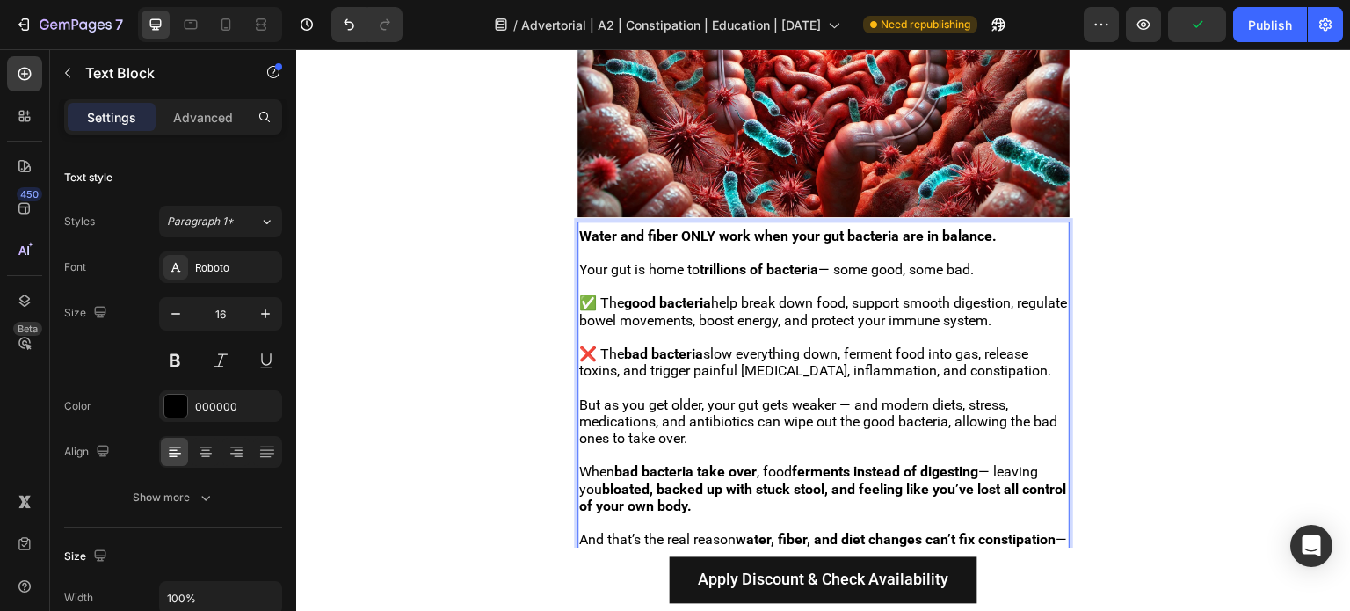
click at [782, 413] on span "But as you get older, your gut gets weaker — and modern diets, stress, medicati…" at bounding box center [818, 421] width 478 height 50
click at [765, 416] on span "But as you get older, your gut gets weaker — and modern diets, stress, medicati…" at bounding box center [818, 421] width 478 height 50
click at [776, 419] on span "But as you get older, your gut gets weaker — and modern diets, stress, medicati…" at bounding box center [821, 421] width 485 height 50
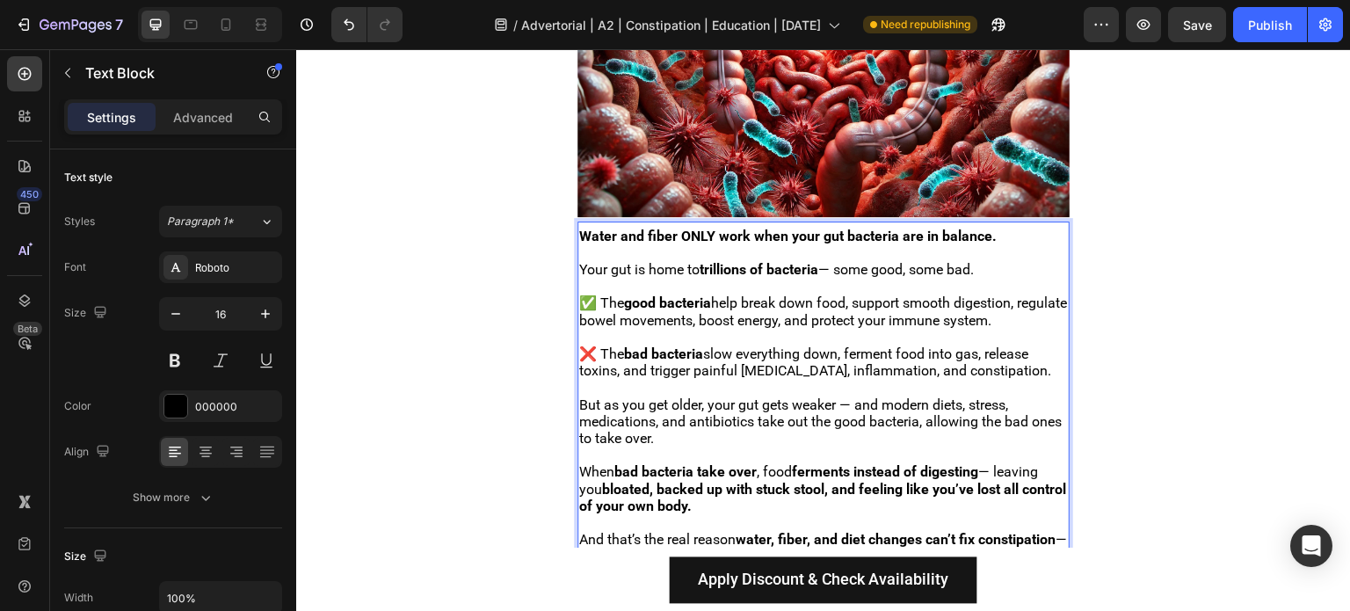
click at [896, 407] on span "But as you get older, your gut gets weaker — and modern diets, stress, medicati…" at bounding box center [820, 421] width 483 height 50
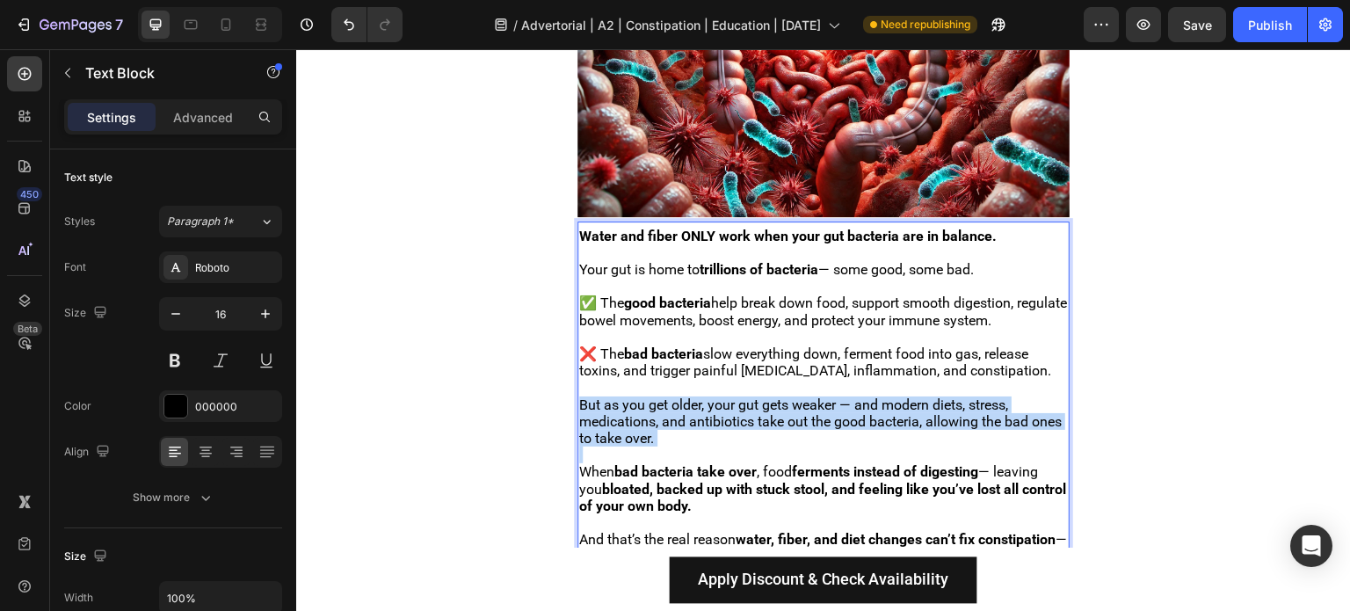
click at [896, 407] on span "But as you get older, your gut gets weaker — and modern diets, stress, medicati…" at bounding box center [820, 421] width 483 height 50
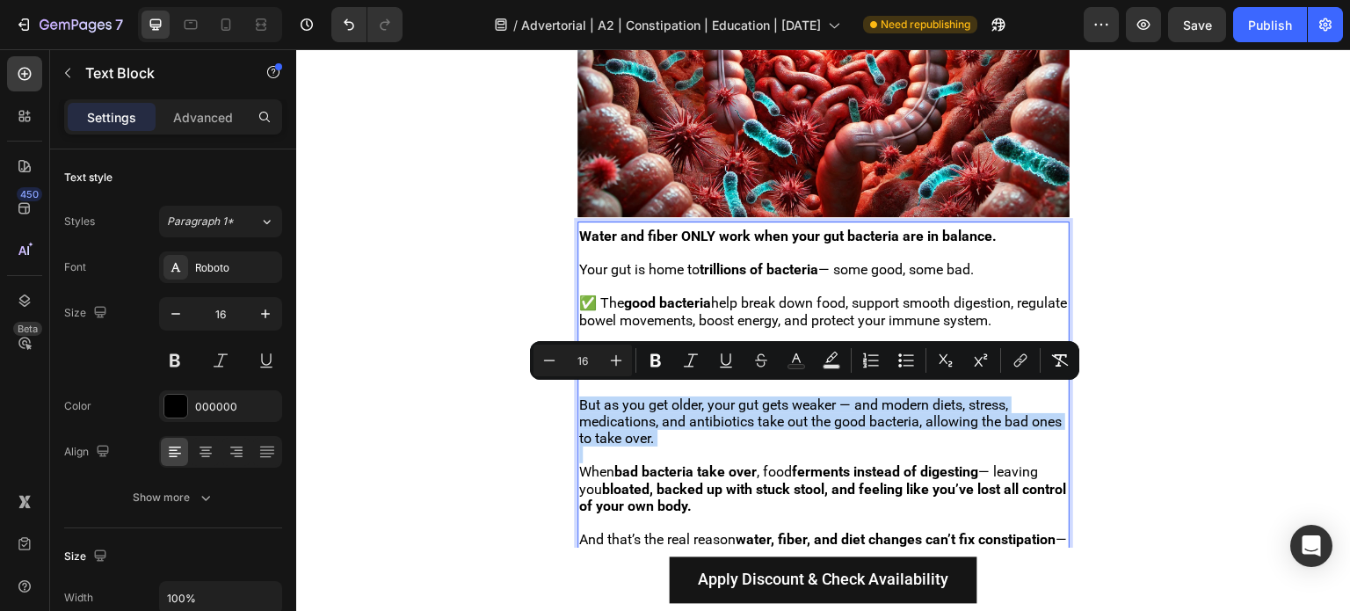
copy span "But as you get older, your gut gets weaker — and modern diets, stress, medicati…"
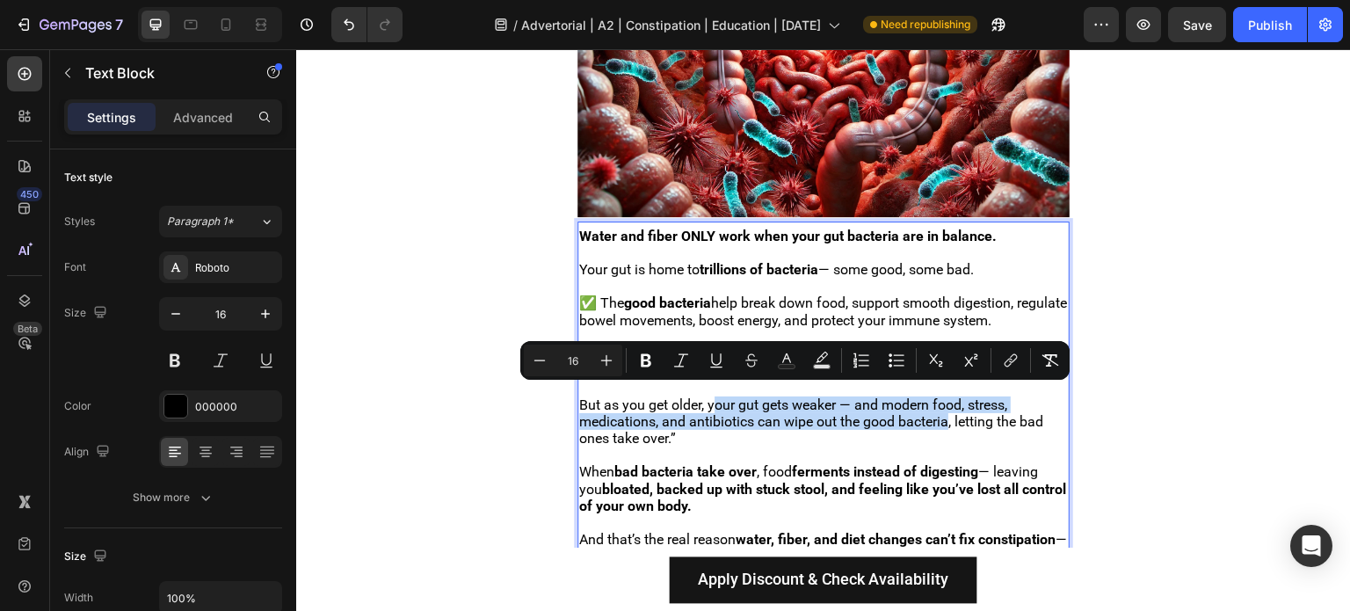
drag, startPoint x: 713, startPoint y: 396, endPoint x: 949, endPoint y: 415, distance: 237.2
click at [949, 415] on span "But as you get older, your gut gets weaker — and modern food, stress, medicatio…" at bounding box center [811, 421] width 464 height 50
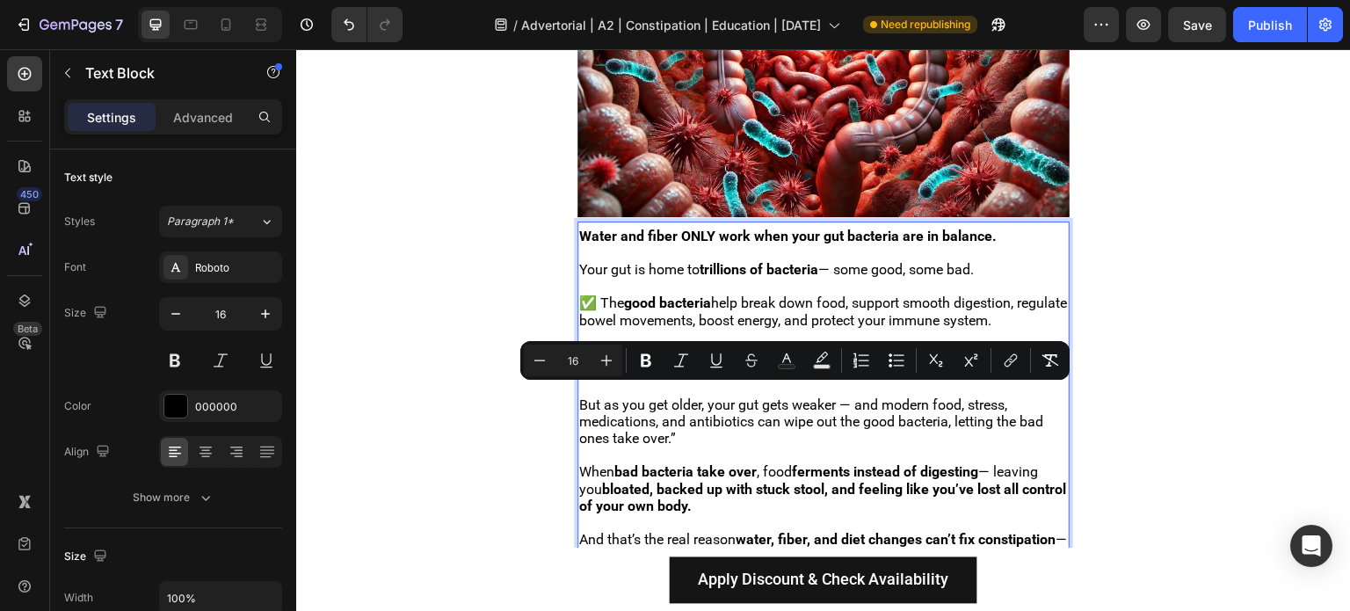
click at [851, 429] on p "But as you get older, your gut gets weaker — and modern food, stress, medicatio…" at bounding box center [823, 421] width 489 height 51
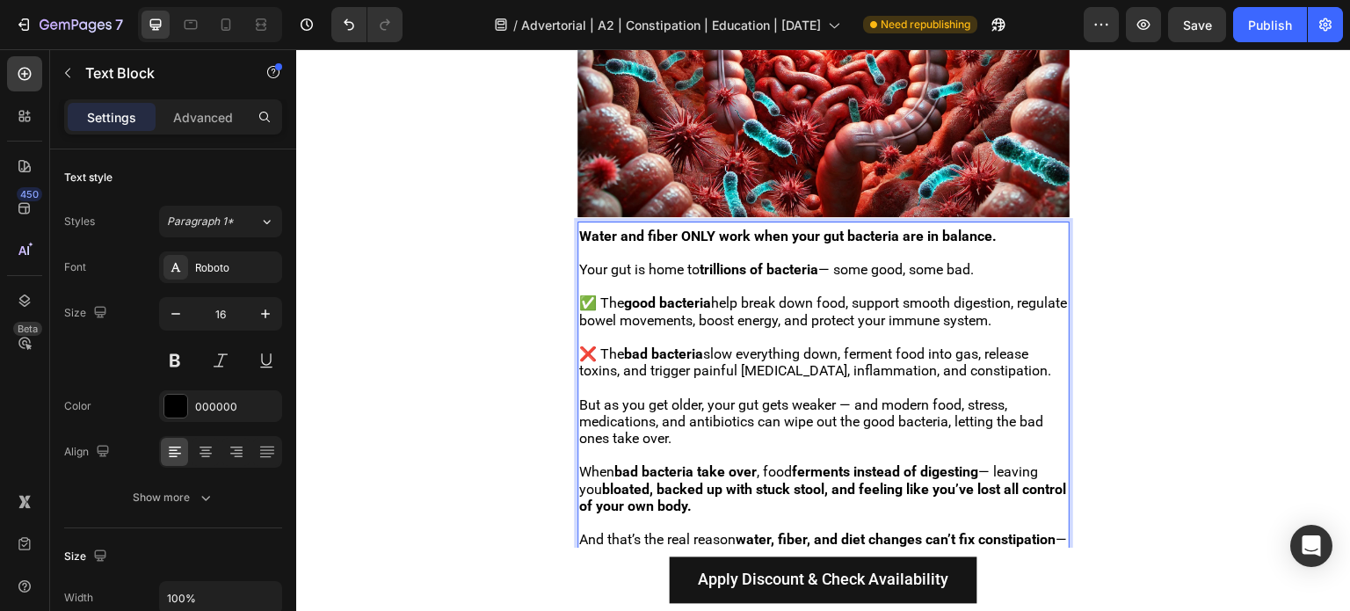
click at [769, 397] on span "But as you get older, your gut gets weaker — and modern food, stress, medicatio…" at bounding box center [811, 421] width 464 height 50
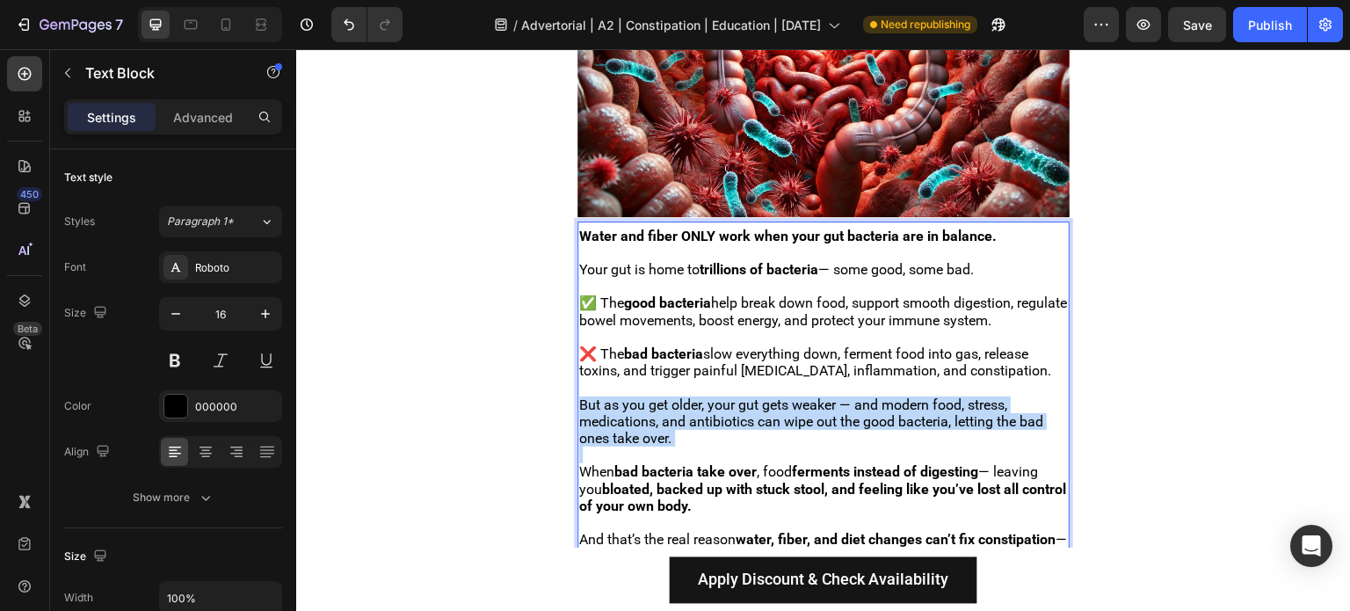
click at [769, 397] on span "But as you get older, your gut gets weaker — and modern food, stress, medicatio…" at bounding box center [811, 421] width 464 height 50
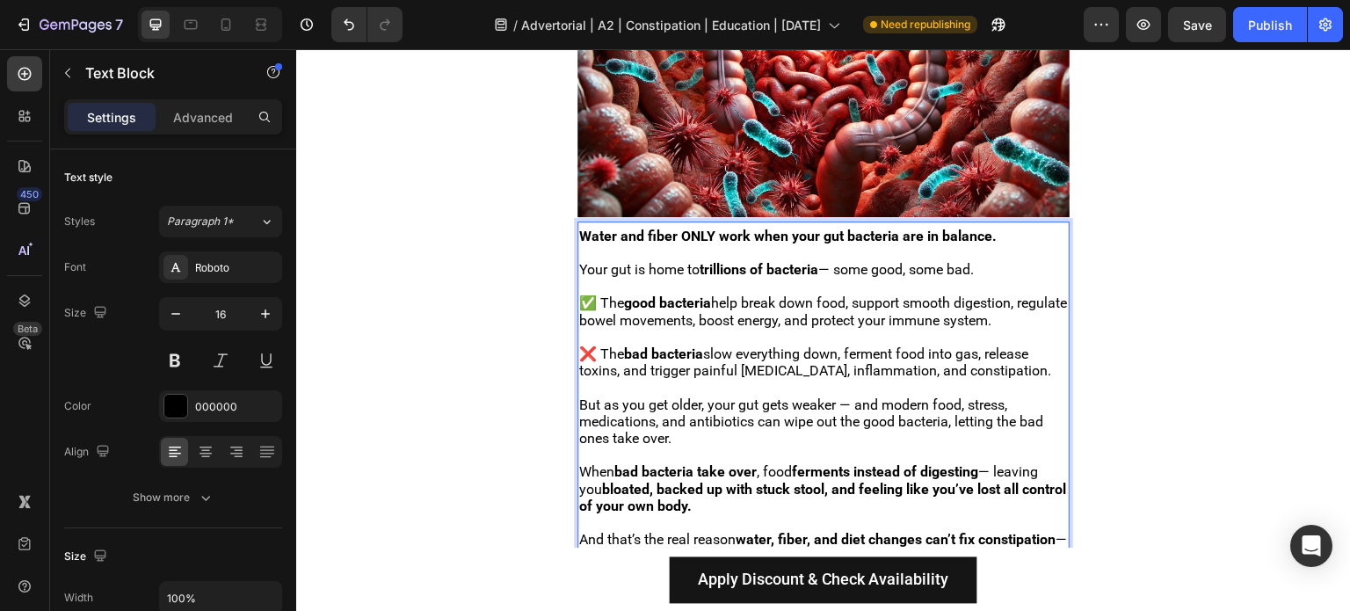
click at [734, 396] on span "But as you get older, your gut gets weaker — and modern food, stress, medicatio…" at bounding box center [811, 421] width 464 height 50
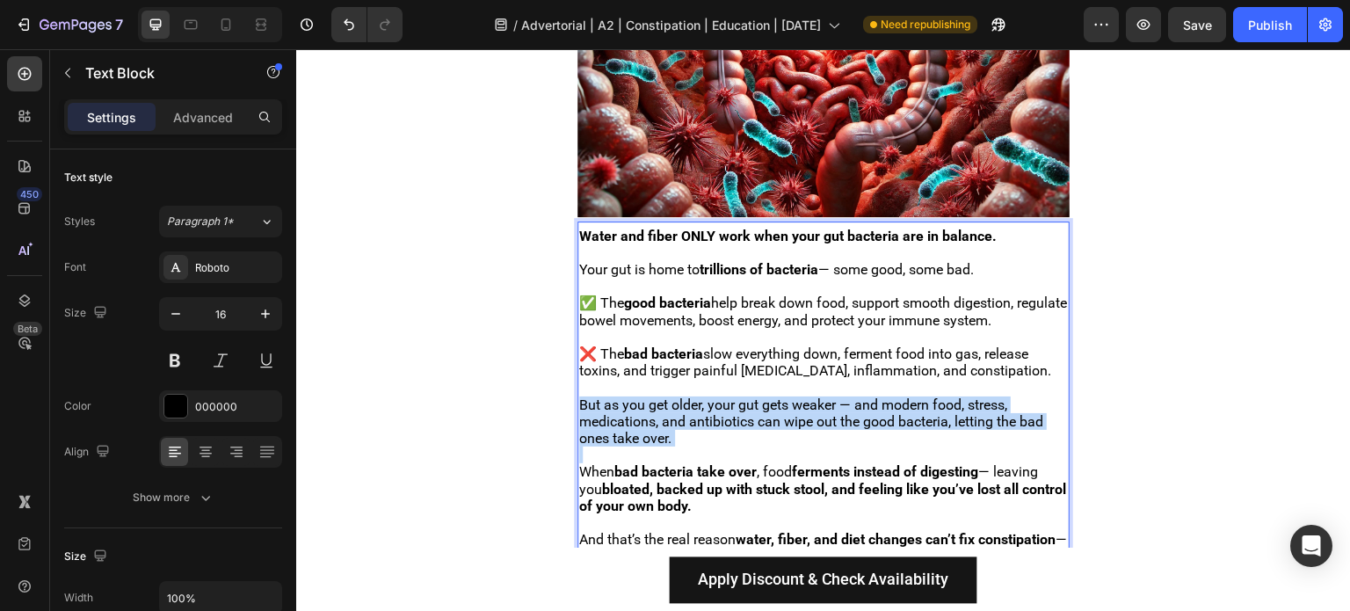
click at [734, 396] on span "But as you get older, your gut gets weaker — and modern food, stress, medicatio…" at bounding box center [811, 421] width 464 height 50
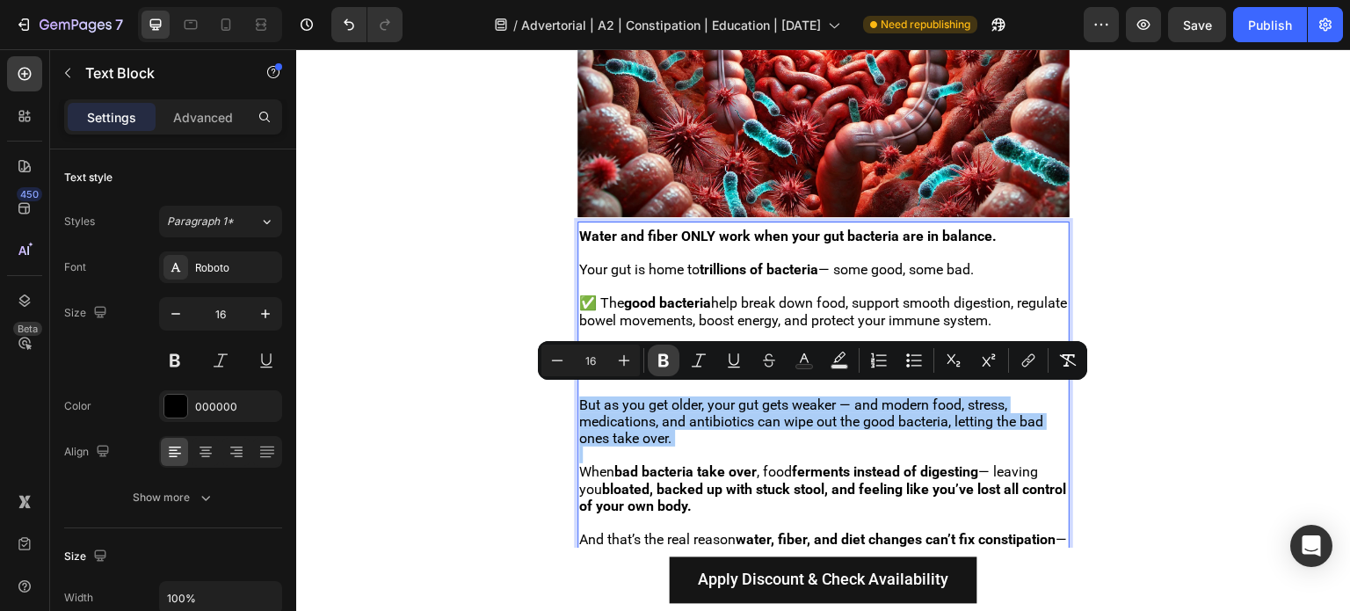
click at [663, 358] on icon "Editor contextual toolbar" at bounding box center [664, 361] width 18 height 18
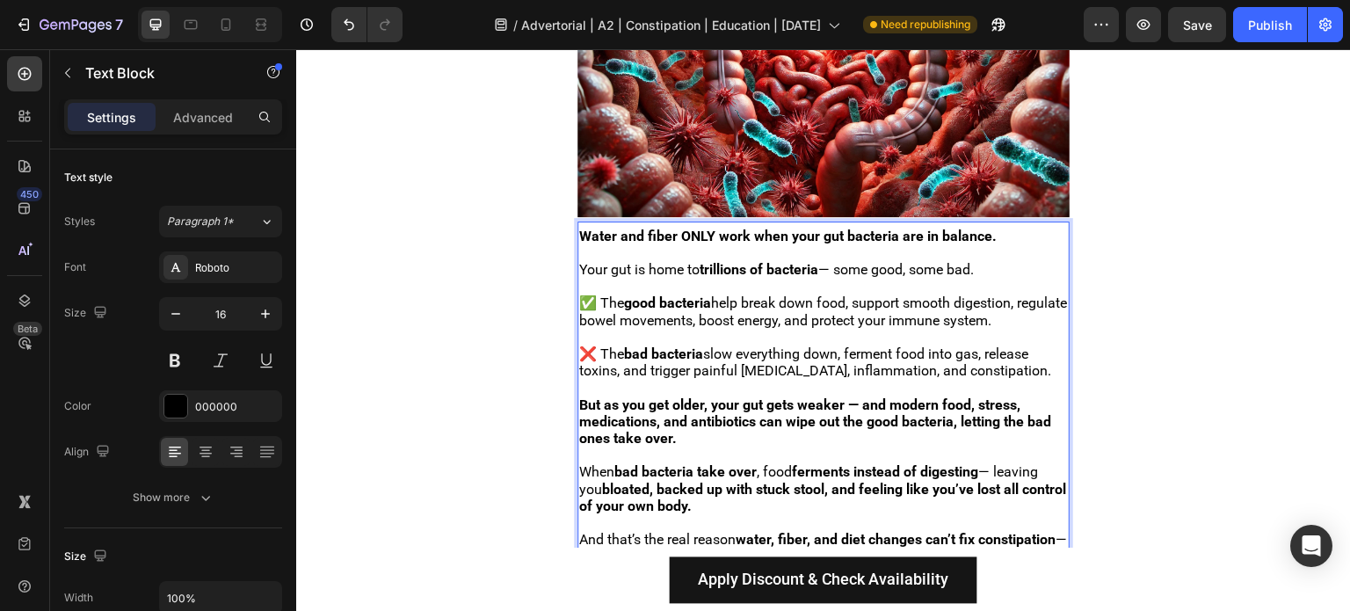
click at [694, 412] on strong "But as you get older, your gut gets weaker — and modern food, stress, medicatio…" at bounding box center [815, 421] width 472 height 50
click at [704, 437] on p "But as you get older, your gut gets weaker — and modern food, stress, medicatio…" at bounding box center [823, 421] width 489 height 51
click at [748, 398] on strong "But as you get older, your gut gets weaker — and modern food, stress, medicatio…" at bounding box center [815, 421] width 472 height 50
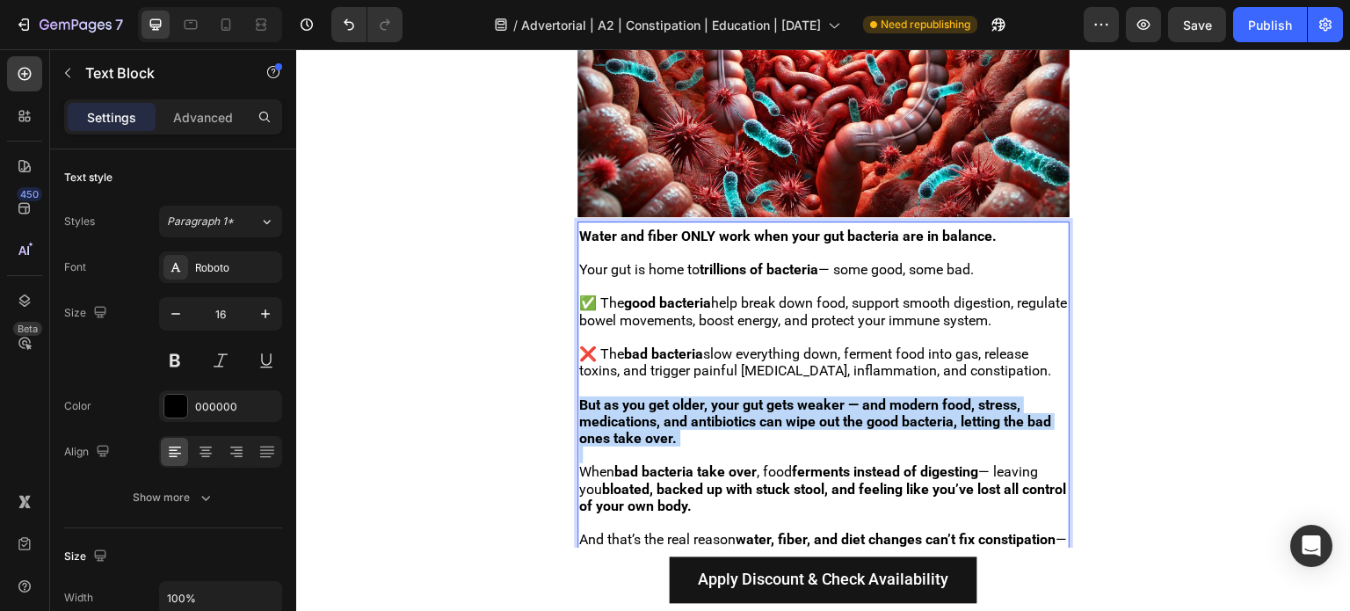
click at [748, 398] on strong "But as you get older, your gut gets weaker — and modern food, stress, medicatio…" at bounding box center [815, 421] width 472 height 50
click at [748, 434] on p "But as you get older, your gut gets weaker — and modern food, stress, medicatio…" at bounding box center [823, 421] width 489 height 51
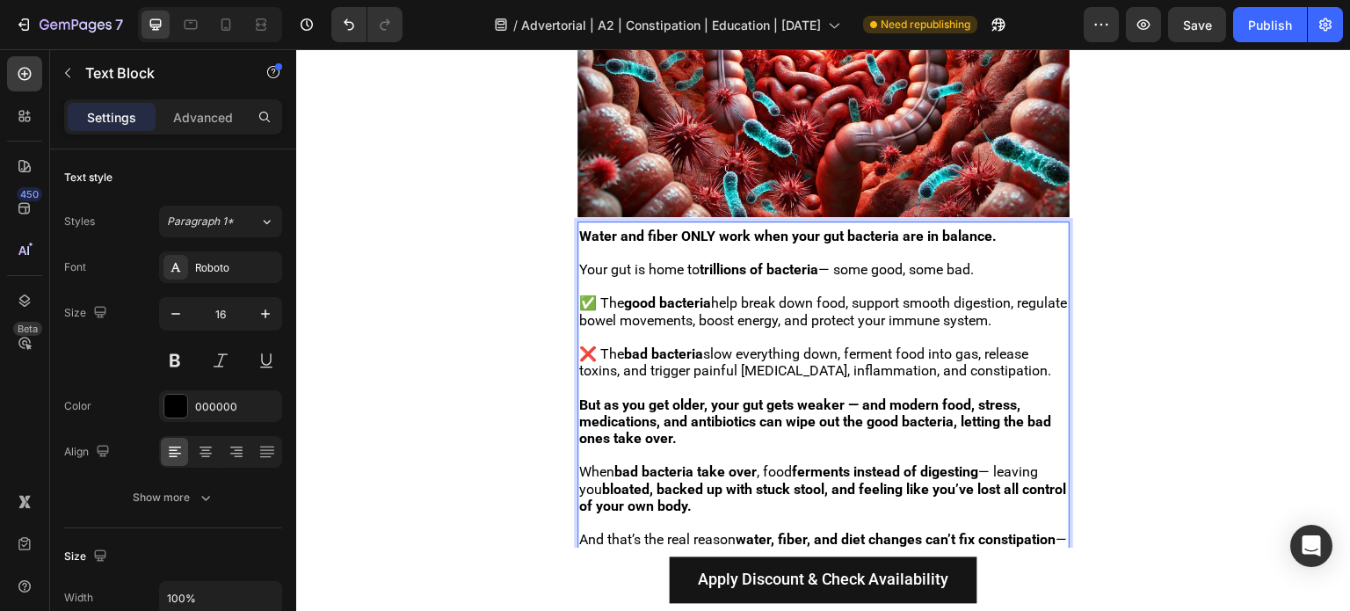
click at [812, 405] on strong "But as you get older, your gut gets weaker — and modern food, stress, medicatio…" at bounding box center [815, 421] width 472 height 50
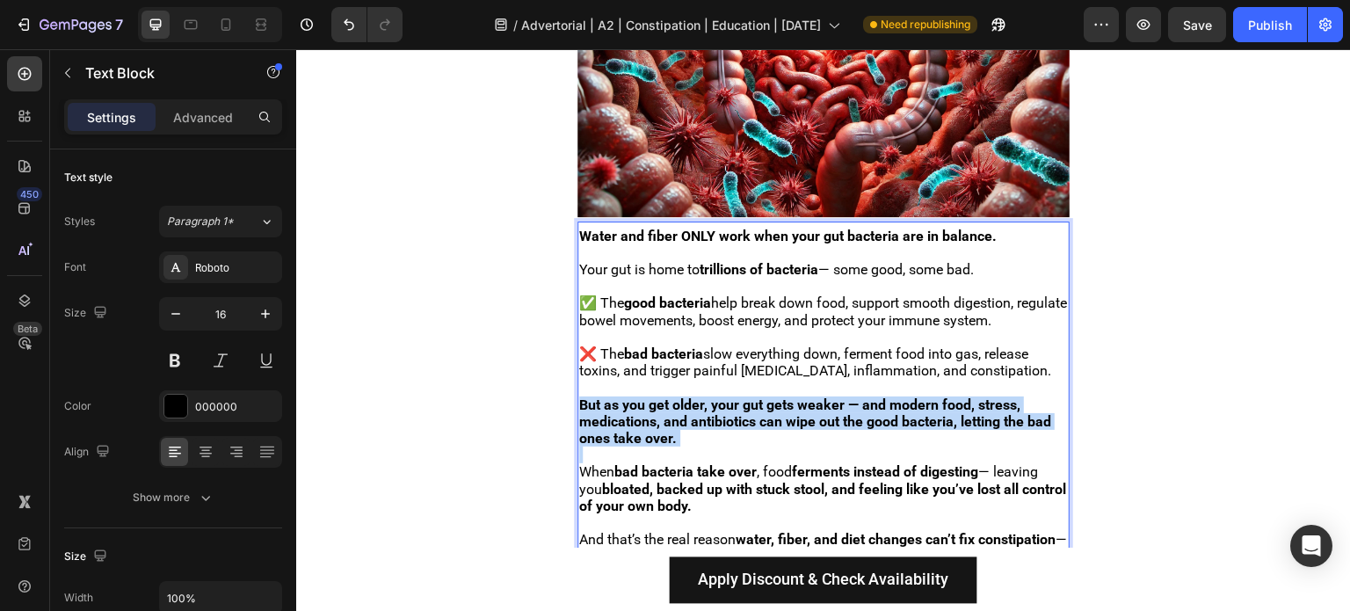
click at [812, 405] on strong "But as you get older, your gut gets weaker — and modern food, stress, medicatio…" at bounding box center [815, 421] width 472 height 50
copy strong "But as you get older, your gut gets weaker — and modern food, stress, medicatio…"
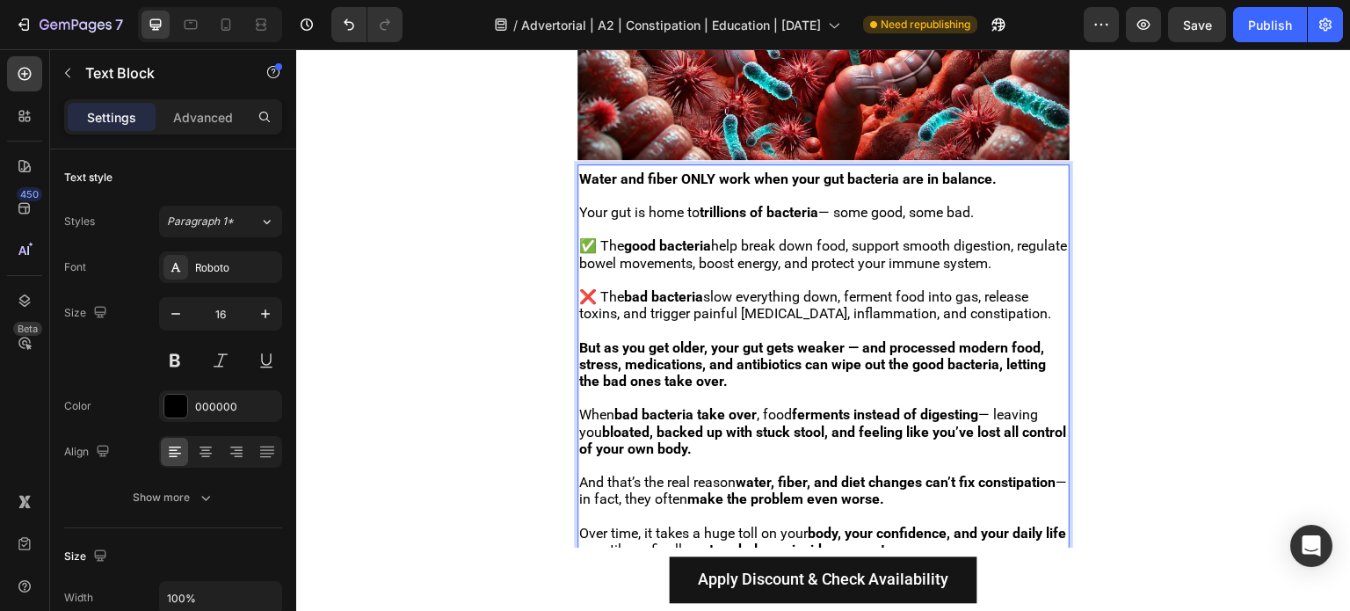
scroll to position [1254, 0]
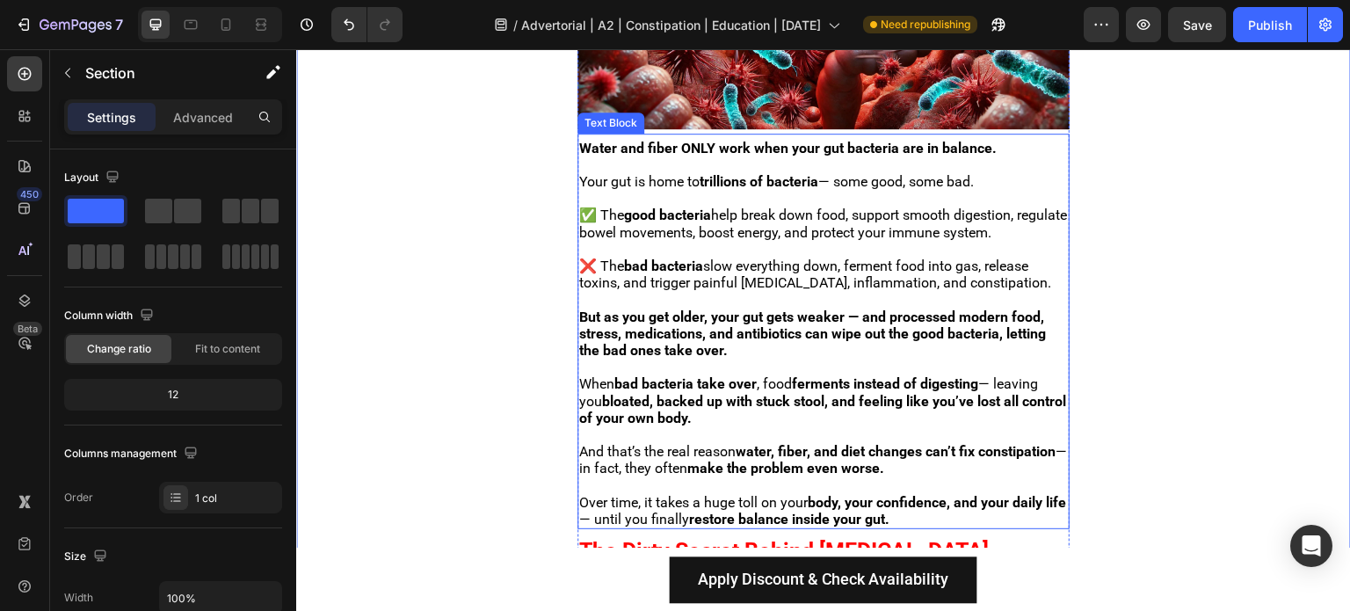
click at [870, 320] on strong "But as you get older, your gut gets weaker — and processed modern food, stress,…" at bounding box center [812, 333] width 467 height 50
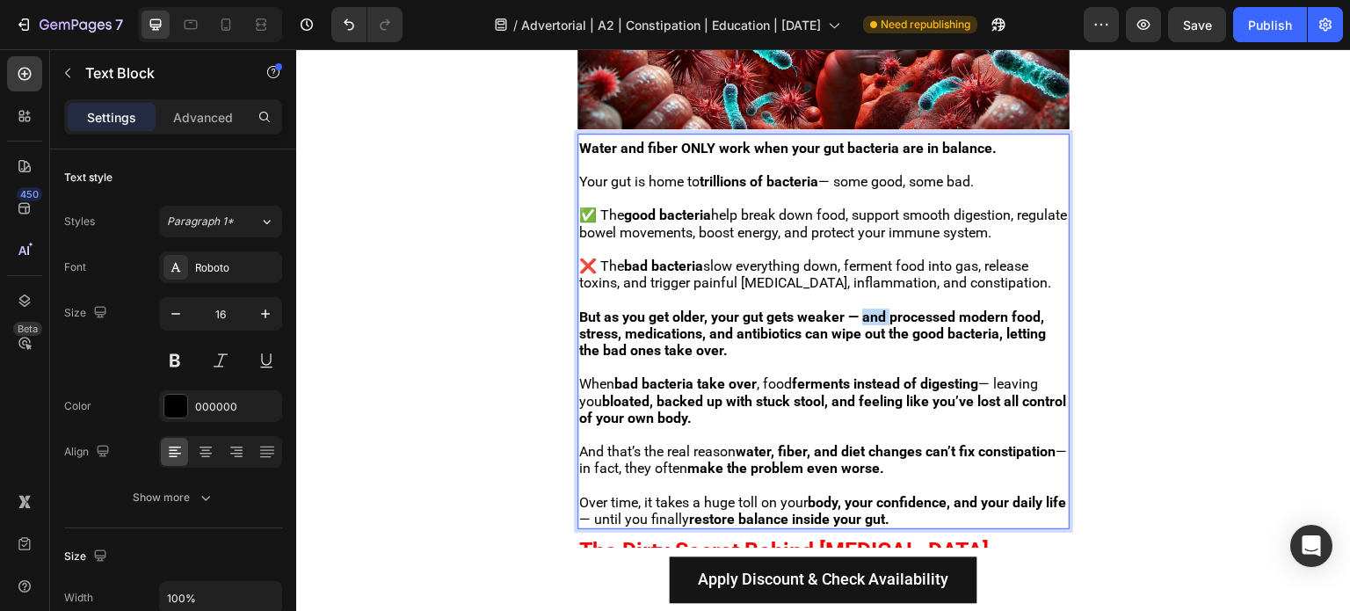
click at [865, 308] on strong "But as you get older, your gut gets weaker — and processed modern food, stress,…" at bounding box center [812, 333] width 467 height 50
click at [857, 308] on strong "But as you get older, your gut gets weaker — and processed modern food, stress,…" at bounding box center [812, 333] width 467 height 50
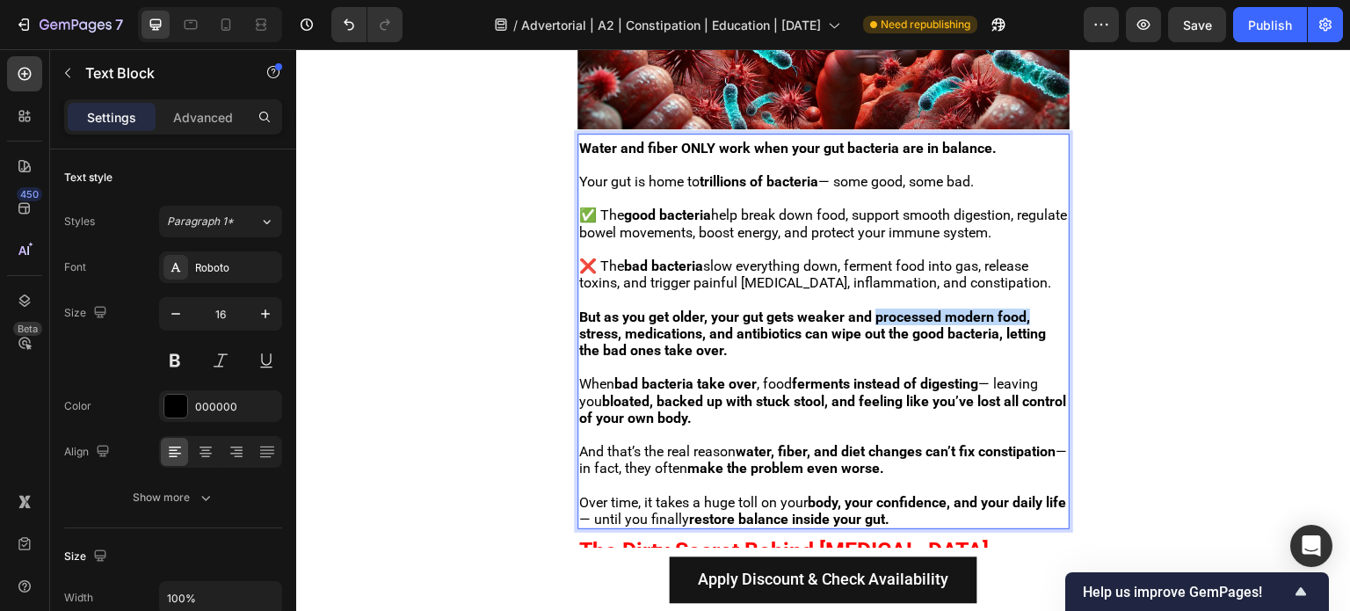
drag, startPoint x: 875, startPoint y: 303, endPoint x: 1035, endPoint y: 303, distance: 160.8
click at [1035, 308] on p "But as you get older, your gut gets weaker and processed modern food, stress, m…" at bounding box center [823, 333] width 489 height 51
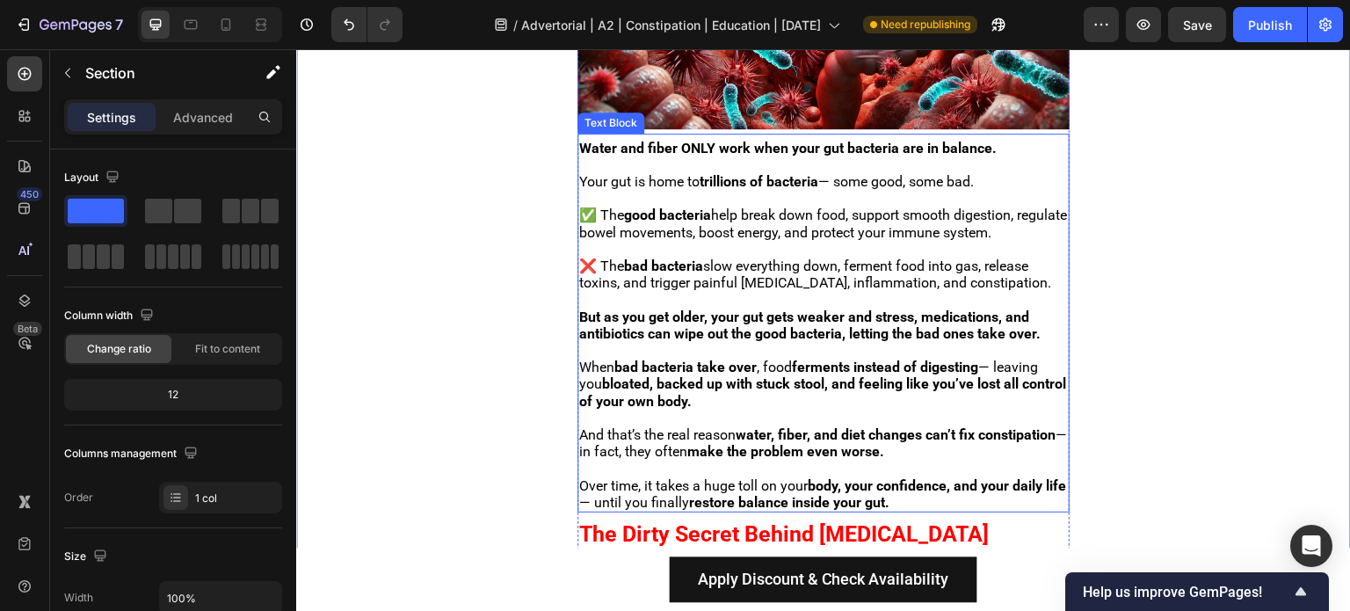
click at [646, 325] on strong "But as you get older, your gut gets weaker and stress, medications, and antibio…" at bounding box center [809, 324] width 461 height 33
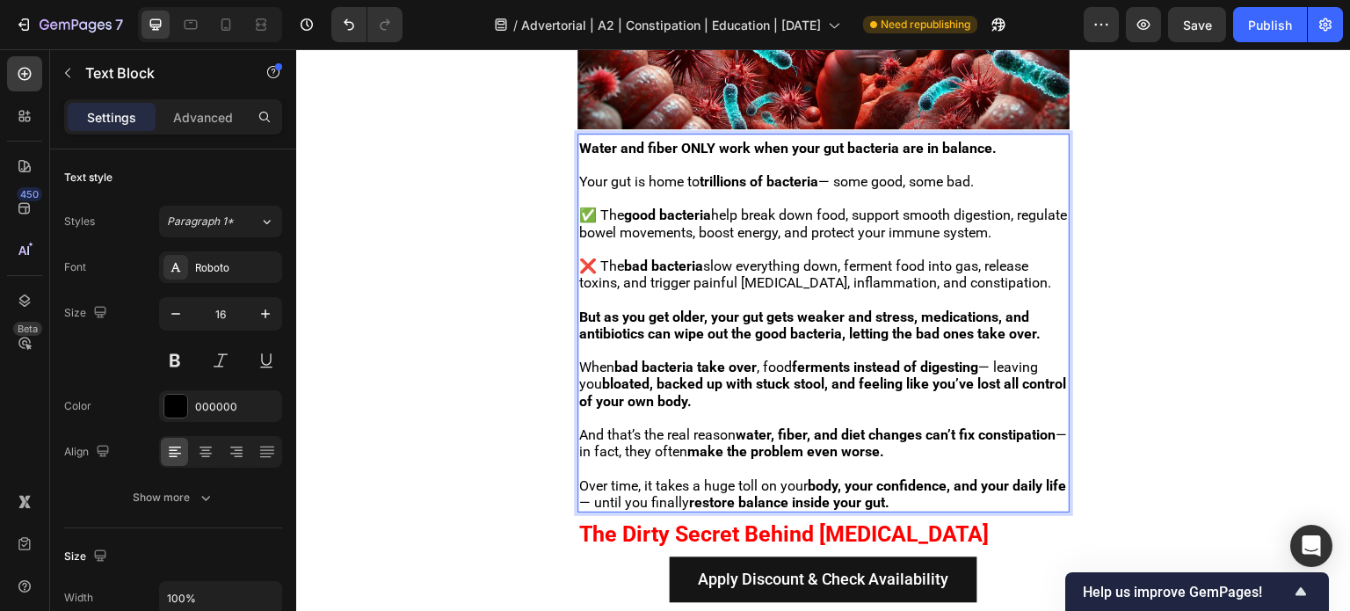
click at [656, 324] on strong "But as you get older, your gut gets weaker and stress, medications, and antibio…" at bounding box center [809, 324] width 461 height 33
click at [684, 327] on strong "But as you get older, your gut gets weaker and stress, medications, and antibio…" at bounding box center [809, 324] width 461 height 33
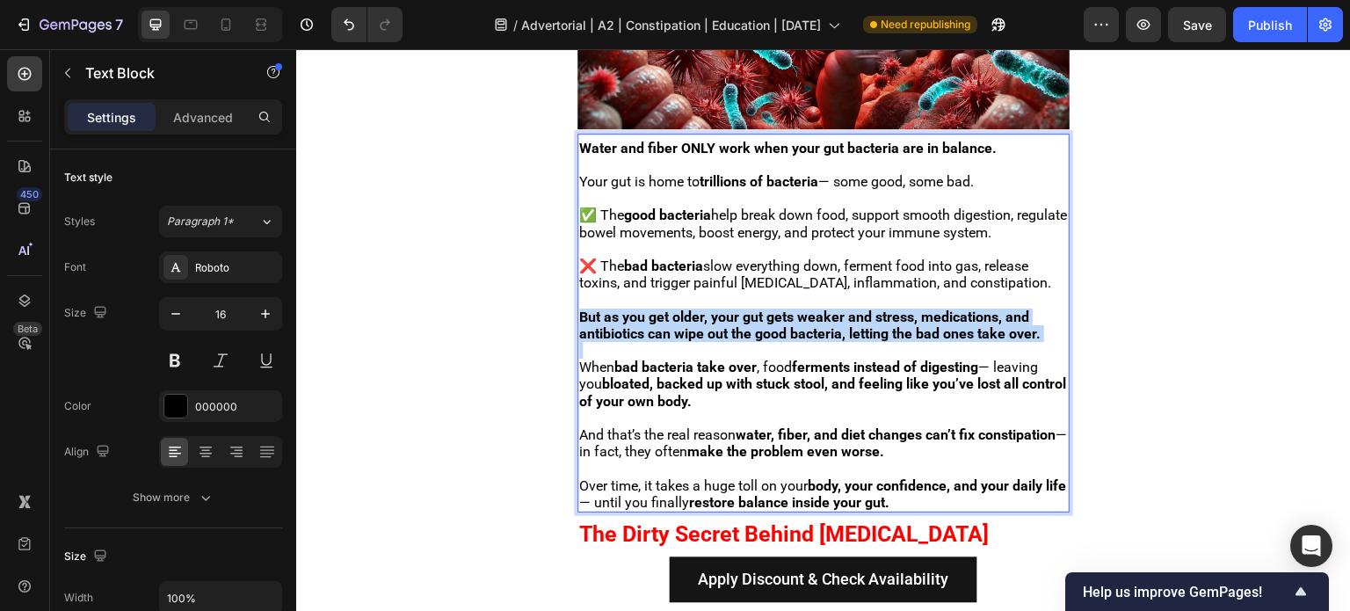
click at [684, 327] on strong "But as you get older, your gut gets weaker and stress, medications, and antibio…" at bounding box center [809, 324] width 461 height 33
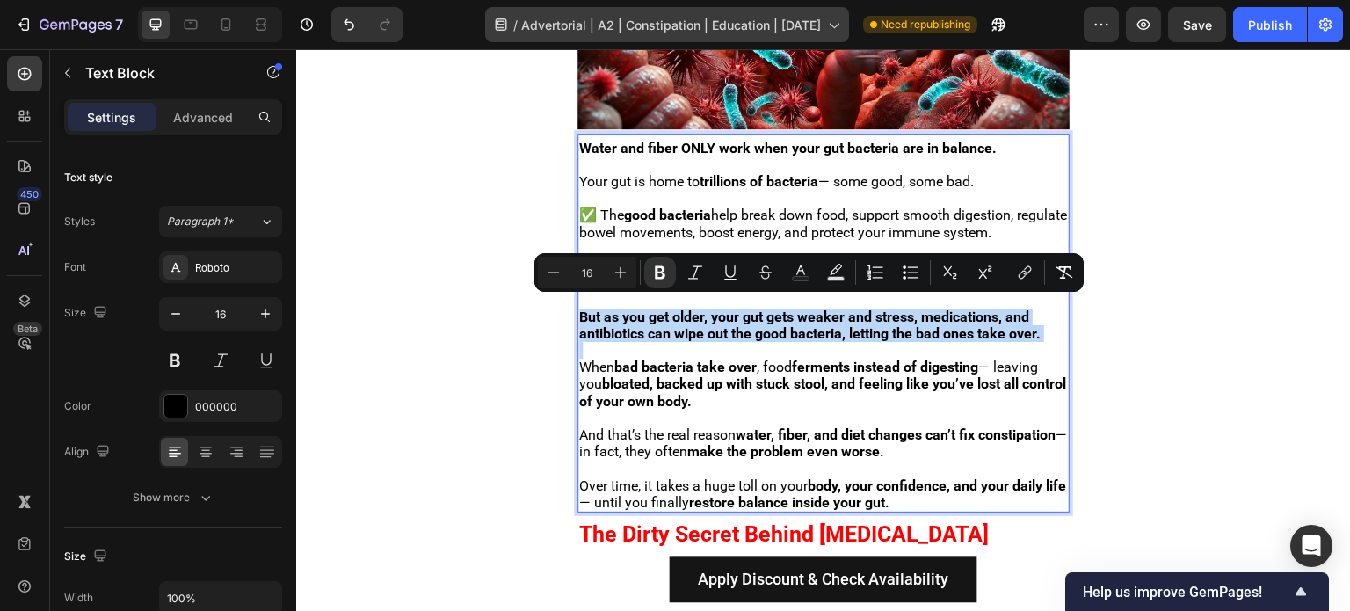
copy strong "But as you get older, your gut gets weaker and stress, medications, and antibio…"
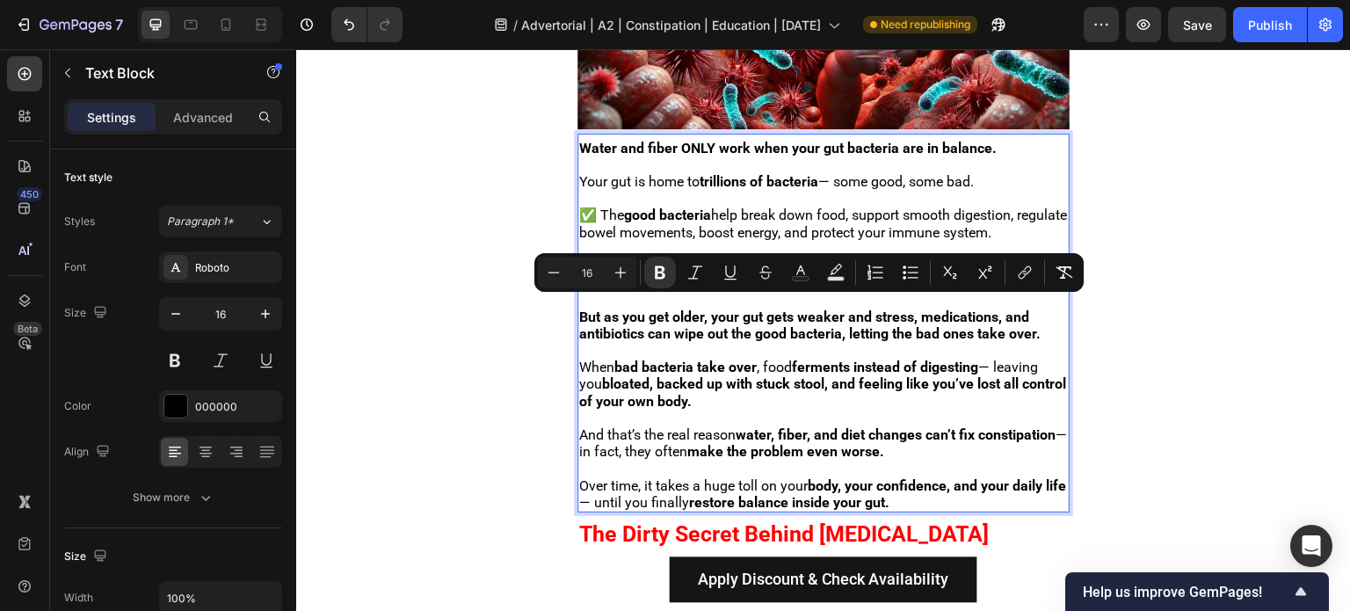
click at [674, 398] on strong "bloated, backed up with stuck stool, and feeling like you’ve lost all control o…" at bounding box center [822, 391] width 487 height 33
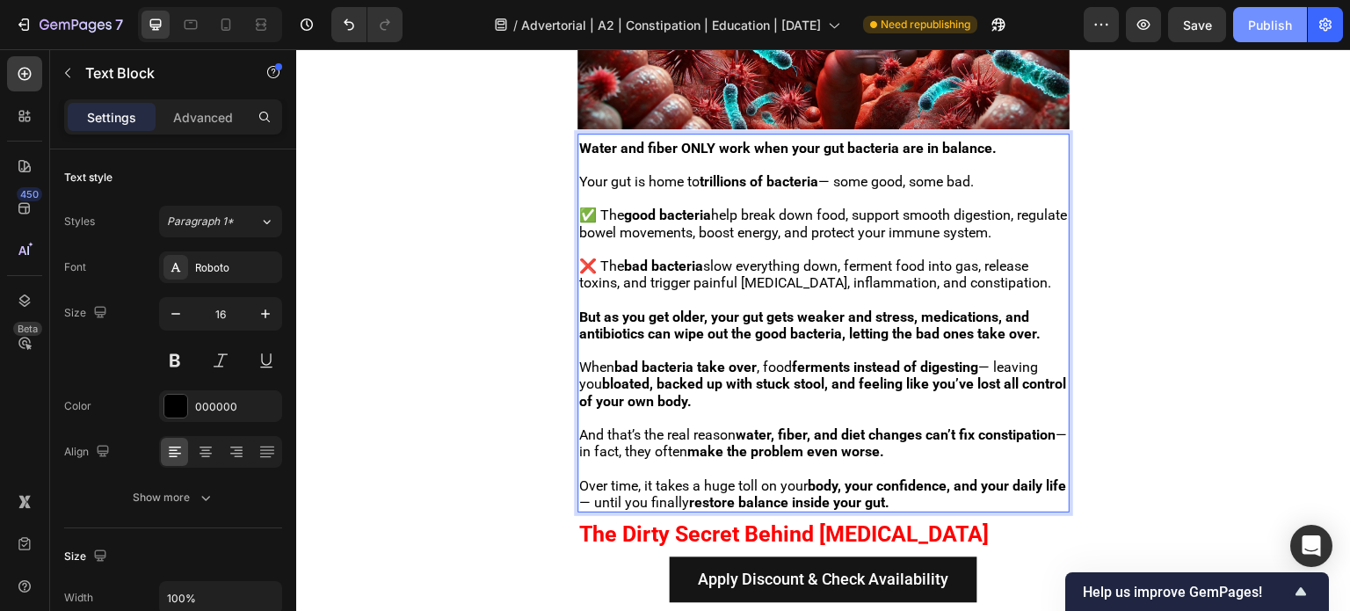
click at [1247, 33] on button "Publish" at bounding box center [1270, 24] width 74 height 35
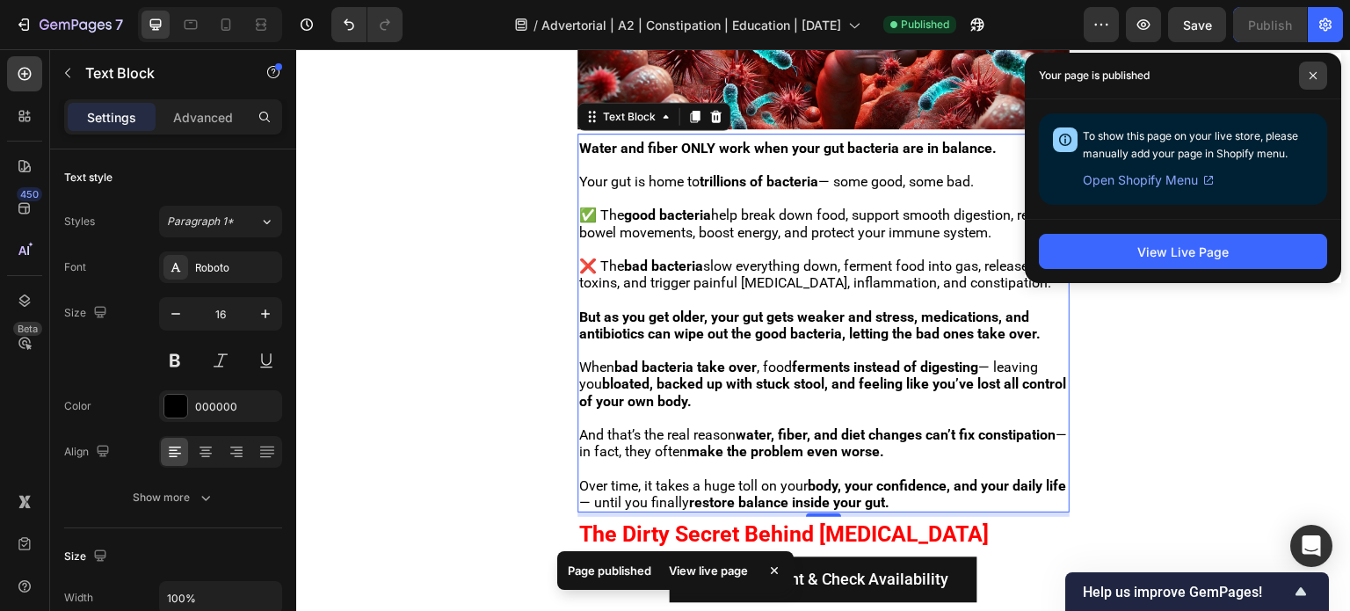
click at [1317, 76] on span at bounding box center [1313, 76] width 28 height 28
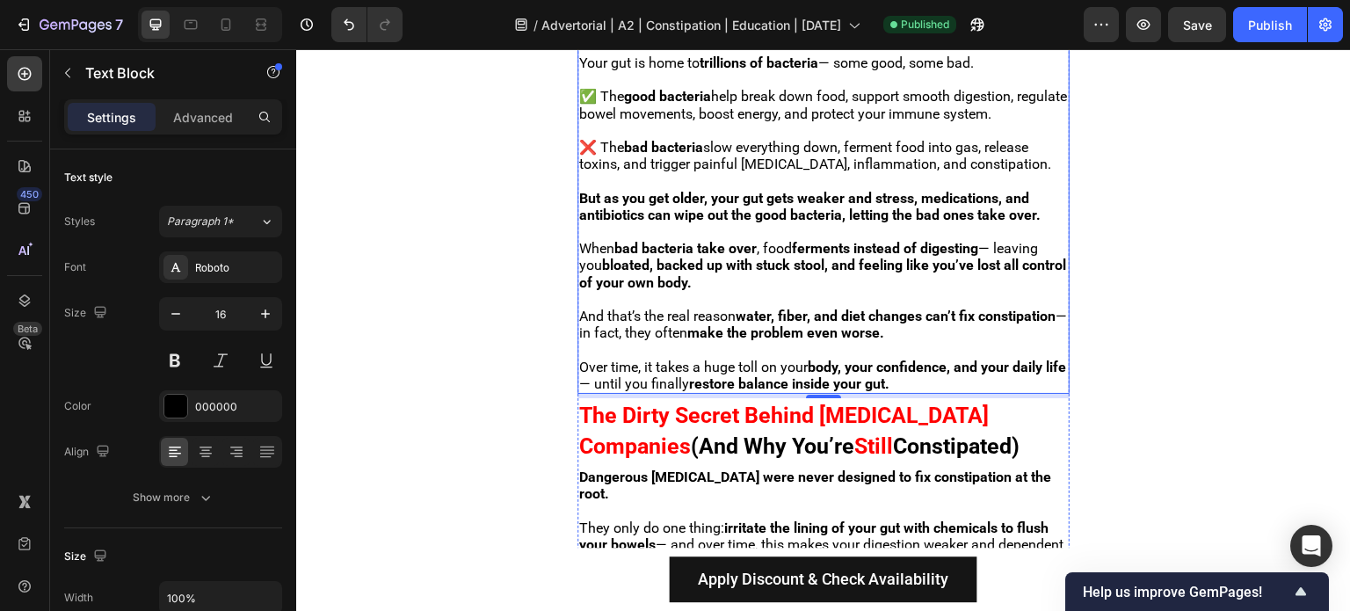
scroll to position [1518, 0]
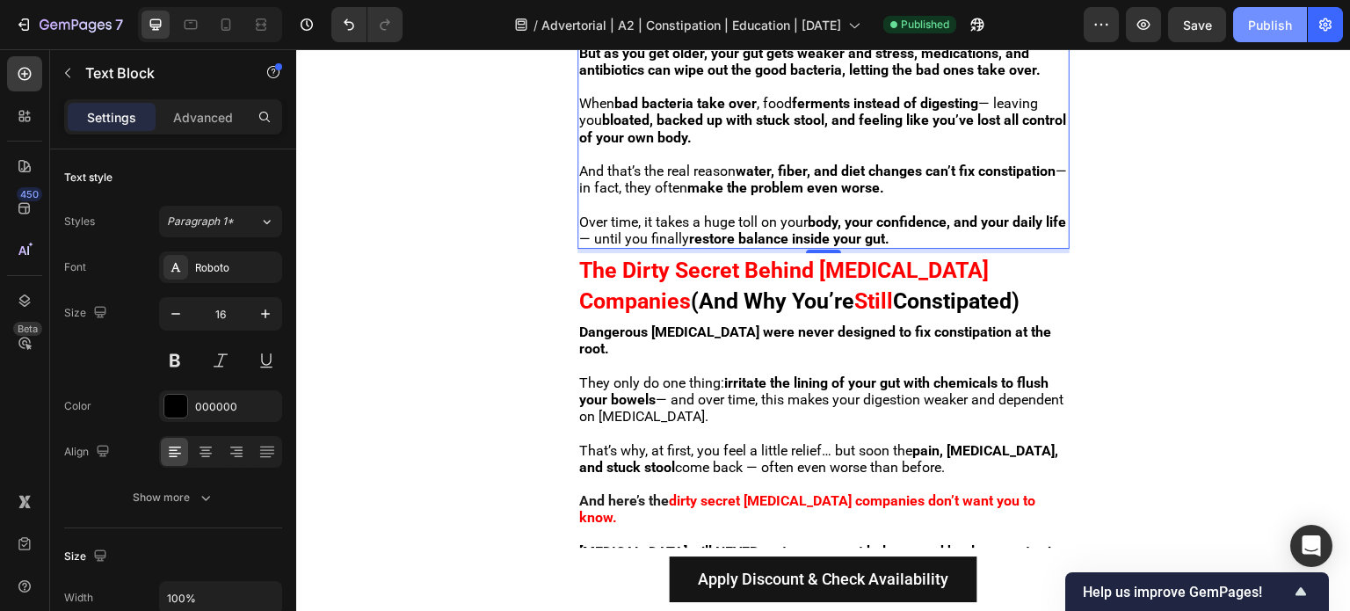
click at [1246, 35] on button "Publish" at bounding box center [1270, 24] width 74 height 35
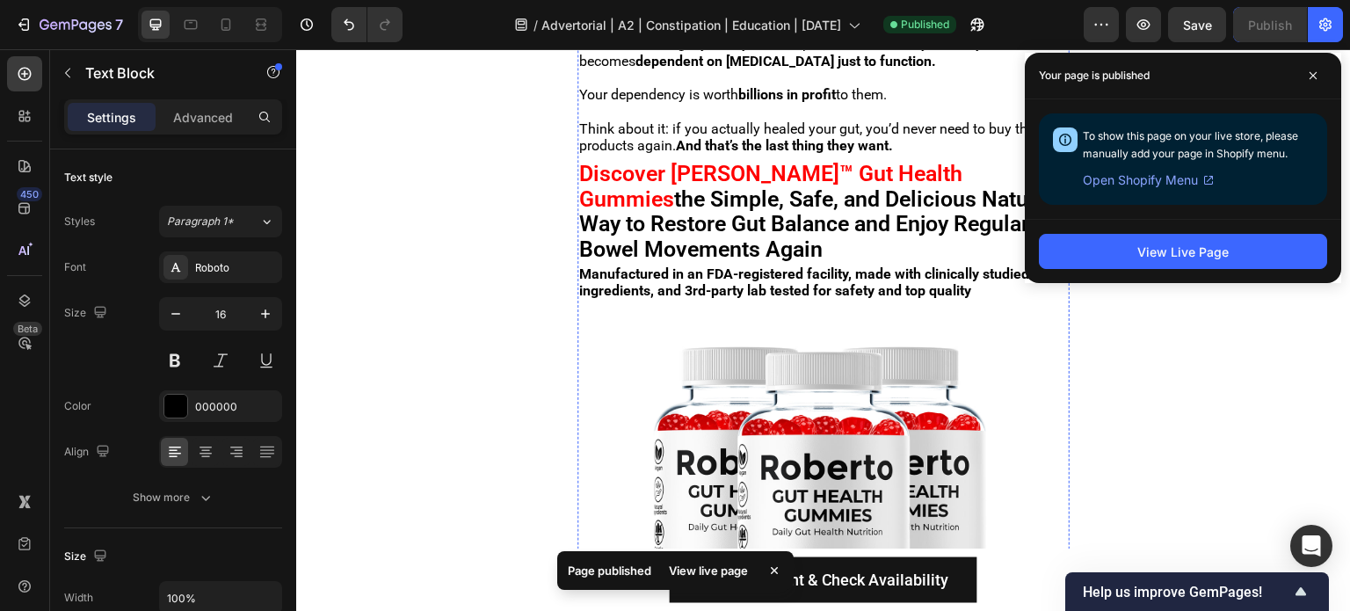
scroll to position [2221, 0]
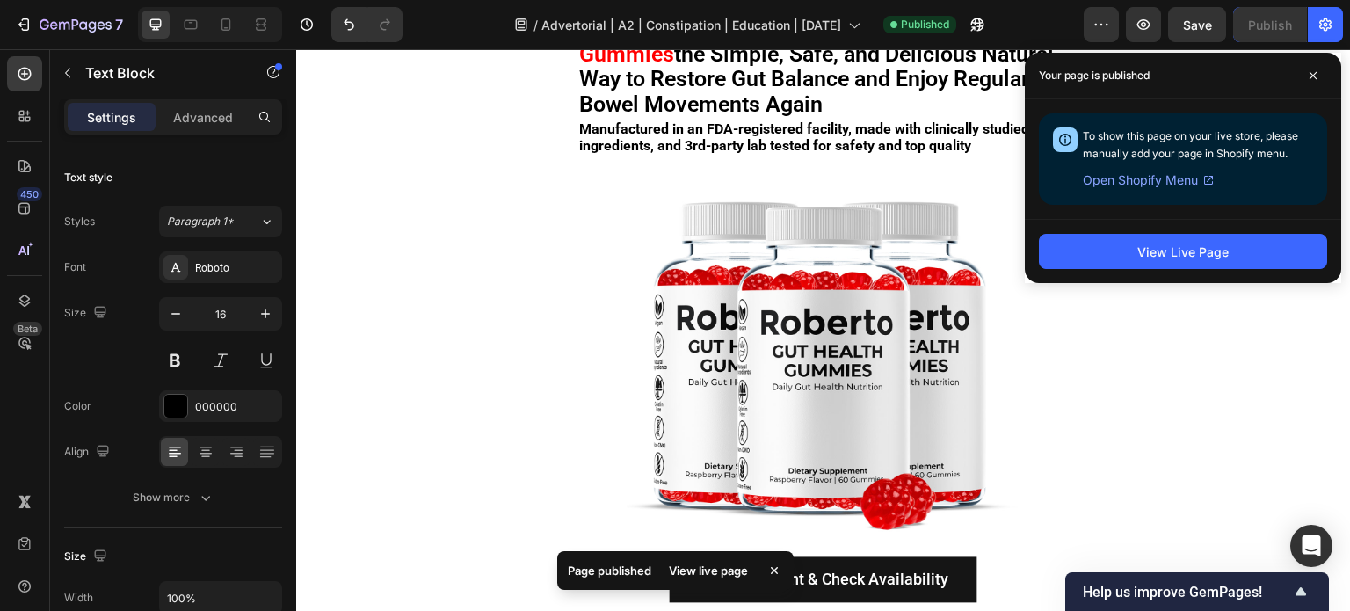
click at [1291, 73] on div "Your page is published" at bounding box center [1183, 76] width 316 height 47
click at [1309, 73] on icon at bounding box center [1313, 75] width 9 height 9
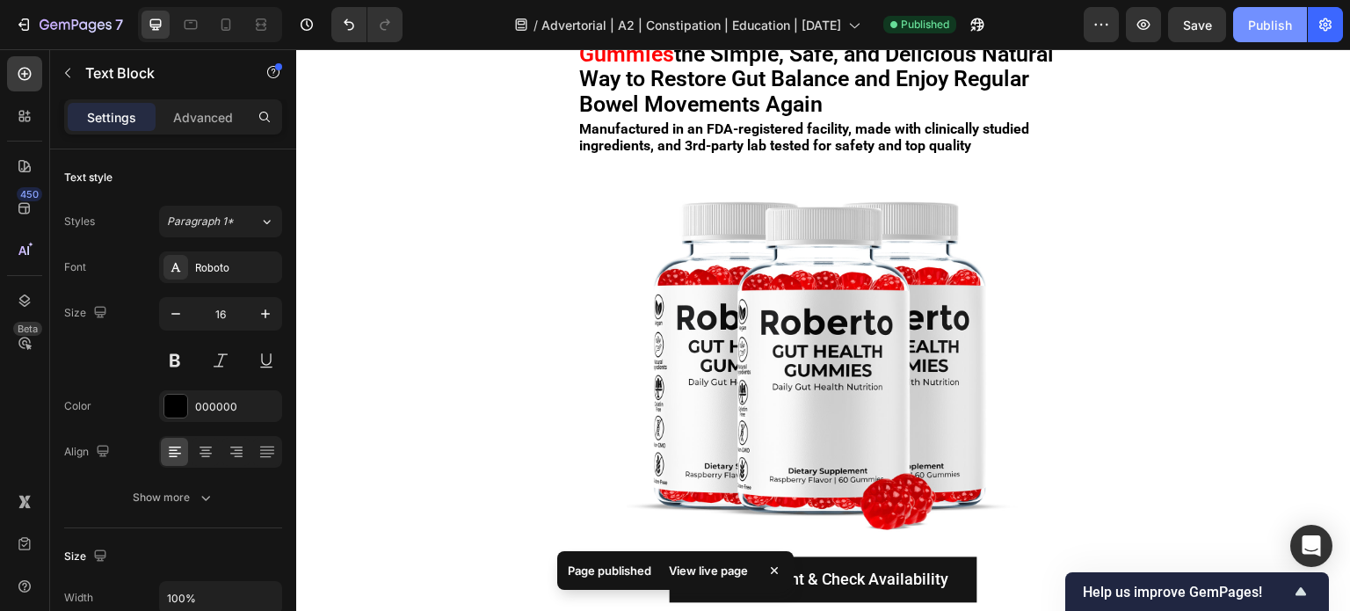
click at [1281, 20] on div "Publish" at bounding box center [1270, 25] width 44 height 18
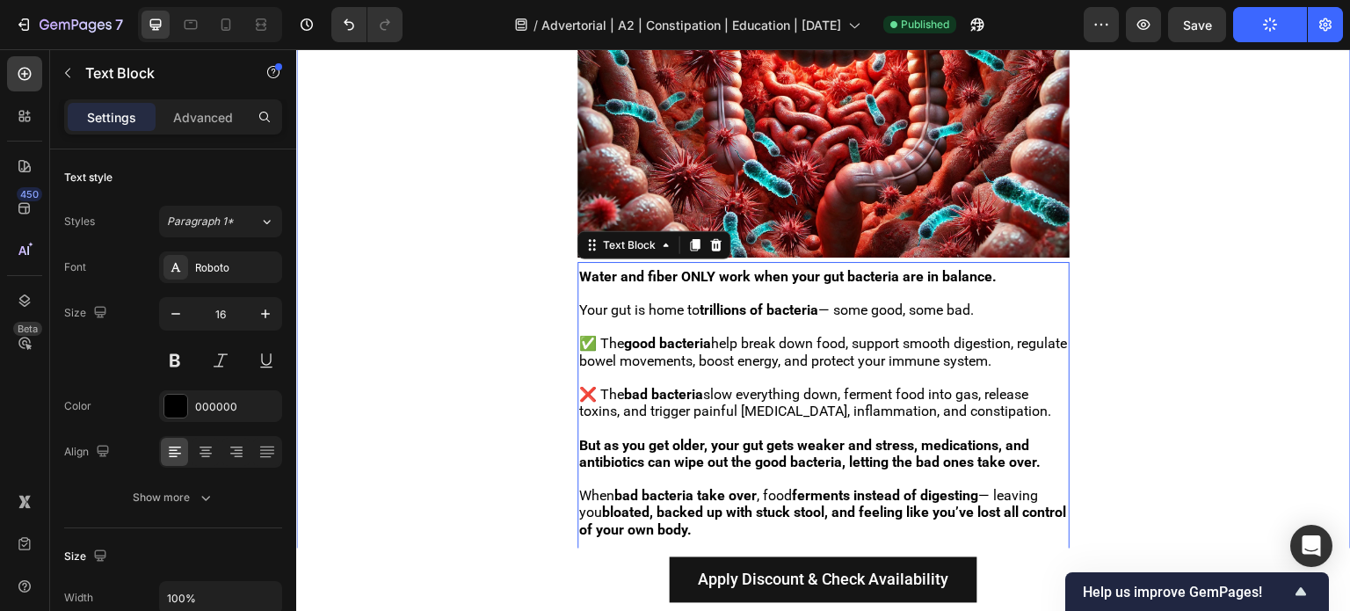
scroll to position [903, 0]
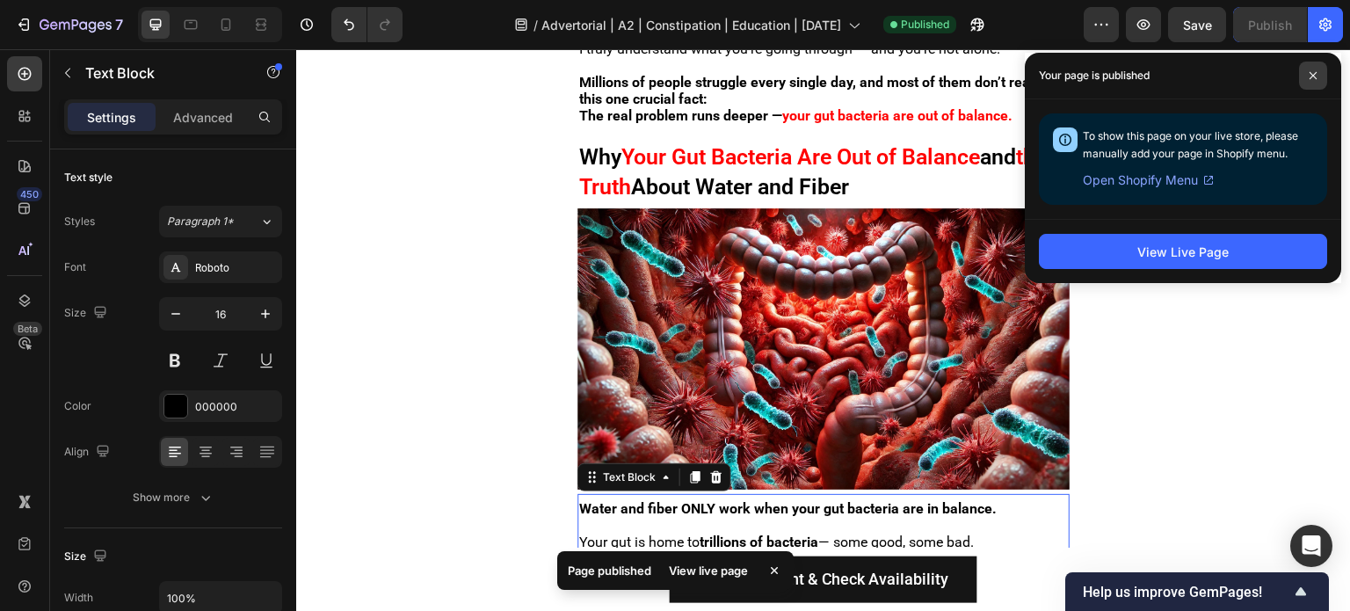
click at [1304, 83] on span at bounding box center [1313, 76] width 28 height 28
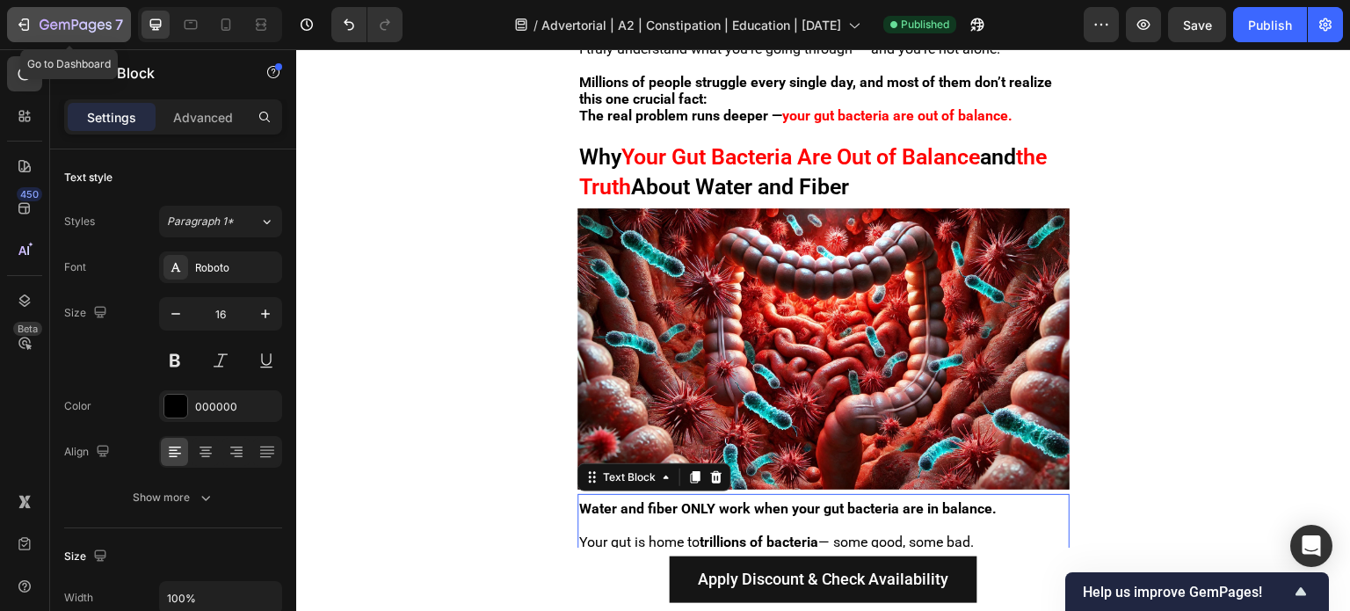
click at [63, 14] on div "7" at bounding box center [81, 24] width 83 height 21
